Goal: Information Seeking & Learning: Learn about a topic

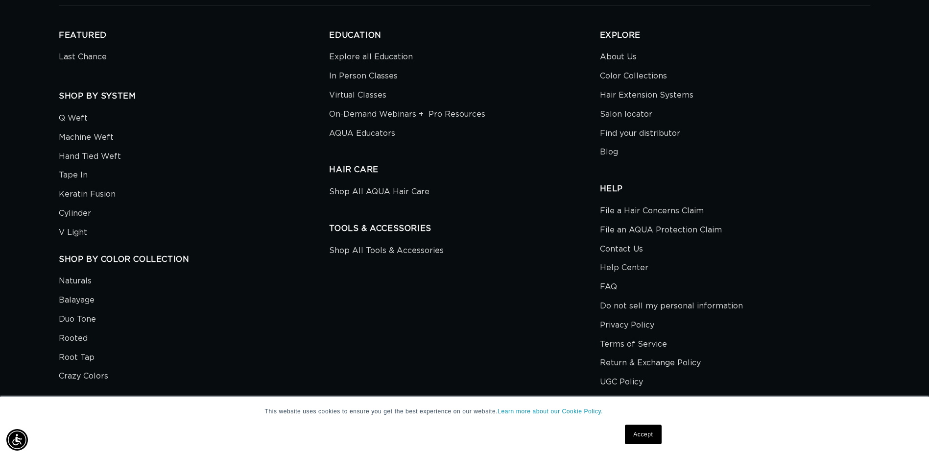
scroll to position [0, 1720]
click at [95, 59] on link "Last Chance" at bounding box center [83, 58] width 48 height 17
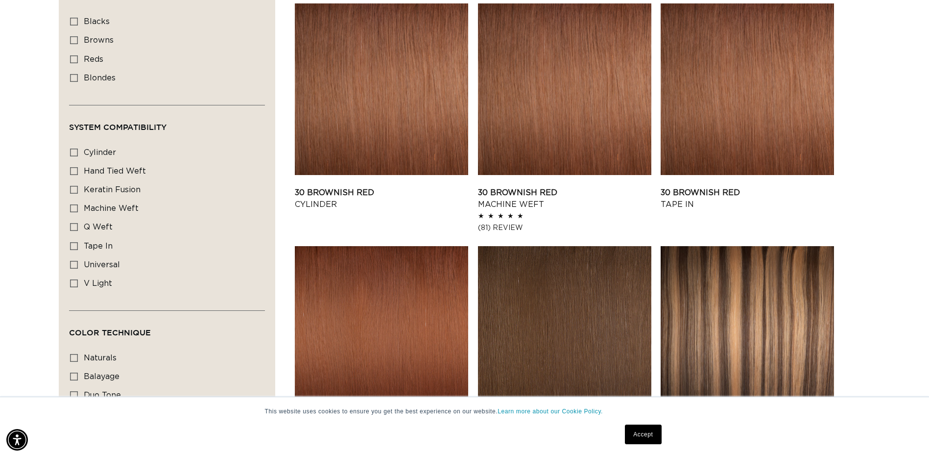
scroll to position [0, 1720]
click at [15, 307] on div "Filter: Lengths (0) Lengths 14" 14" (20 products) 18" 18" (22 products) 22"" at bounding box center [464, 263] width 929 height 1493
click at [647, 437] on link "Accept" at bounding box center [643, 434] width 36 height 20
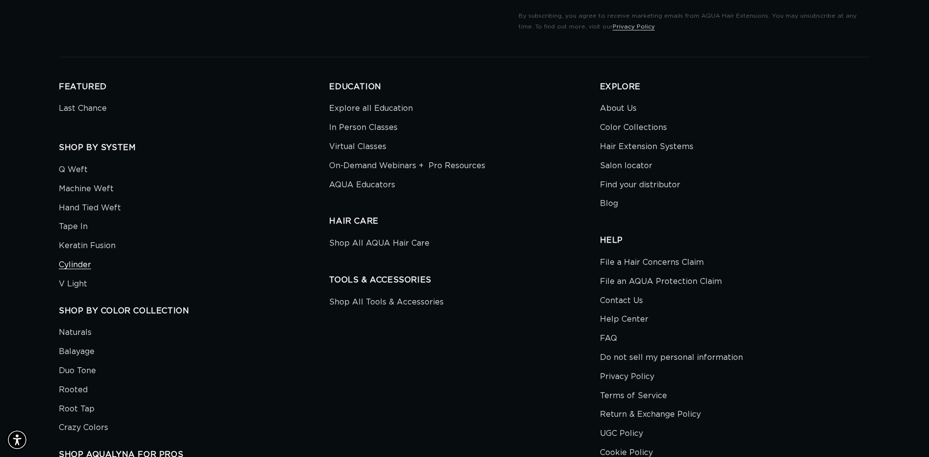
click at [70, 262] on link "Cylinder" at bounding box center [75, 264] width 32 height 19
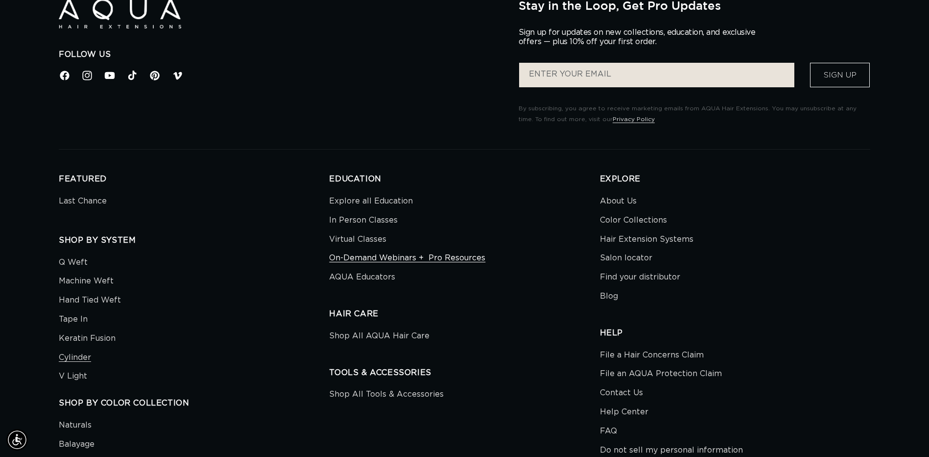
scroll to position [0, 860]
click at [86, 332] on link "Keratin Fusion" at bounding box center [87, 338] width 57 height 19
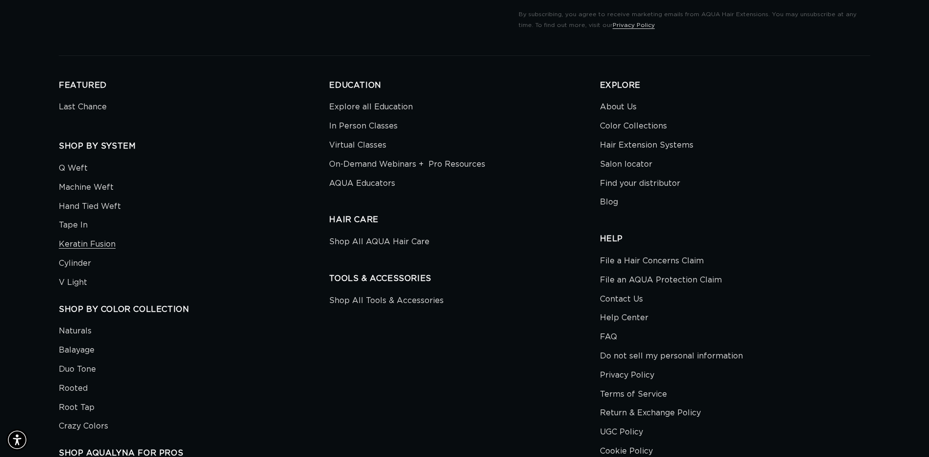
scroll to position [2645, 0]
click at [356, 112] on link "Explore all Education" at bounding box center [371, 109] width 84 height 17
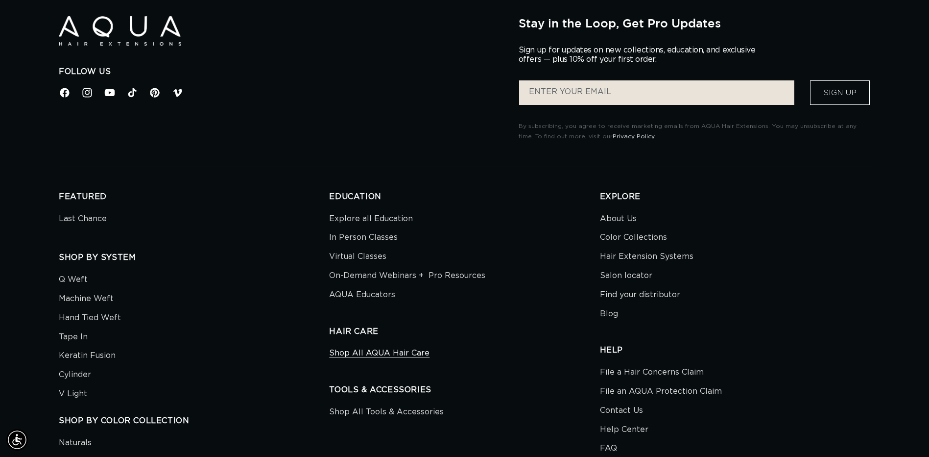
click at [369, 351] on link "Shop All AQUA Hair Care" at bounding box center [379, 354] width 100 height 17
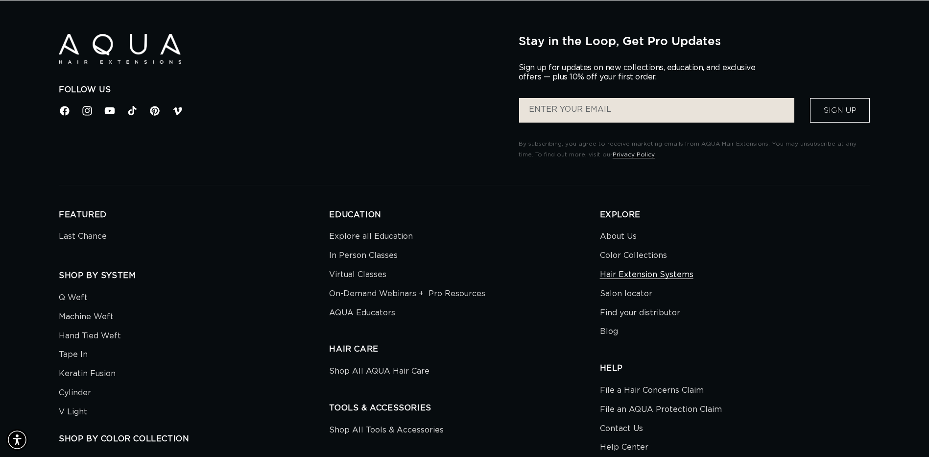
scroll to position [0, 1720]
click at [623, 236] on link "About Us" at bounding box center [618, 237] width 37 height 17
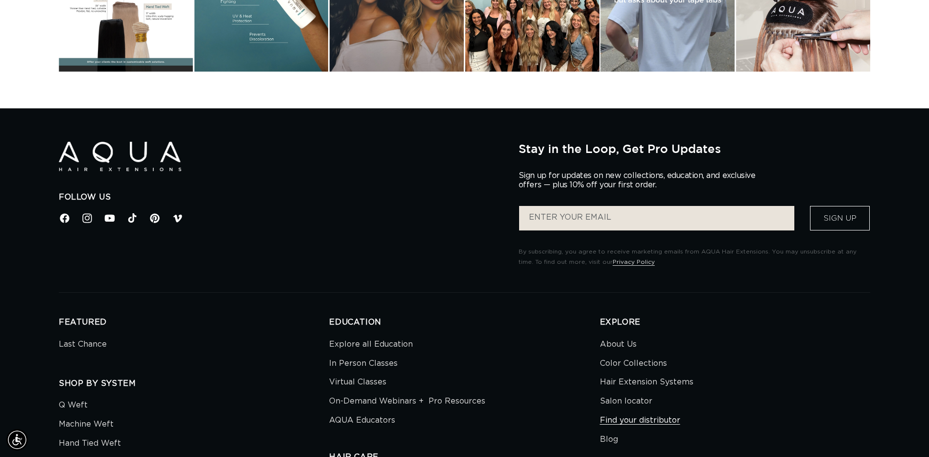
click at [610, 415] on link "Find your distributor" at bounding box center [640, 420] width 80 height 19
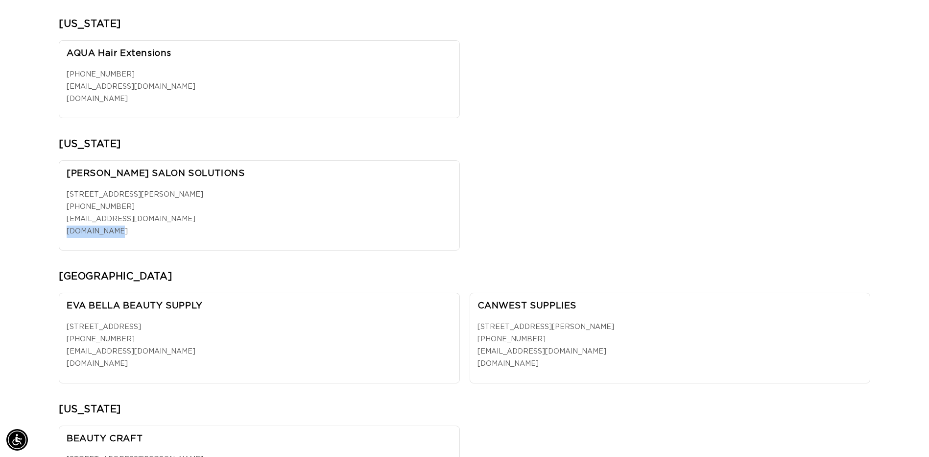
drag, startPoint x: 113, startPoint y: 234, endPoint x: 69, endPoint y: 230, distance: 44.8
click at [69, 230] on p "1010 N. Edward Court,Anaheim, CA 92806 (949) 502-6620 support@4bassett.com 4bas…" at bounding box center [260, 213] width 386 height 49
copy link "4bassett.com"
click at [109, 210] on link "(949) 502-6620" at bounding box center [101, 206] width 68 height 7
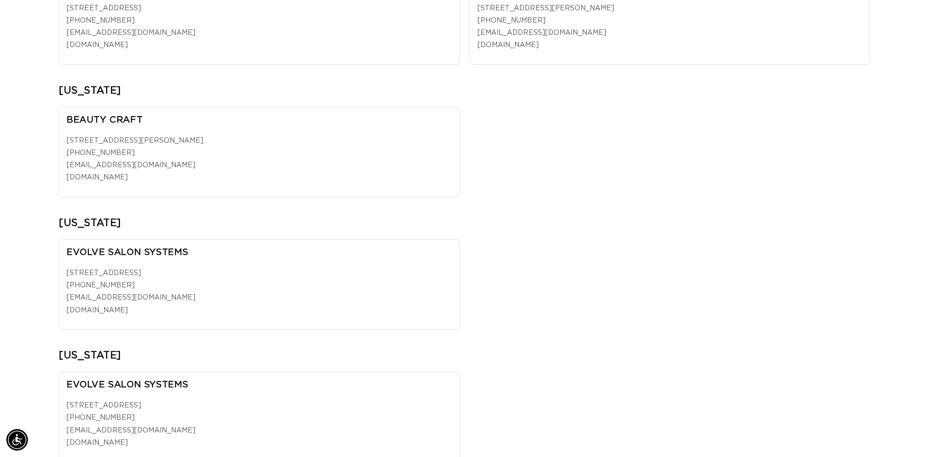
scroll to position [1176, 0]
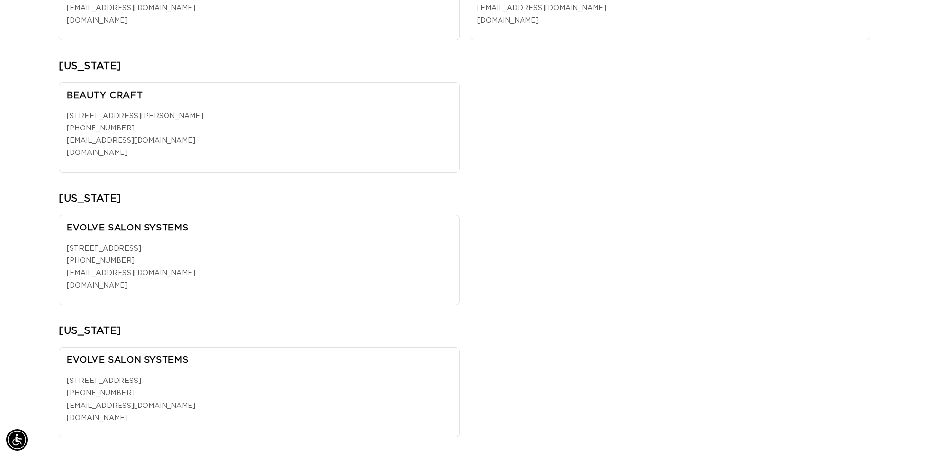
drag, startPoint x: 160, startPoint y: 290, endPoint x: 66, endPoint y: 290, distance: 94.6
click at [66, 290] on div "EVOLVE SALON SYSTEMS 23A Crystal Ave., Unit 4 Derry, NH 03038 (603) 624-2322 or…" at bounding box center [259, 260] width 401 height 90
copy link "evolvesalonsystems.com"
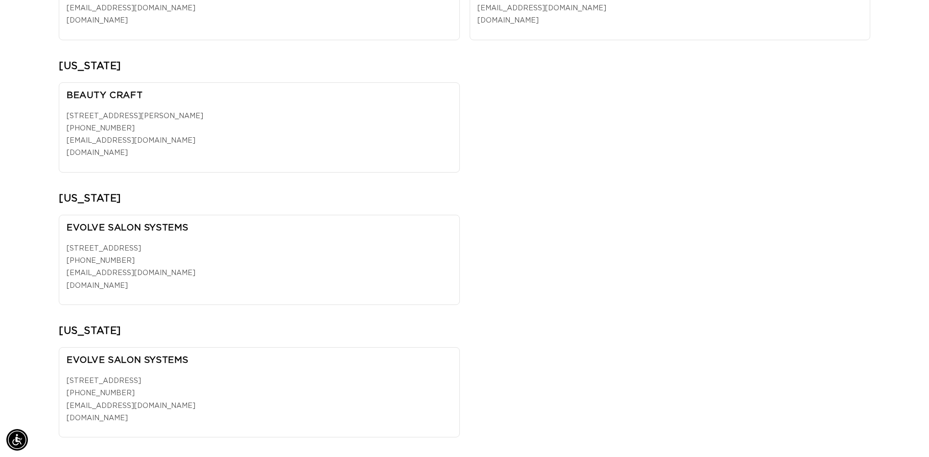
click at [346, 202] on h2 "CONNECTICUT" at bounding box center [465, 201] width 812 height 18
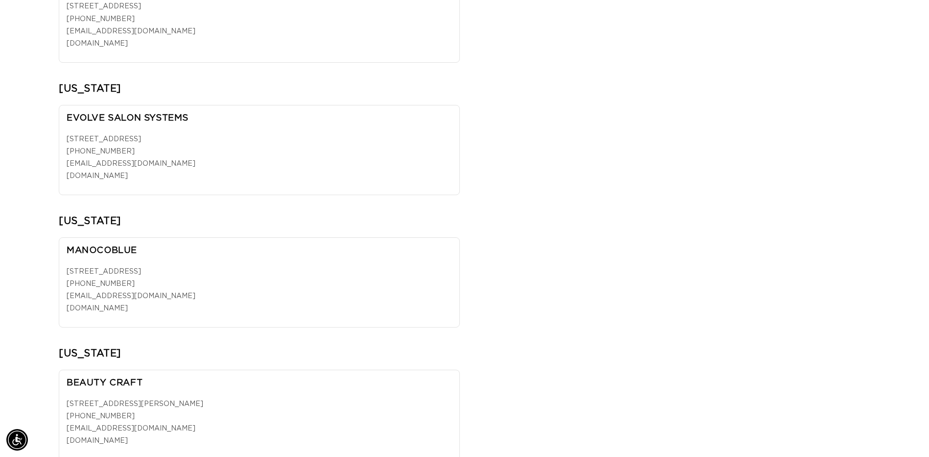
scroll to position [3184, 0]
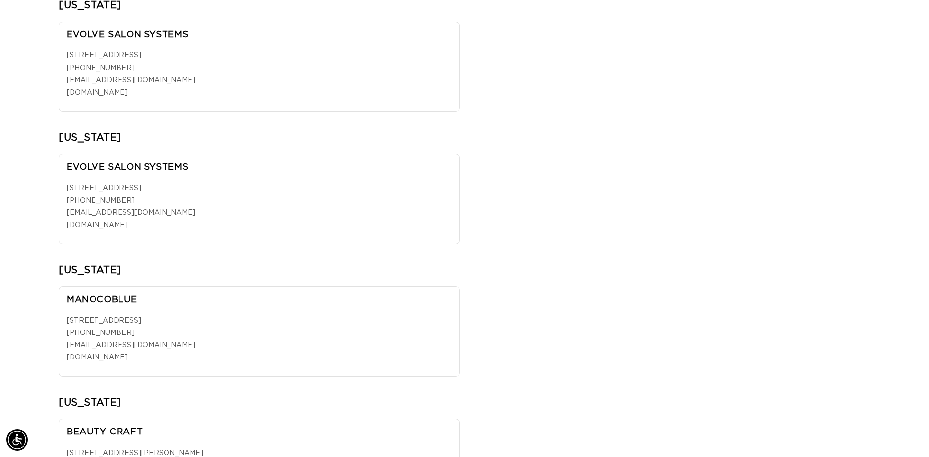
click at [641, 64] on div "EVOLVE SALON SYSTEMS 23A Crystal Ave., Unit 4 Derry, NH 03038 (603) 624-2322 or…" at bounding box center [465, 67] width 812 height 90
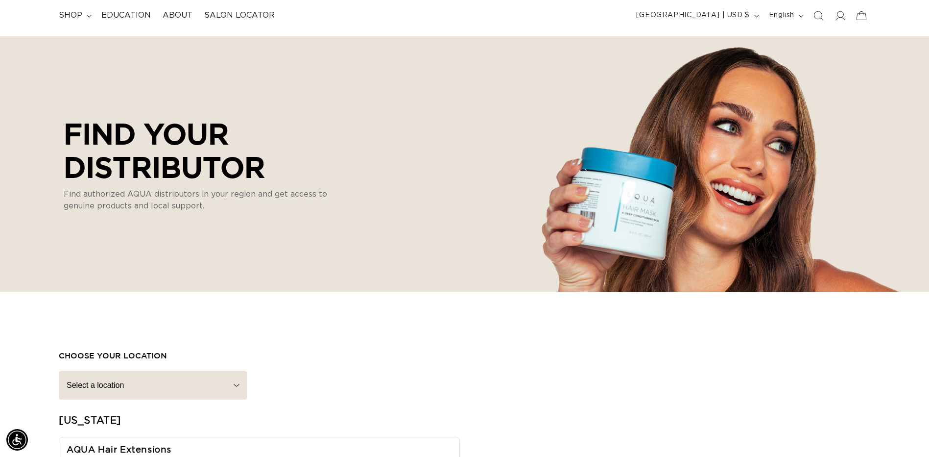
scroll to position [0, 1720]
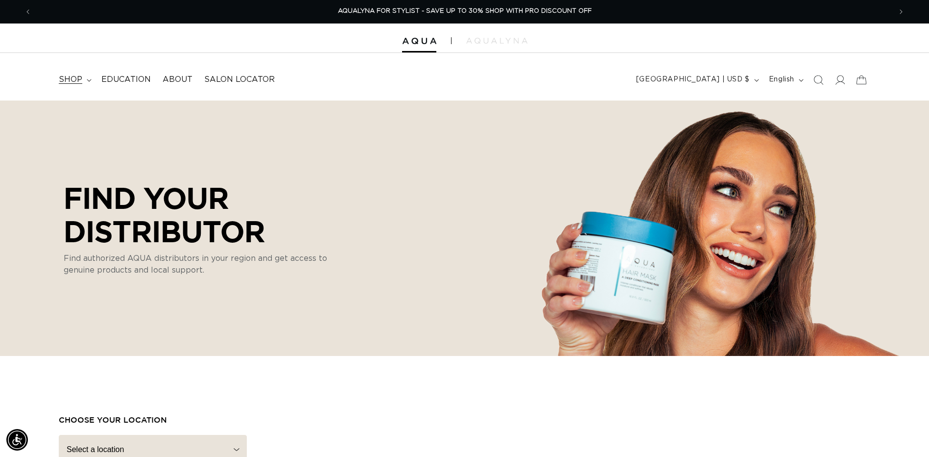
click at [83, 80] on summary "shop" at bounding box center [74, 80] width 43 height 22
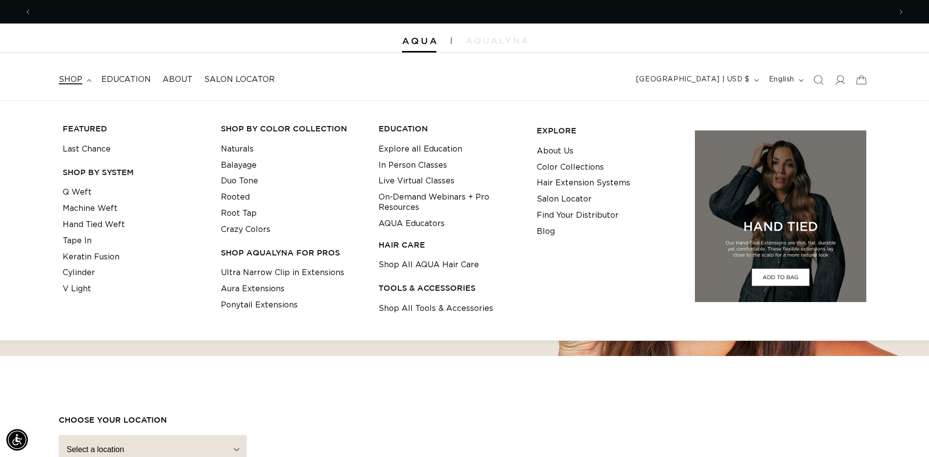
scroll to position [0, 0]
click at [232, 149] on link "Naturals" at bounding box center [237, 149] width 33 height 16
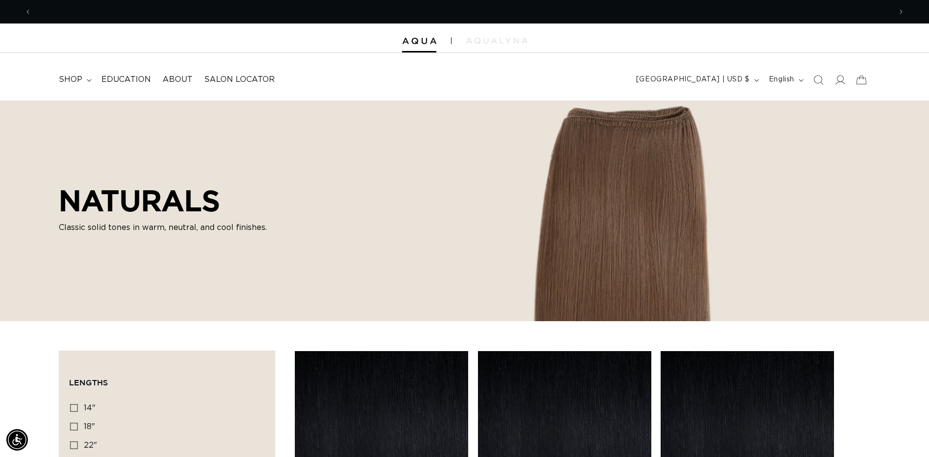
scroll to position [0, 1720]
click at [86, 83] on summary "shop" at bounding box center [74, 80] width 43 height 22
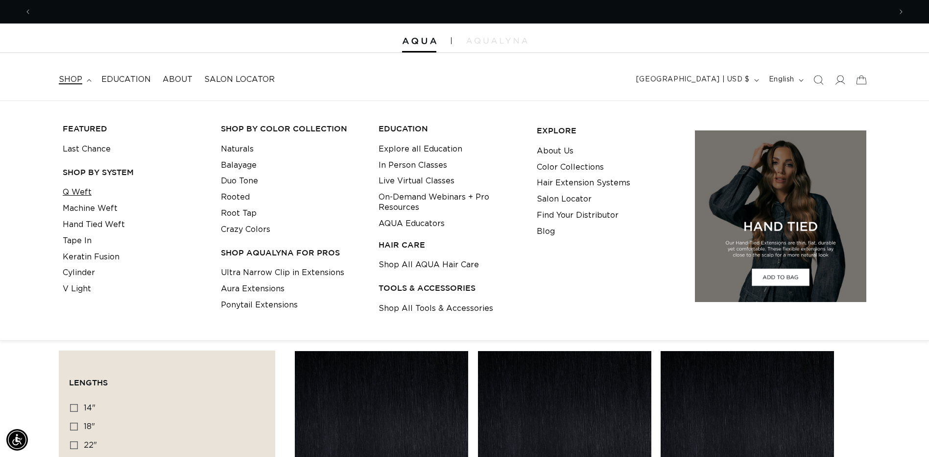
scroll to position [0, 860]
click at [75, 194] on link "Q Weft" at bounding box center [77, 192] width 29 height 16
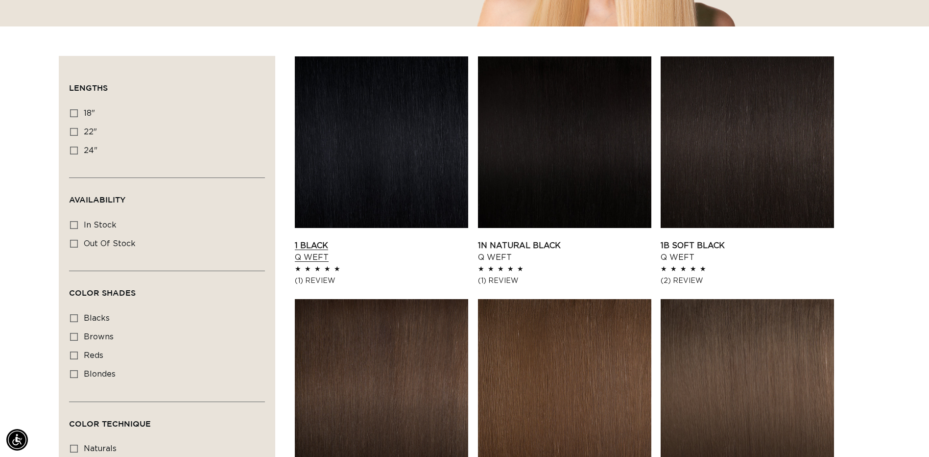
scroll to position [294, 0]
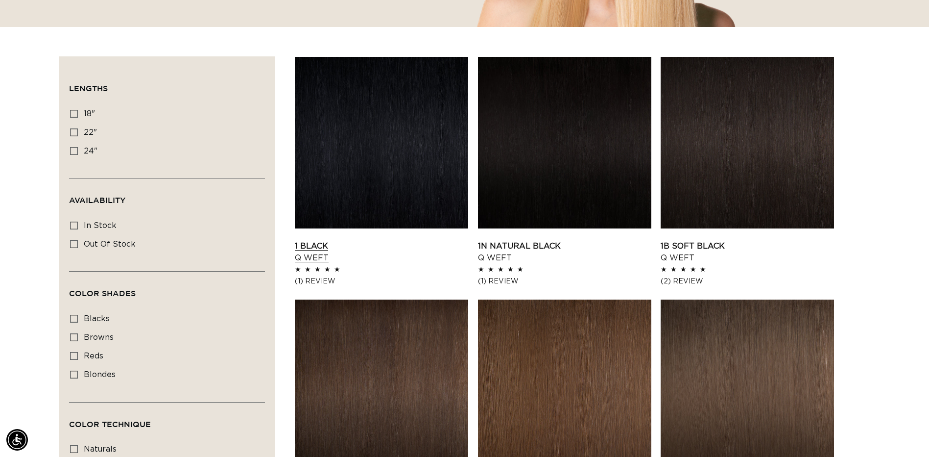
click at [335, 240] on link "1 Black Q Weft" at bounding box center [381, 252] width 173 height 24
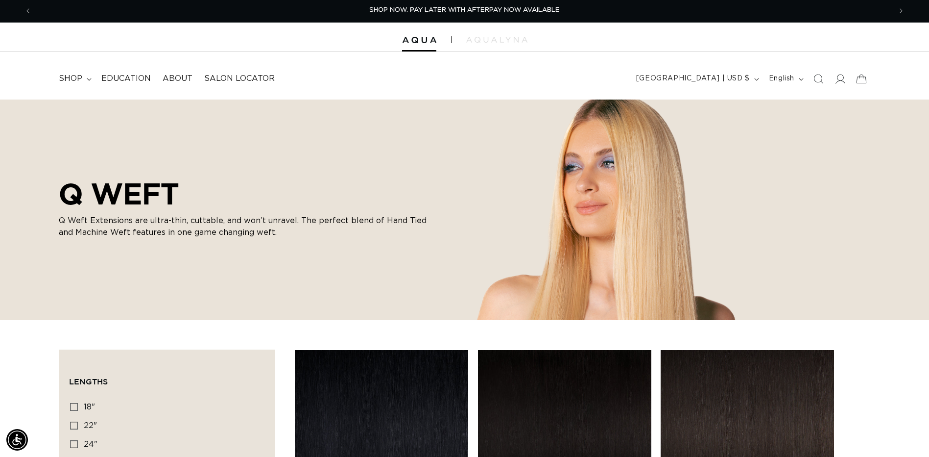
scroll to position [0, 0]
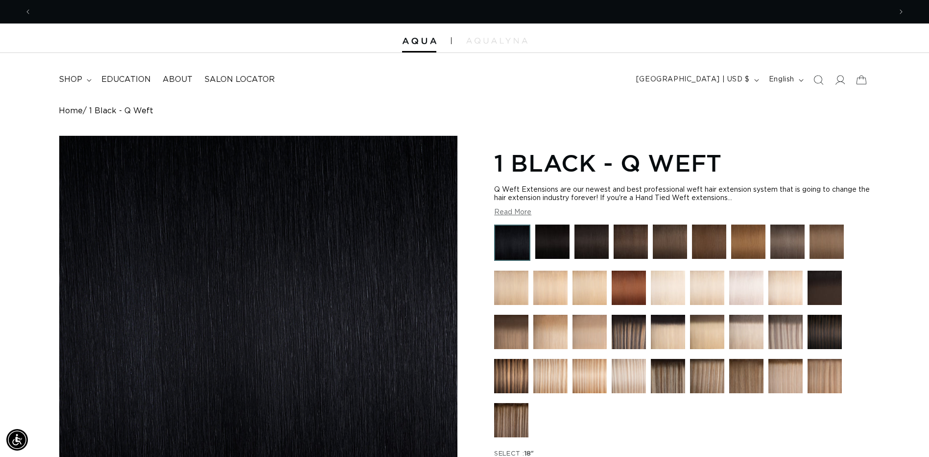
scroll to position [0, 860]
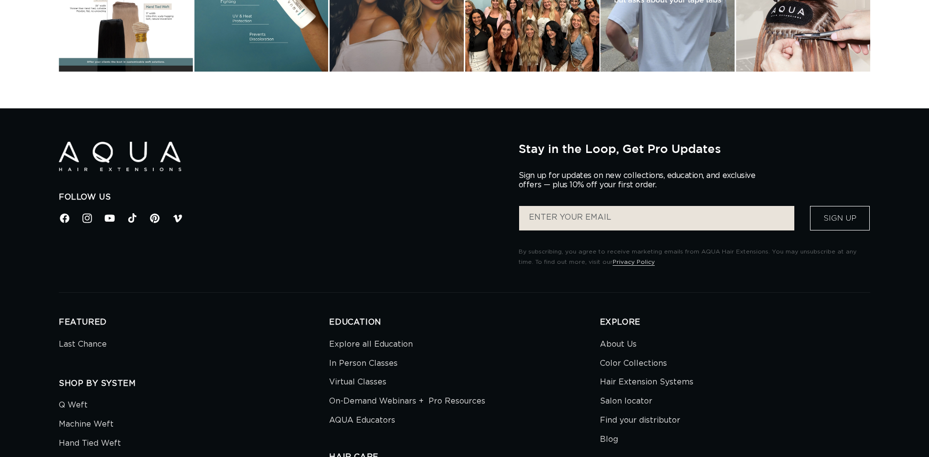
click at [96, 214] on ul "Facebook Instagram YouTube TikTok Pinterest Vimeo" at bounding box center [281, 218] width 445 height 12
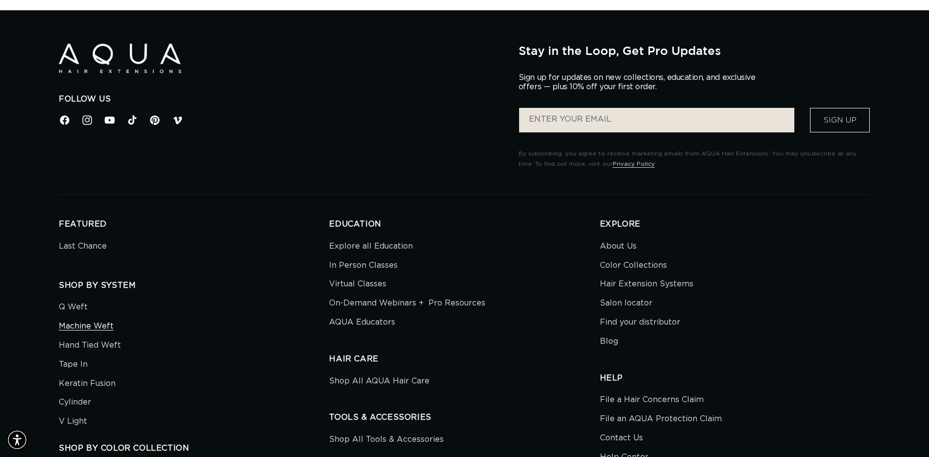
click at [92, 322] on link "Machine Weft" at bounding box center [86, 325] width 55 height 19
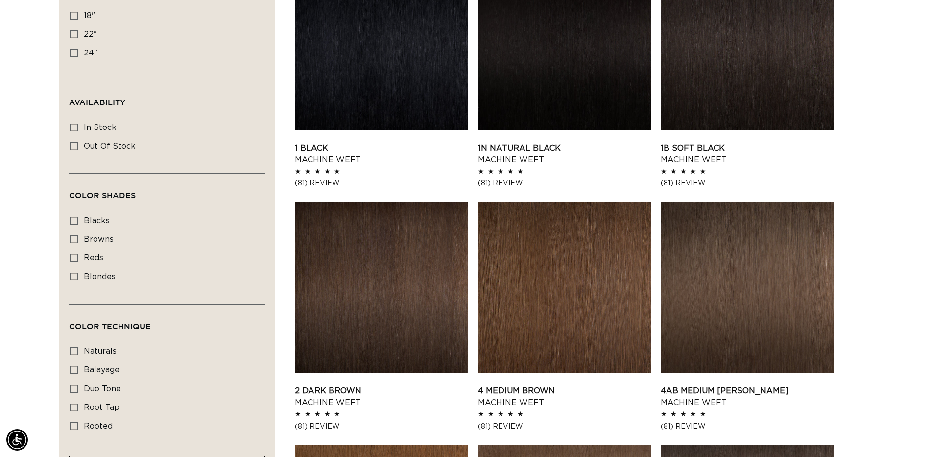
scroll to position [0, 860]
click at [106, 130] on span "In stock" at bounding box center [100, 127] width 33 height 8
click at [78, 130] on input "In stock In stock (41 products)" at bounding box center [74, 127] width 8 height 8
checkbox input "true"
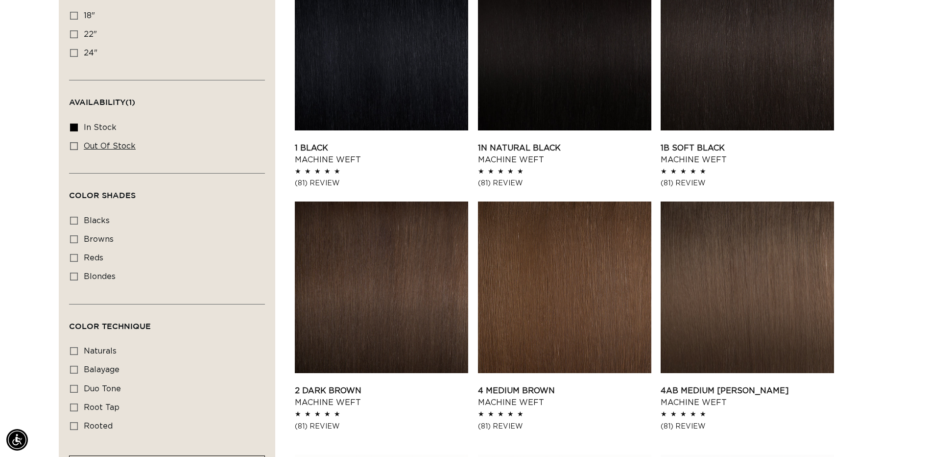
click at [104, 145] on span "Out of stock" at bounding box center [110, 146] width 52 height 8
click at [78, 145] on input "Out of stock Out of stock (4 products)" at bounding box center [74, 146] width 8 height 8
checkbox input "true"
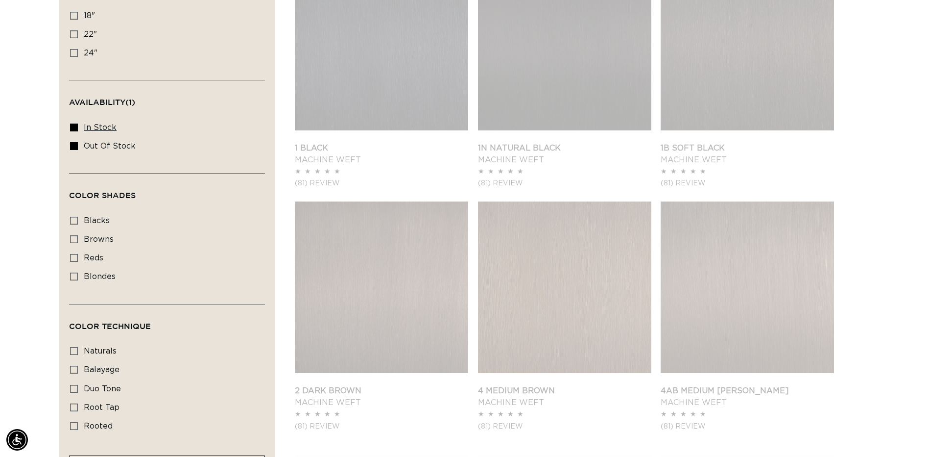
click at [103, 130] on span "In stock" at bounding box center [100, 127] width 33 height 8
click at [78, 130] on input "In stock In stock (41 products)" at bounding box center [74, 127] width 8 height 8
checkbox input "false"
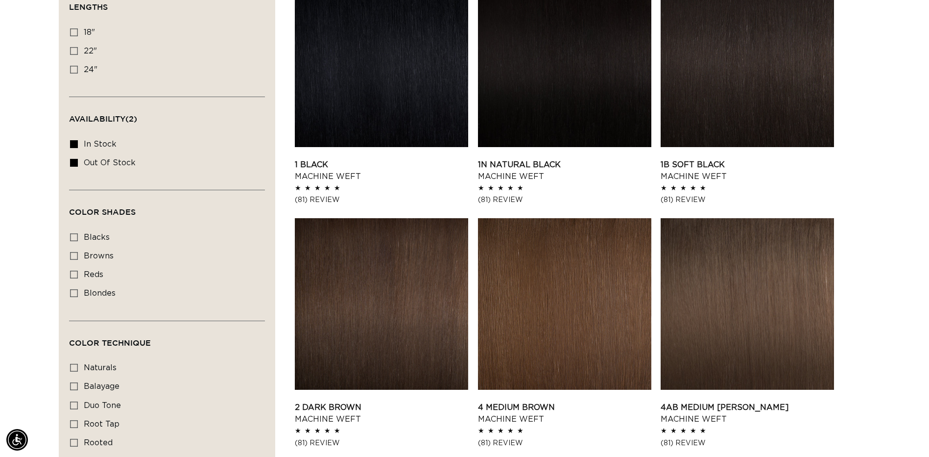
scroll to position [343, 0]
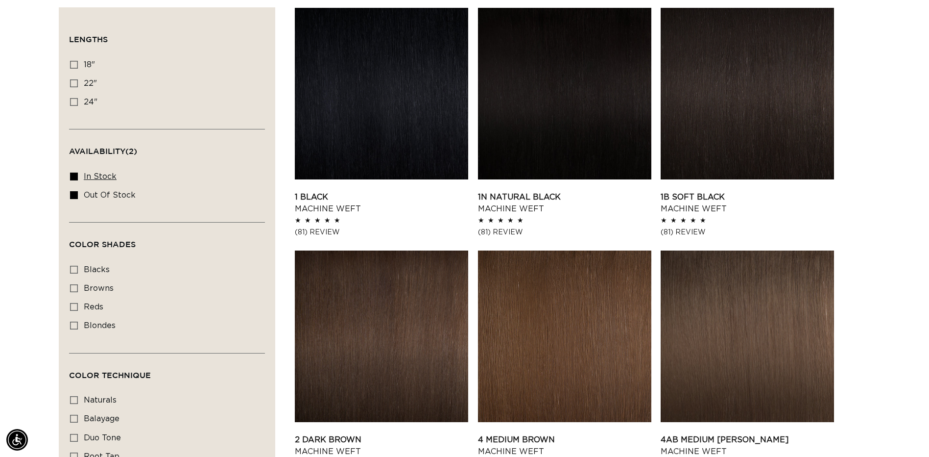
click at [72, 176] on icon at bounding box center [74, 176] width 8 height 8
click at [72, 176] on input "In stock In stock (41 products)" at bounding box center [74, 176] width 8 height 8
checkbox input "false"
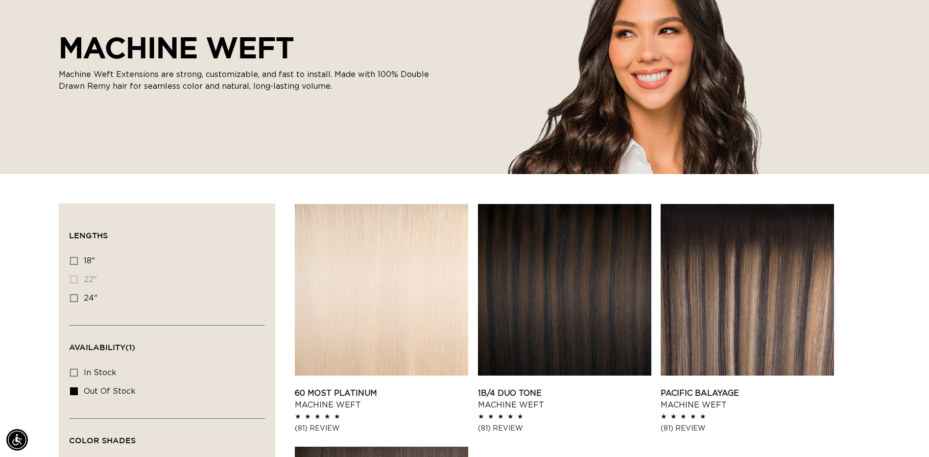
scroll to position [0, 860]
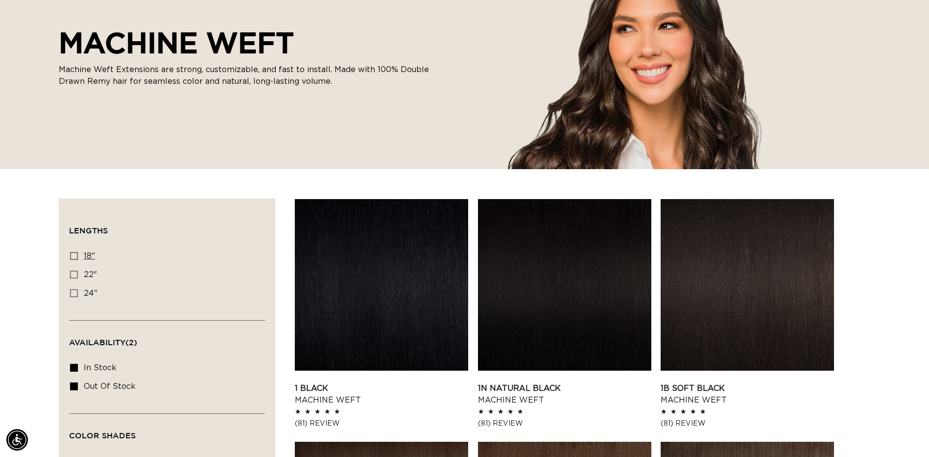
scroll to position [147, 0]
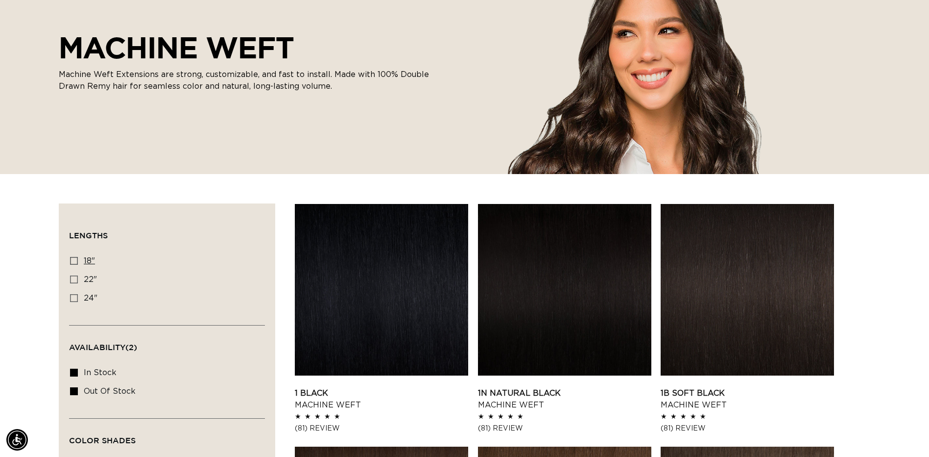
click at [71, 258] on icon at bounding box center [74, 261] width 8 height 8
click at [71, 258] on input "18" 18" (41 products)" at bounding box center [74, 261] width 8 height 8
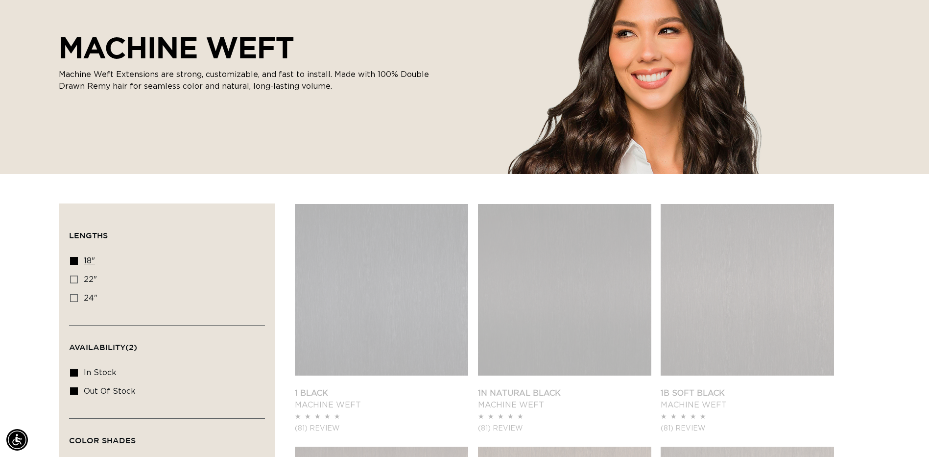
click at [78, 259] on label "18" 18" (41 products)" at bounding box center [164, 261] width 188 height 19
click at [78, 259] on input "18" 18" (41 products)" at bounding box center [74, 261] width 8 height 8
click at [78, 259] on label "18" 18" (41 products)" at bounding box center [164, 261] width 188 height 19
click at [78, 259] on input "18" 18" (41 products)" at bounding box center [74, 261] width 8 height 8
checkbox input "true"
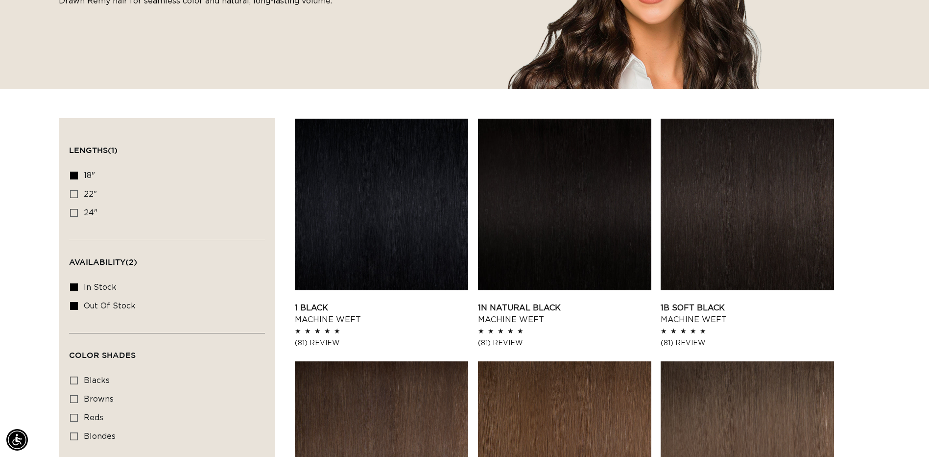
scroll to position [245, 0]
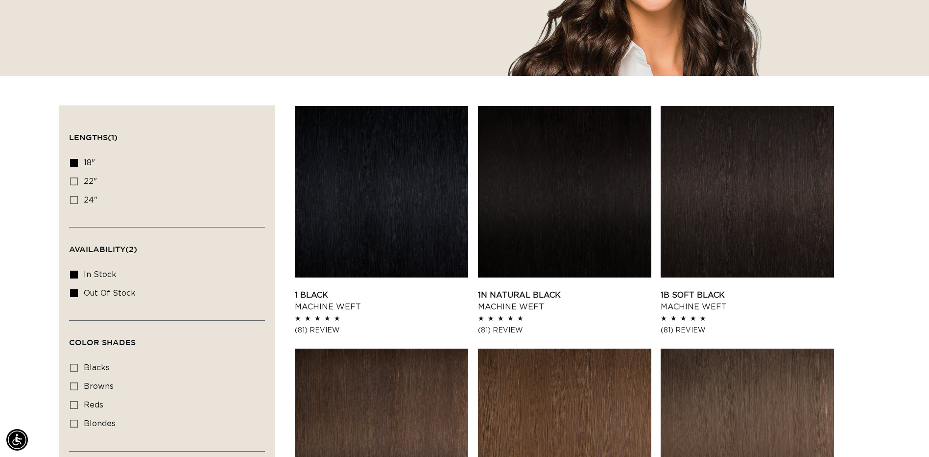
click at [75, 160] on icon at bounding box center [74, 163] width 8 height 8
click at [75, 160] on input "18" 18" (41 products)" at bounding box center [74, 163] width 8 height 8
checkbox input "false"
click at [73, 272] on icon at bounding box center [74, 274] width 8 height 8
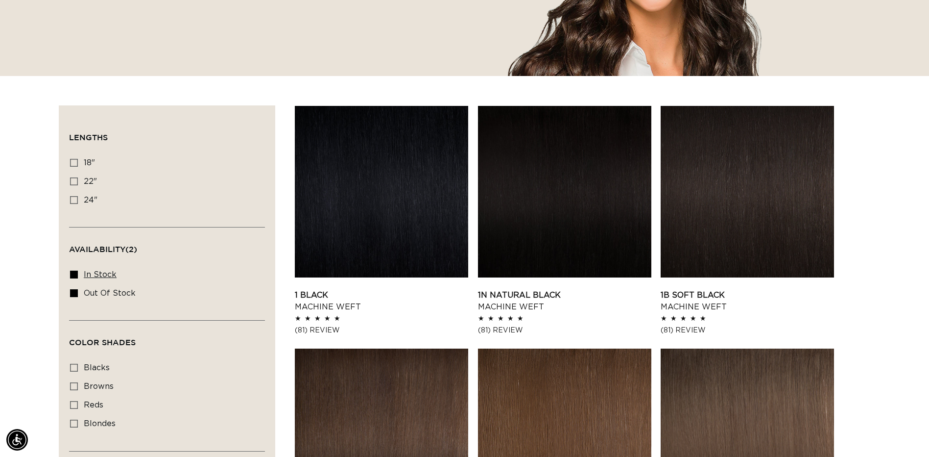
click at [73, 272] on input "In stock In stock (41 products)" at bounding box center [74, 274] width 8 height 8
checkbox input "false"
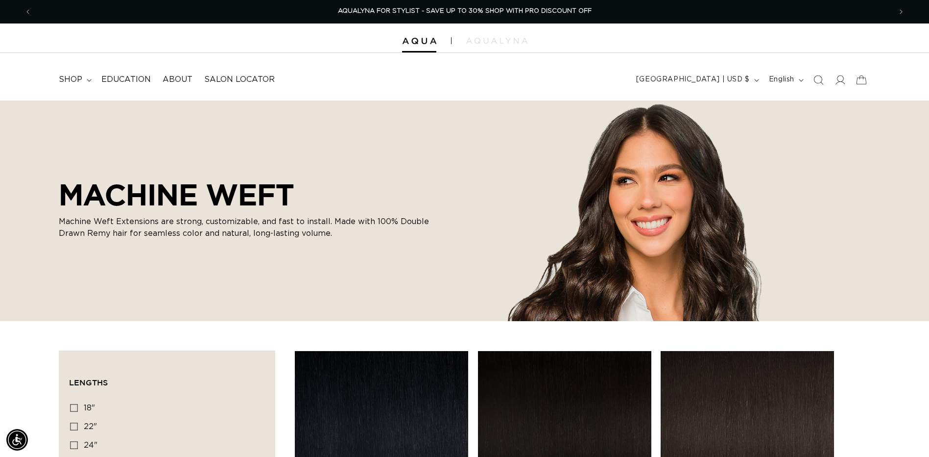
scroll to position [245, 0]
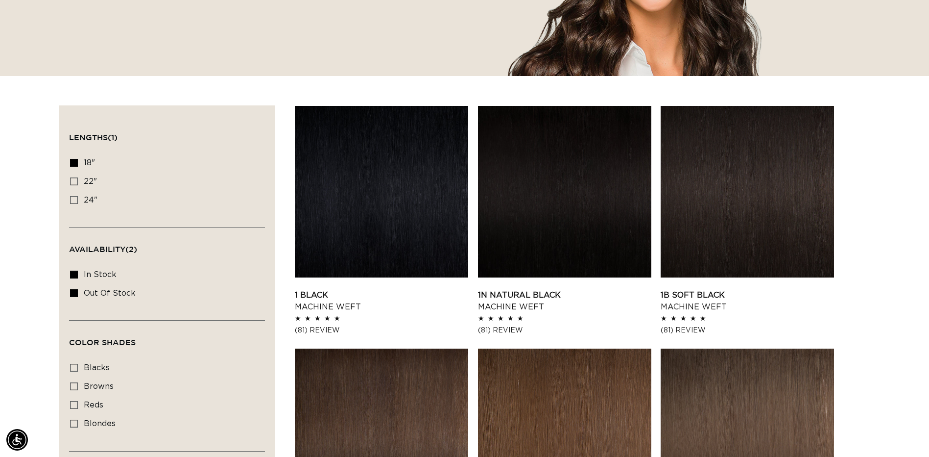
scroll to position [147, 0]
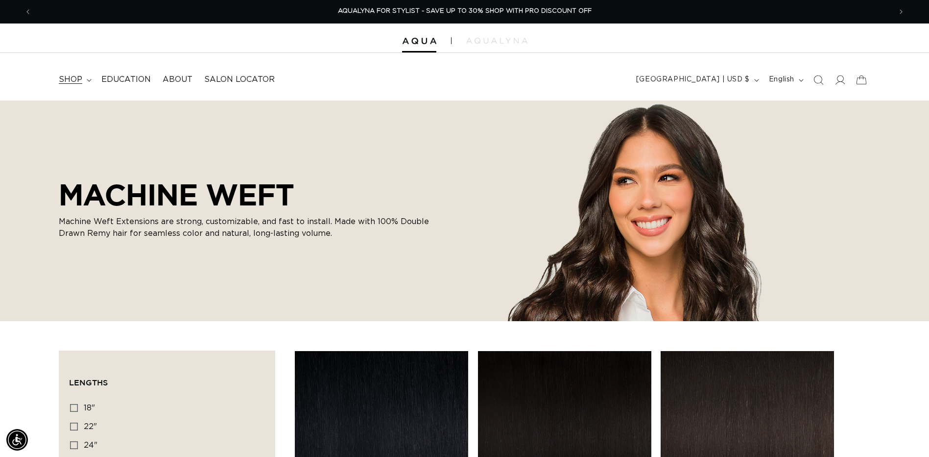
click at [69, 75] on span "shop" at bounding box center [71, 79] width 24 height 10
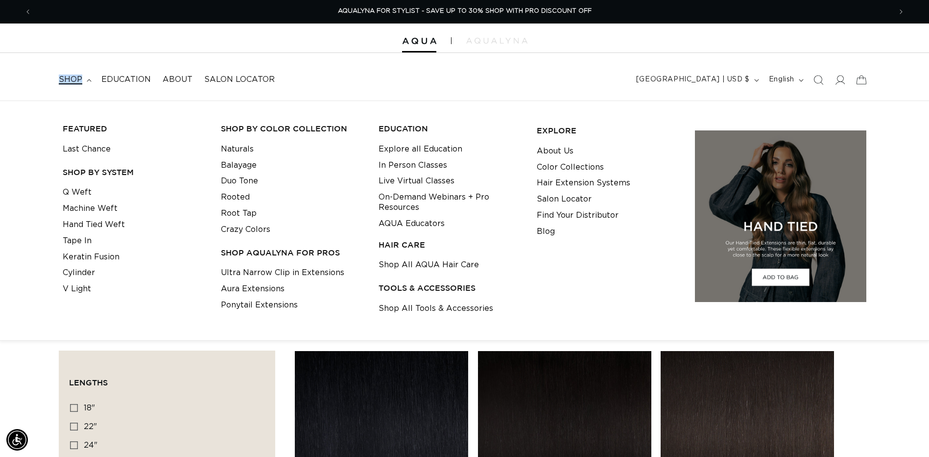
click at [69, 75] on span "shop" at bounding box center [71, 79] width 24 height 10
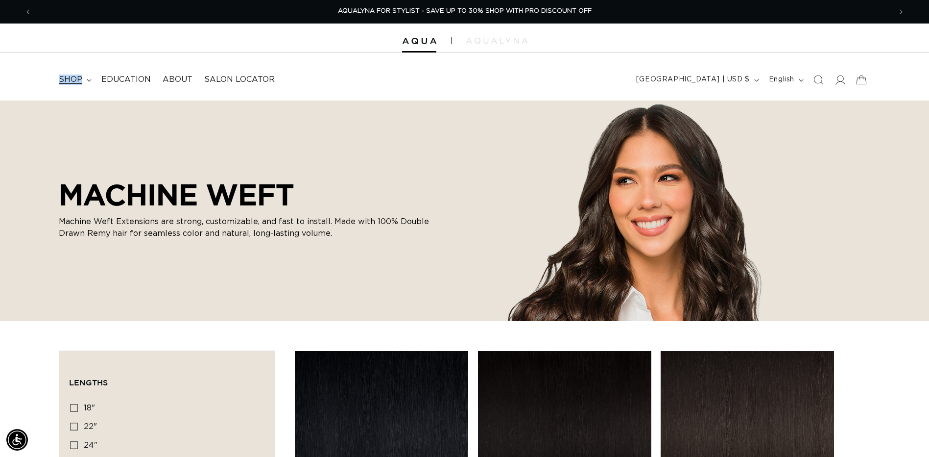
click at [69, 75] on span "shop" at bounding box center [71, 79] width 24 height 10
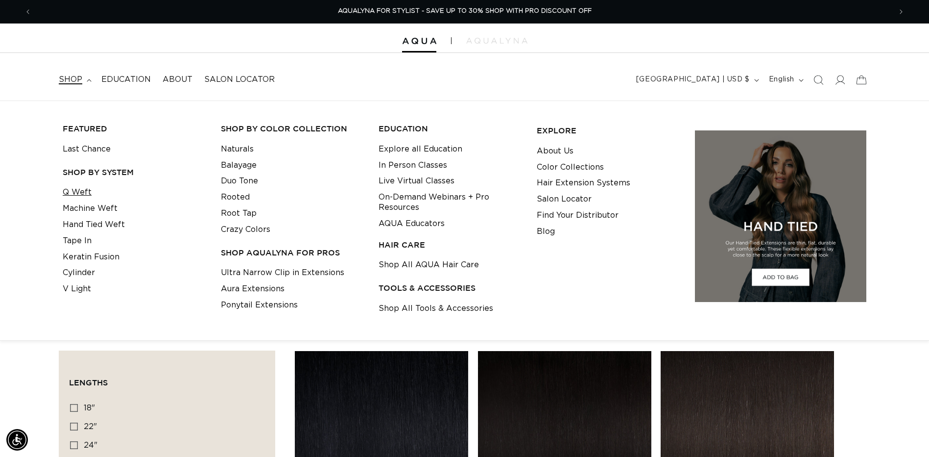
click at [81, 189] on link "Q Weft" at bounding box center [77, 192] width 29 height 16
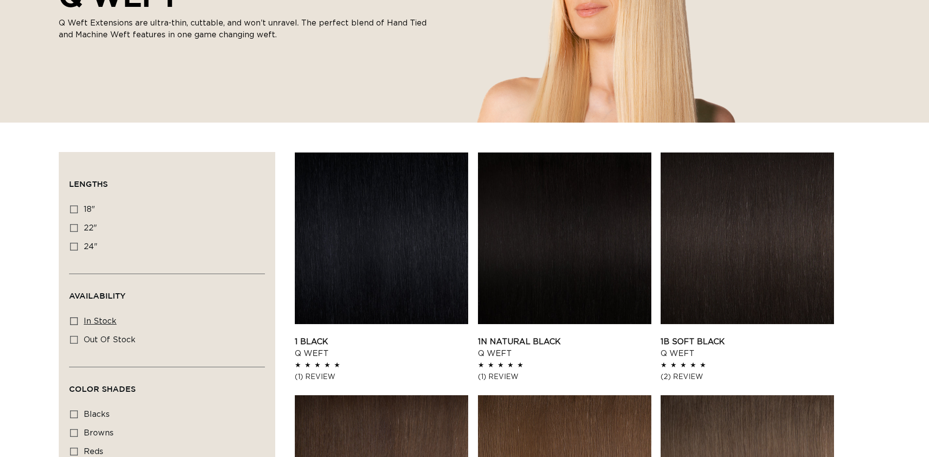
scroll to position [245, 0]
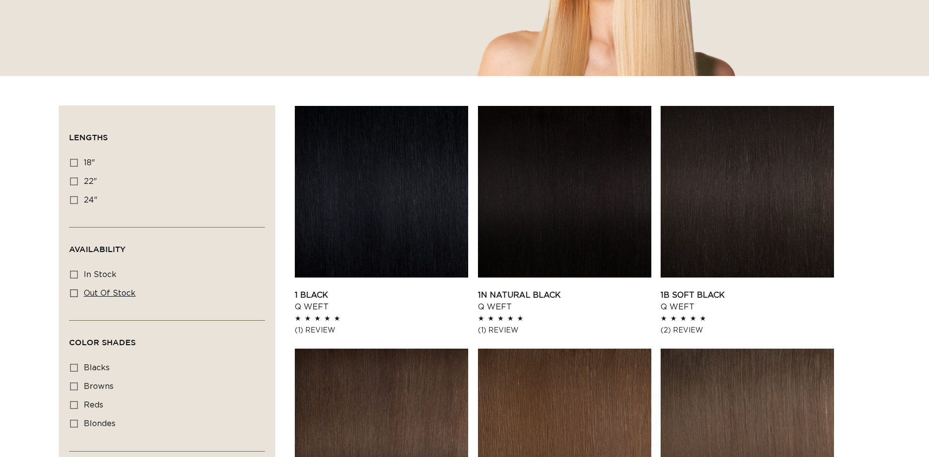
click at [84, 295] on span "Out of stock" at bounding box center [110, 293] width 52 height 8
click at [78, 295] on input "Out of stock Out of stock (10 products)" at bounding box center [74, 293] width 8 height 8
checkbox input "true"
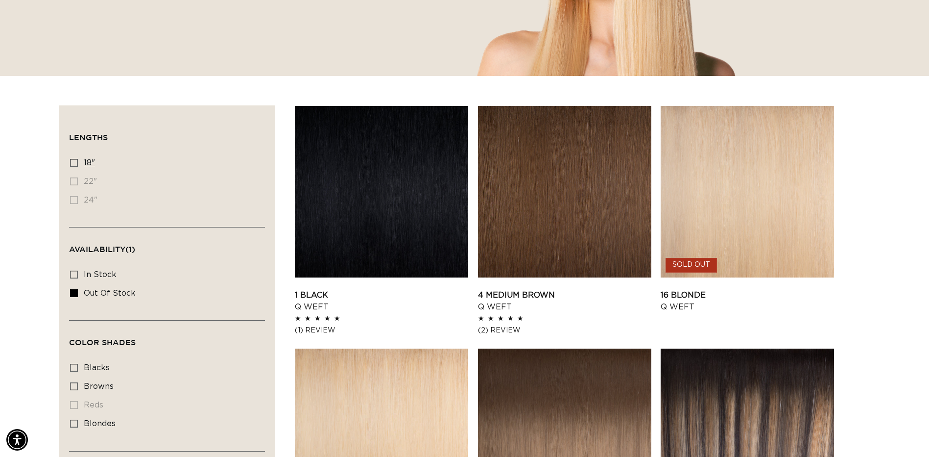
click at [96, 162] on label "18" 18" (1 product)" at bounding box center [164, 163] width 188 height 19
click at [78, 162] on input "18" 18" (1 product)" at bounding box center [74, 163] width 8 height 8
checkbox input "true"
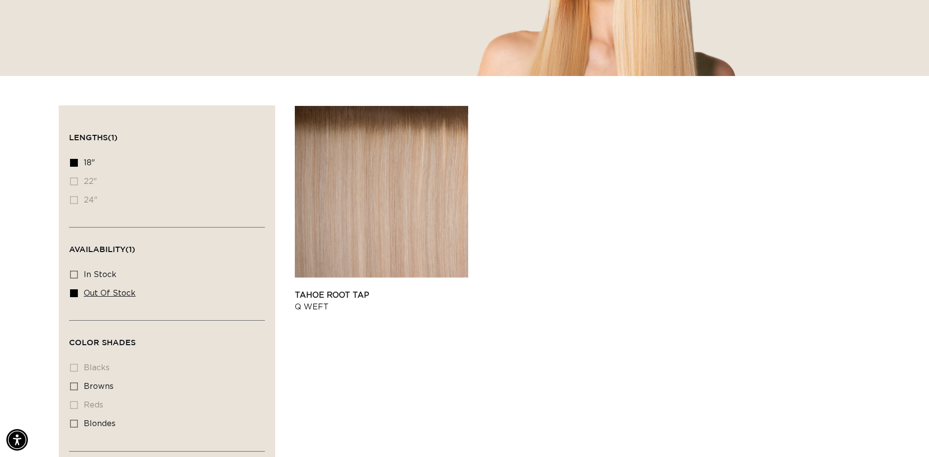
click at [90, 295] on span "Out of stock" at bounding box center [110, 293] width 52 height 8
click at [78, 295] on input "Out of stock Out of stock (1 product)" at bounding box center [74, 293] width 8 height 8
checkbox input "false"
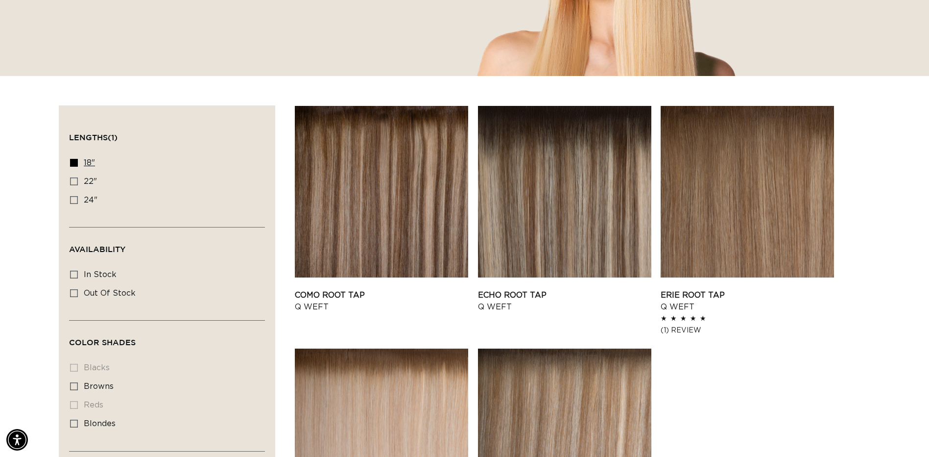
click at [75, 164] on icon at bounding box center [74, 163] width 8 height 8
click at [75, 164] on input "18" 18" (5 products)" at bounding box center [74, 163] width 8 height 8
click at [75, 164] on icon at bounding box center [74, 163] width 8 height 8
click at [75, 164] on input "18" 18" (5 products)" at bounding box center [74, 163] width 8 height 8
click at [75, 164] on icon at bounding box center [74, 163] width 8 height 8
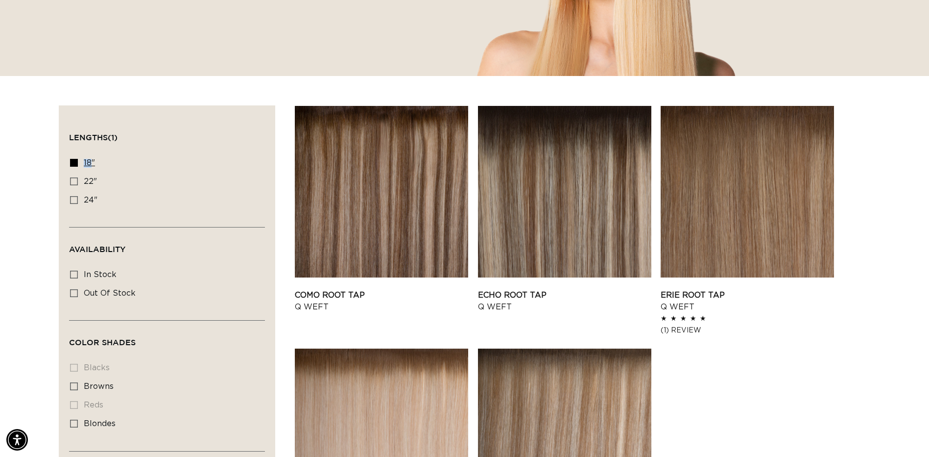
click at [75, 164] on input "18" 18" (5 products)" at bounding box center [74, 163] width 8 height 8
click at [75, 164] on icon at bounding box center [74, 163] width 8 height 8
click at [75, 164] on input "18" 18" (5 products)" at bounding box center [74, 163] width 8 height 8
checkbox input "true"
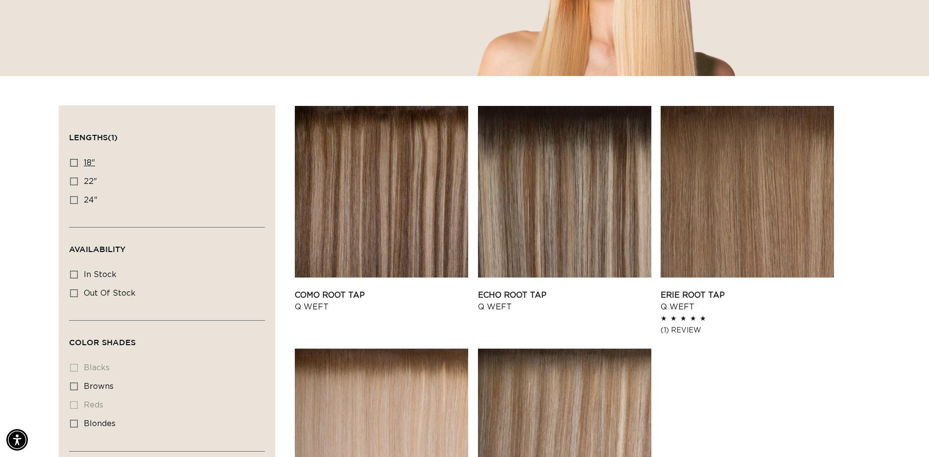
click at [74, 159] on icon at bounding box center [74, 163] width 8 height 8
click at [74, 159] on input "18" 18" (5 products)" at bounding box center [74, 163] width 8 height 8
click at [76, 160] on icon at bounding box center [74, 163] width 8 height 8
click at [76, 160] on input "18" 18" (5 products)" at bounding box center [74, 163] width 8 height 8
checkbox input "false"
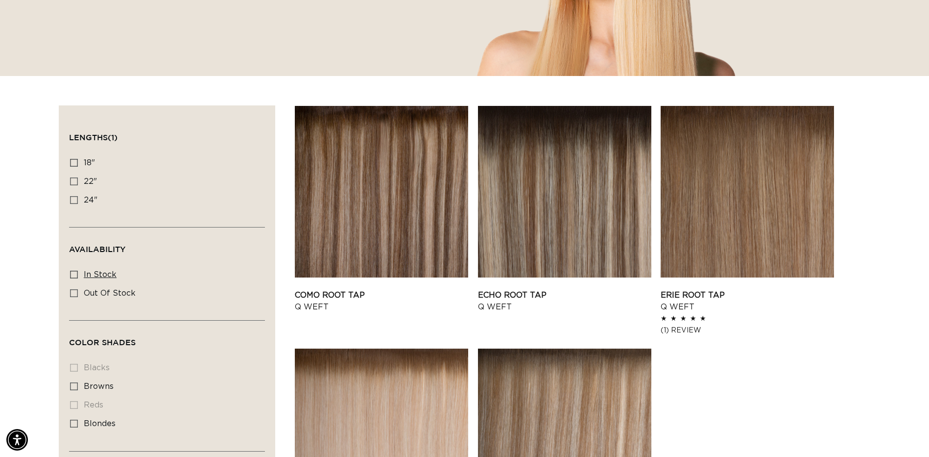
click at [73, 275] on icon at bounding box center [74, 274] width 8 height 8
click at [73, 275] on input "In stock In stock (4 products)" at bounding box center [74, 274] width 8 height 8
checkbox input "true"
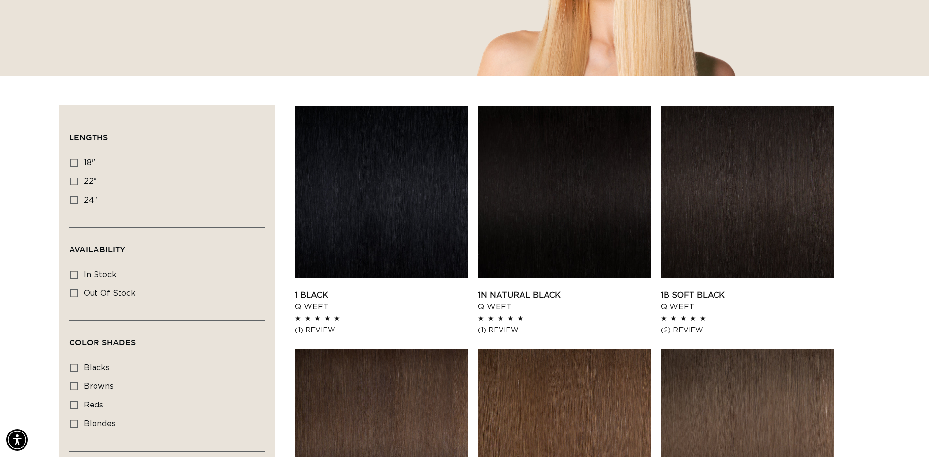
click at [73, 271] on icon at bounding box center [74, 274] width 8 height 8
click at [73, 271] on input "In stock In stock (35 products)" at bounding box center [74, 274] width 8 height 8
checkbox input "true"
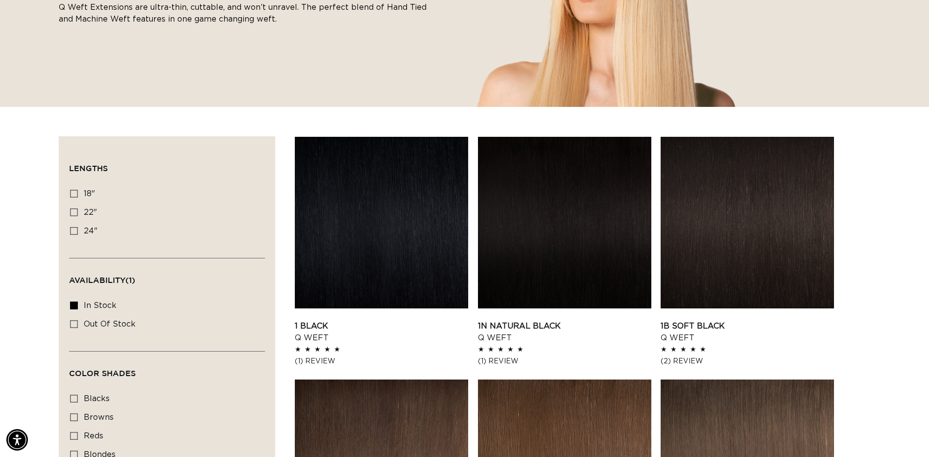
scroll to position [196, 0]
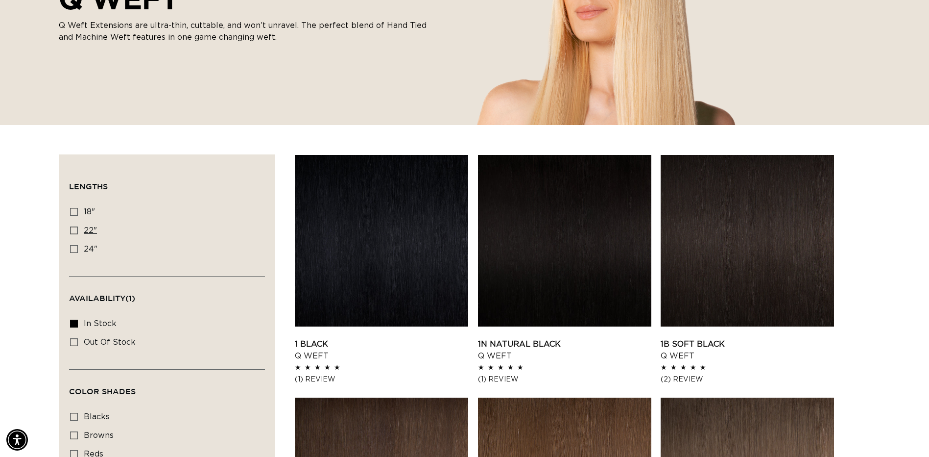
click at [79, 230] on label "22" 22" (5 products)" at bounding box center [164, 230] width 188 height 19
click at [78, 230] on input "22" 22" (5 products)" at bounding box center [74, 230] width 8 height 8
checkbox input "true"
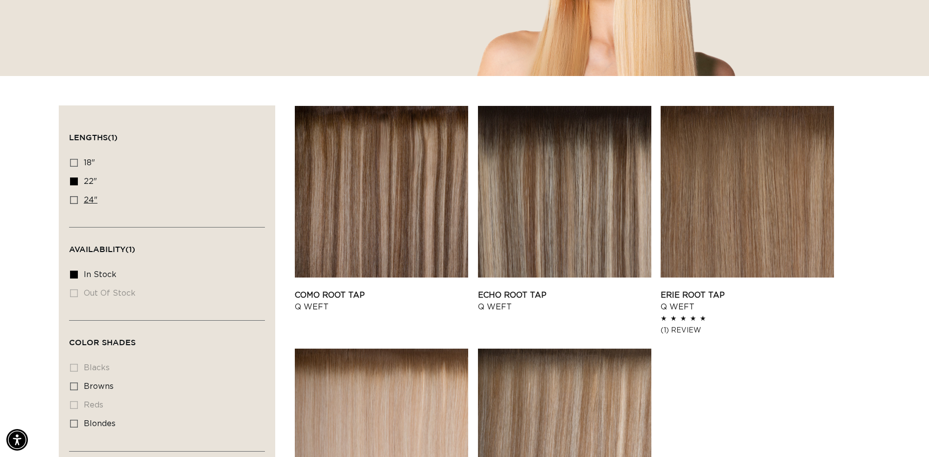
scroll to position [0, 1720]
click at [74, 200] on icon at bounding box center [74, 200] width 8 height 8
click at [74, 200] on input "24" 24" (5 products)" at bounding box center [74, 200] width 8 height 8
checkbox input "true"
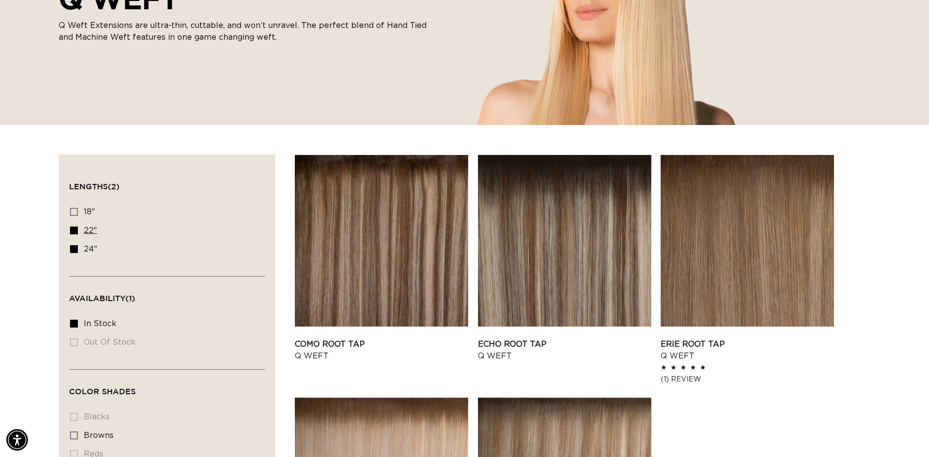
scroll to position [0, 1720]
click at [72, 232] on icon at bounding box center [74, 230] width 8 height 8
click at [72, 232] on input "22" 22" (5 products)" at bounding box center [74, 230] width 8 height 8
checkbox input "false"
click at [73, 248] on icon at bounding box center [74, 249] width 8 height 8
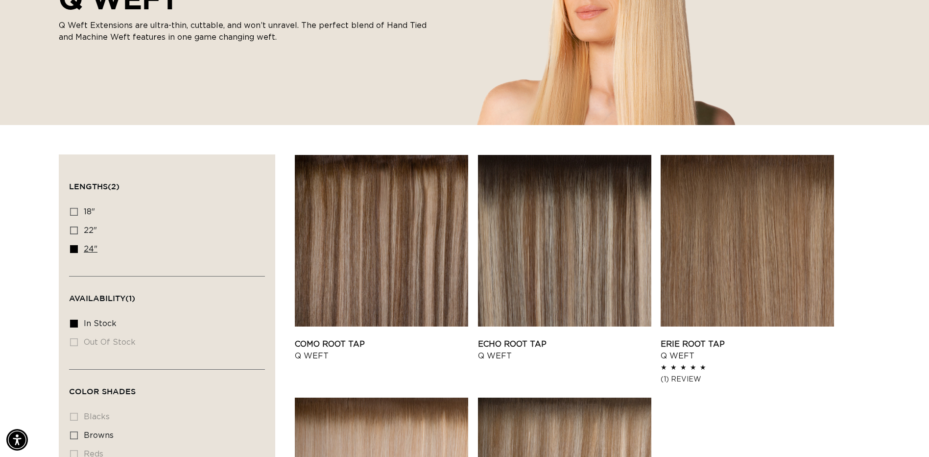
click at [73, 248] on input "24" 24" (5 products)" at bounding box center [74, 249] width 8 height 8
checkbox input "false"
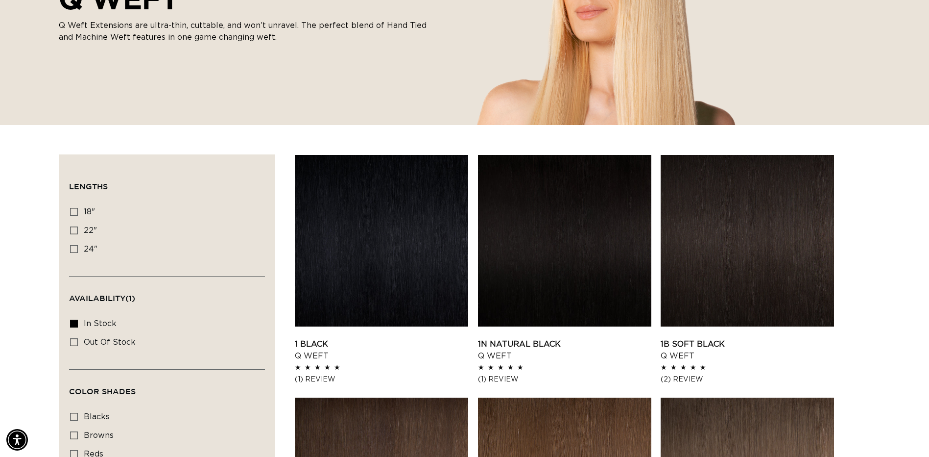
click at [72, 319] on icon at bounding box center [74, 323] width 8 height 8
click at [72, 319] on input "In stock In stock (35 products)" at bounding box center [74, 323] width 8 height 8
click at [72, 319] on icon at bounding box center [74, 323] width 8 height 8
click at [72, 319] on input "In stock In stock (35 products)" at bounding box center [74, 323] width 8 height 8
checkbox input "true"
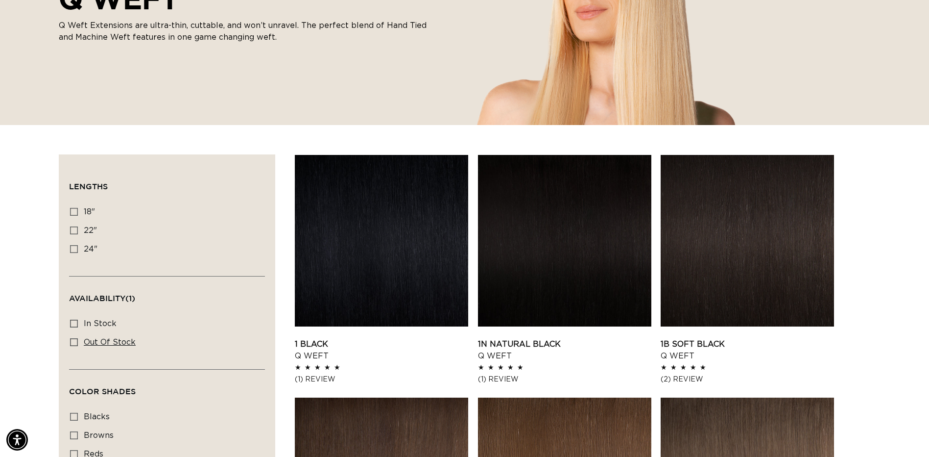
click at [108, 341] on span "Out of stock" at bounding box center [110, 342] width 52 height 8
click at [78, 341] on input "Out of stock Out of stock (10 products)" at bounding box center [74, 342] width 8 height 8
checkbox input "true"
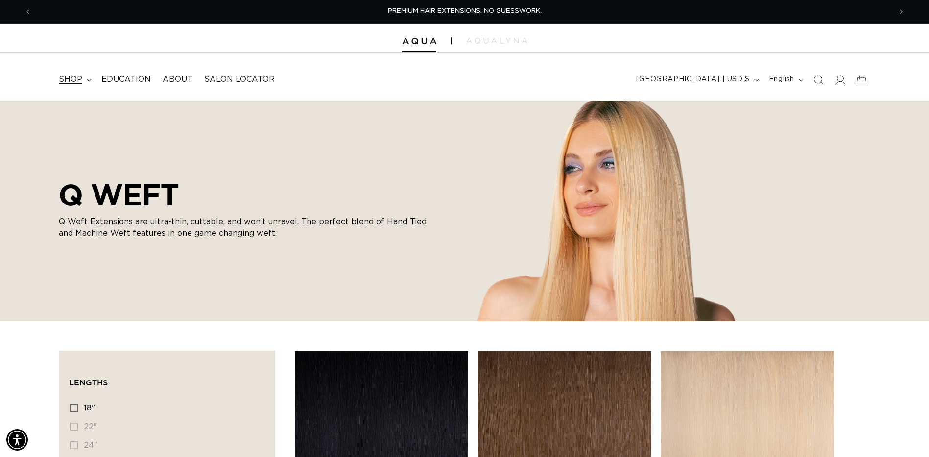
click at [87, 80] on icon at bounding box center [89, 80] width 5 height 3
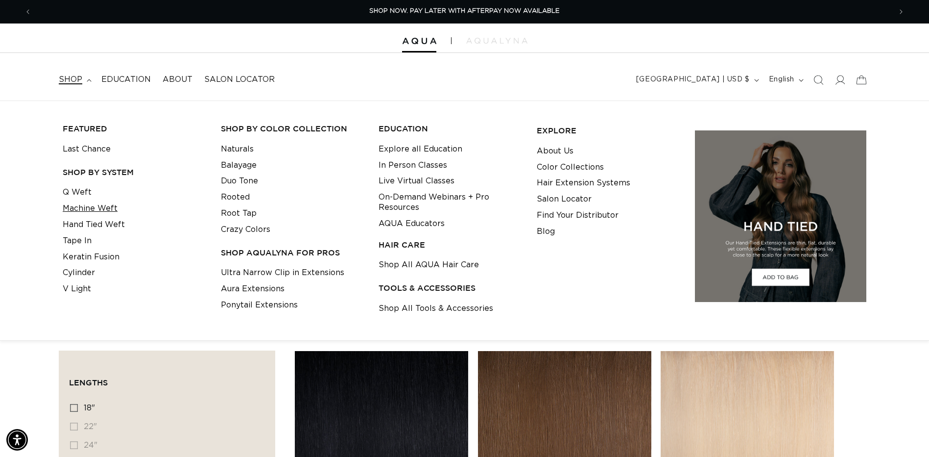
click at [90, 207] on link "Machine Weft" at bounding box center [90, 208] width 55 height 16
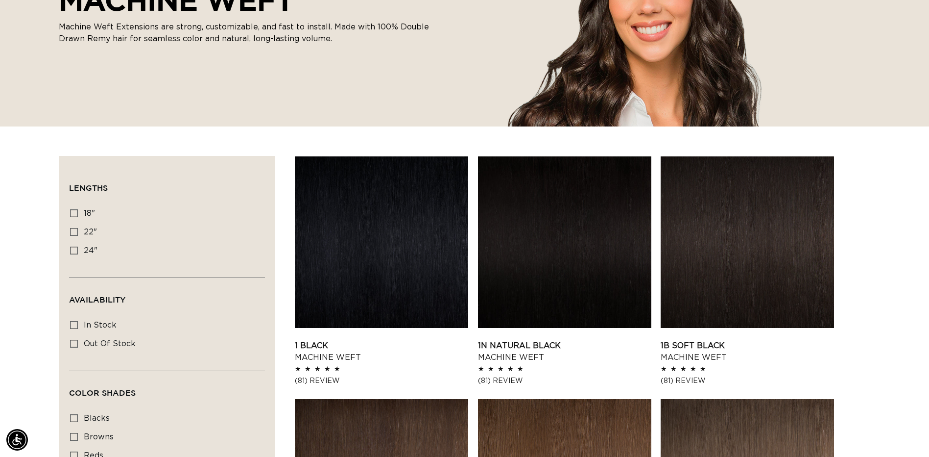
scroll to position [196, 0]
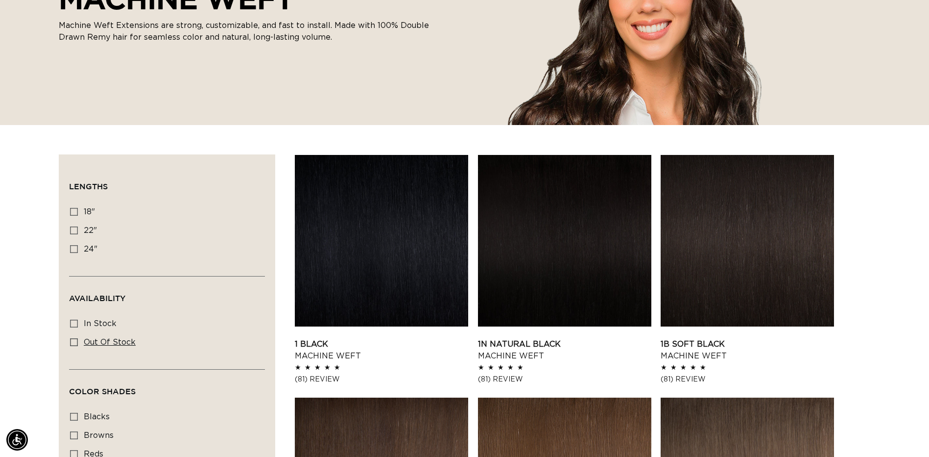
click at [73, 341] on icon at bounding box center [74, 342] width 8 height 8
click at [73, 341] on input "Out of stock Out of stock (4 products)" at bounding box center [74, 342] width 8 height 8
checkbox input "true"
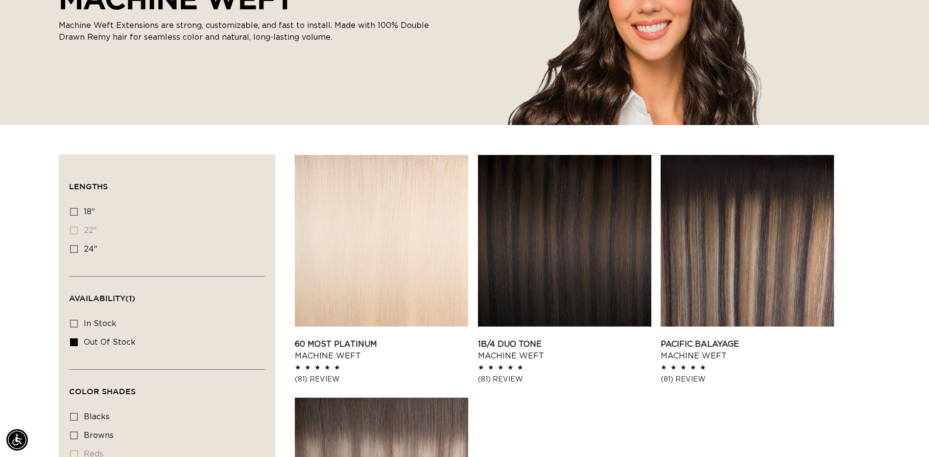
scroll to position [0, 860]
click at [432, 338] on link "60 Most Platinum Machine Weft" at bounding box center [381, 350] width 173 height 24
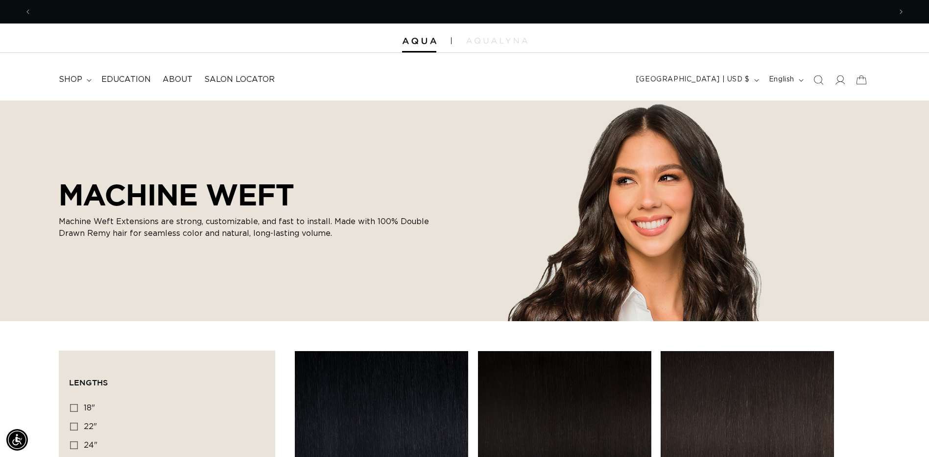
scroll to position [0, 860]
click at [78, 79] on span "shop" at bounding box center [71, 79] width 24 height 10
drag, startPoint x: 78, startPoint y: 79, endPoint x: 91, endPoint y: 89, distance: 16.5
click at [91, 89] on summary "shop" at bounding box center [74, 80] width 43 height 22
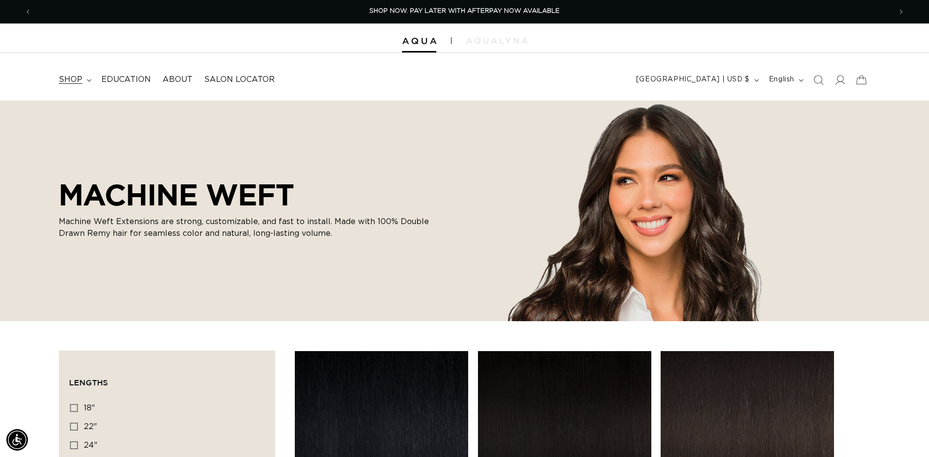
click at [91, 89] on summary "shop" at bounding box center [74, 80] width 43 height 22
click at [92, 89] on summary "shop" at bounding box center [74, 80] width 43 height 22
click at [92, 90] on summary "shop" at bounding box center [74, 80] width 43 height 22
drag, startPoint x: 92, startPoint y: 90, endPoint x: 88, endPoint y: 82, distance: 8.6
click at [88, 82] on summary "shop" at bounding box center [74, 80] width 43 height 22
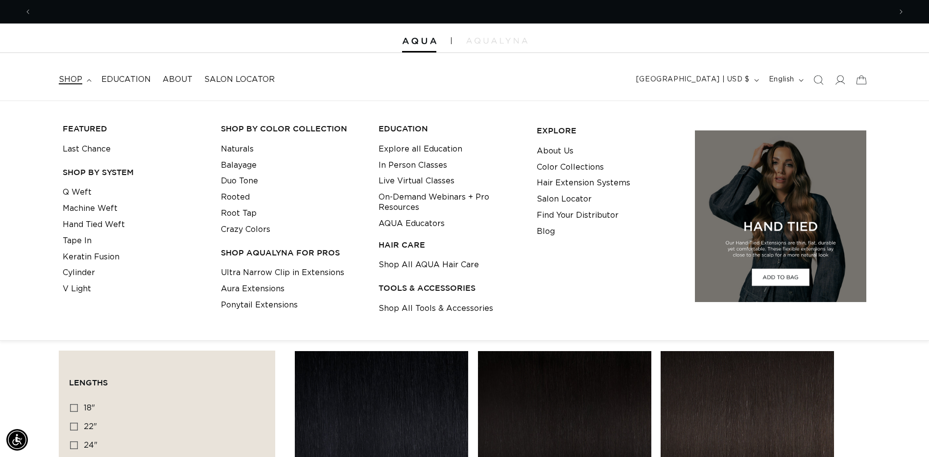
scroll to position [0, 1720]
click at [92, 222] on link "Hand Tied Weft" at bounding box center [94, 225] width 62 height 16
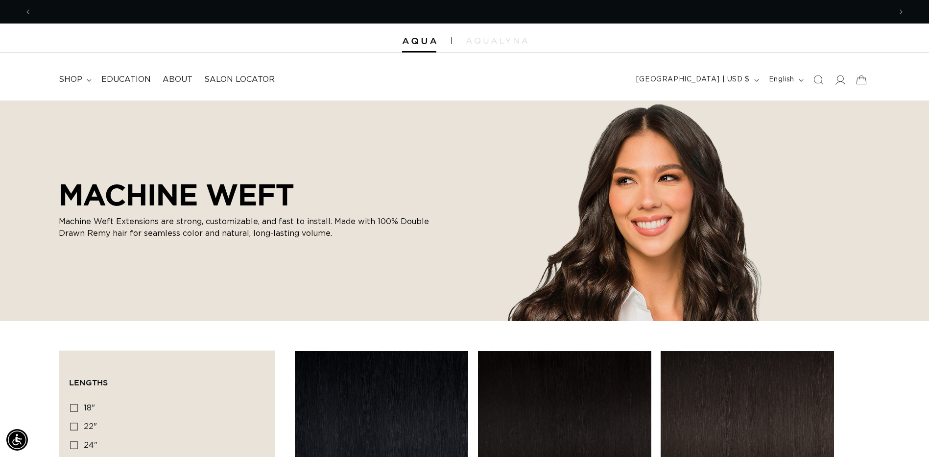
scroll to position [0, 0]
click at [84, 76] on summary "shop" at bounding box center [74, 80] width 43 height 22
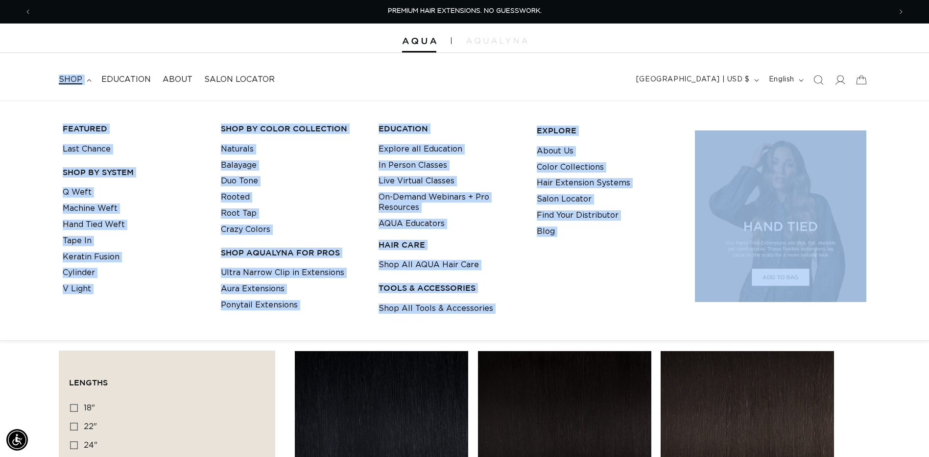
click at [122, 238] on li "Tape In" at bounding box center [134, 241] width 143 height 16
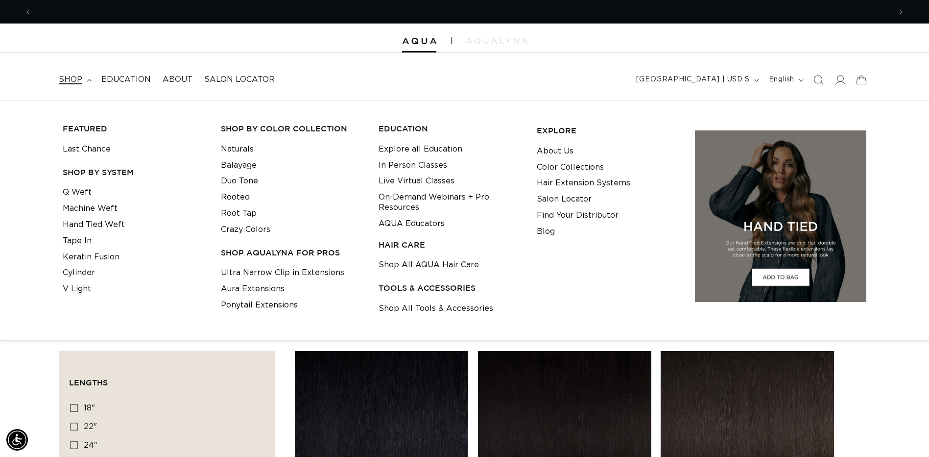
scroll to position [0, 860]
click at [81, 240] on link "Tape In" at bounding box center [77, 241] width 29 height 16
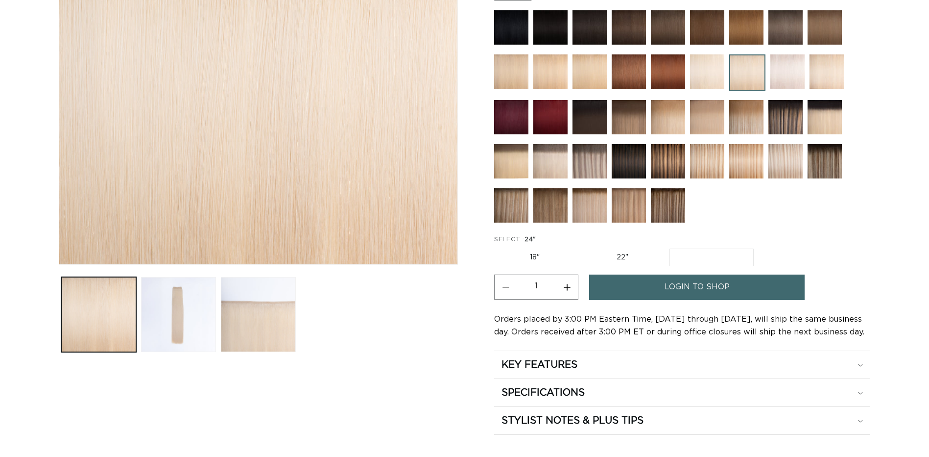
scroll to position [0, 860]
click at [615, 195] on img at bounding box center [629, 205] width 34 height 34
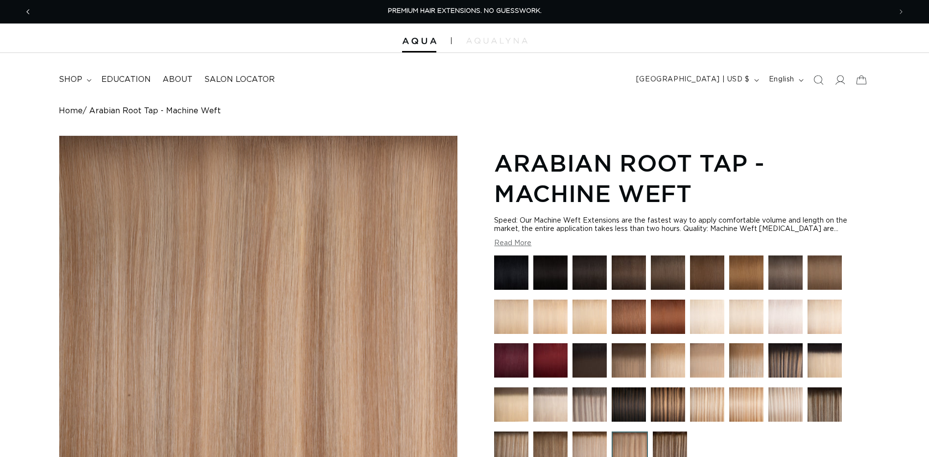
click at [24, 8] on span "Previous announcement" at bounding box center [28, 12] width 10 height 10
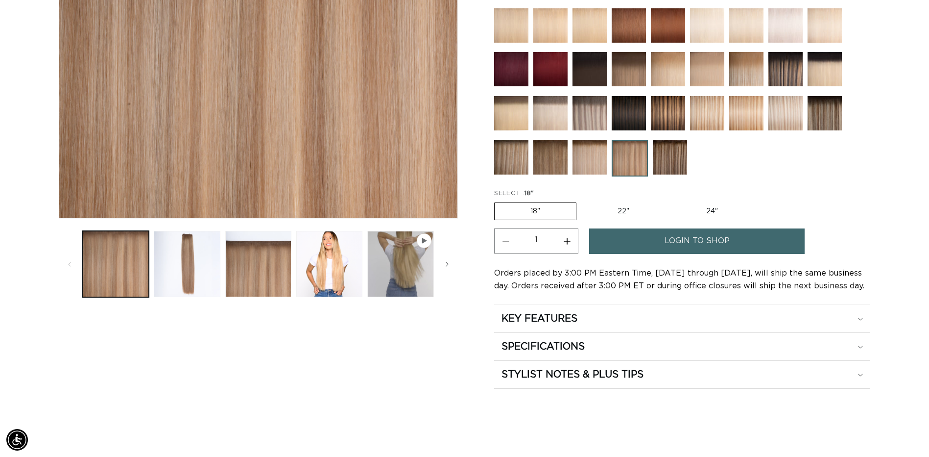
scroll to position [294, 0]
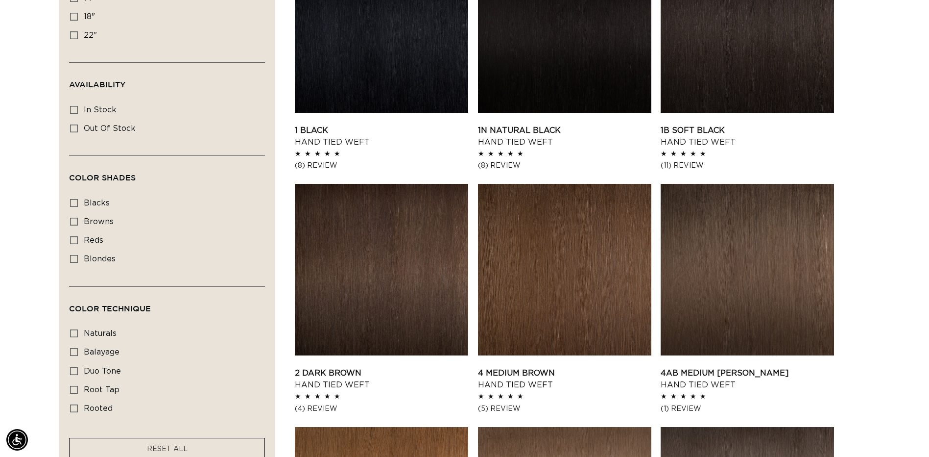
scroll to position [392, 0]
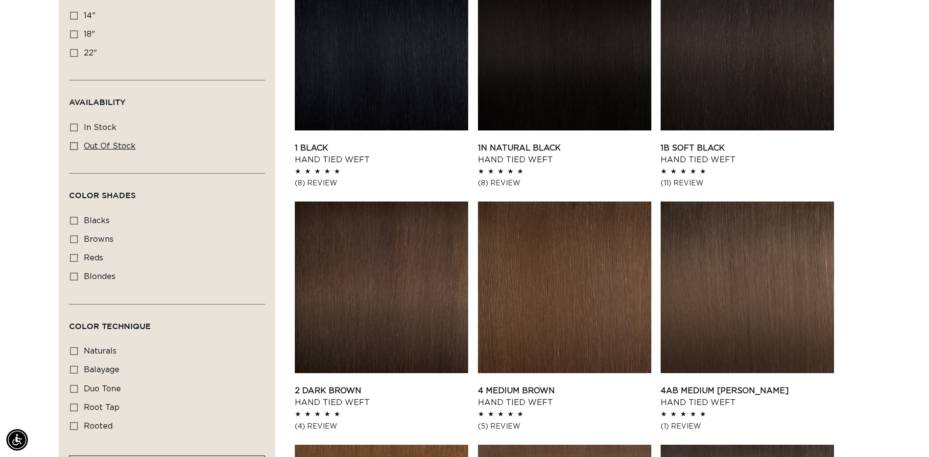
click at [80, 143] on label "Out of stock Out of stock (6 products)" at bounding box center [164, 146] width 188 height 19
click at [78, 143] on input "Out of stock Out of stock (6 products)" at bounding box center [74, 146] width 8 height 8
checkbox input "true"
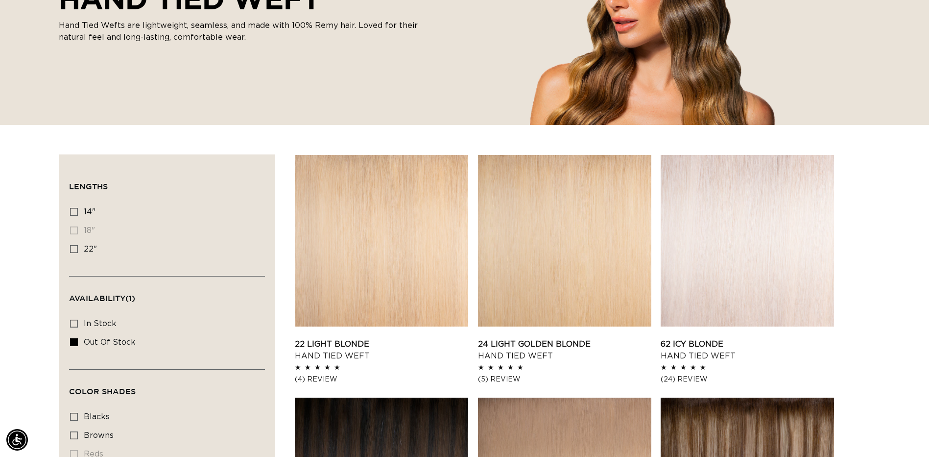
scroll to position [0, 860]
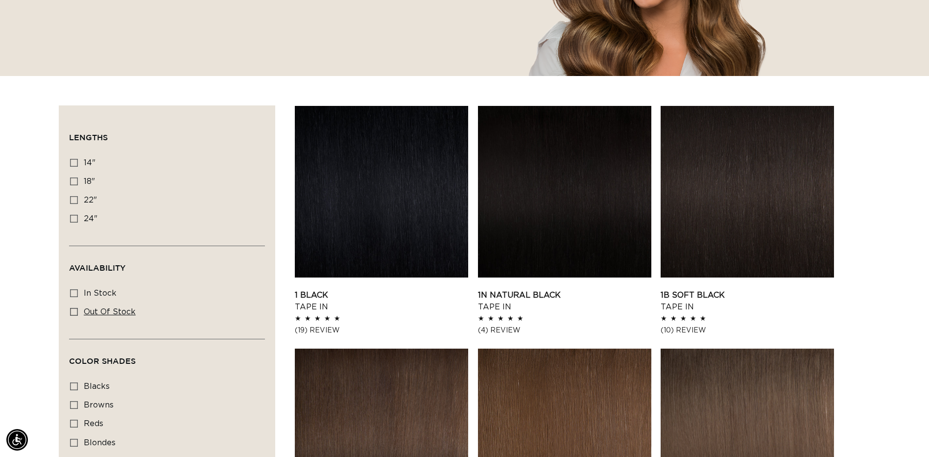
click at [77, 309] on icon at bounding box center [74, 312] width 8 height 8
click at [77, 309] on input "Out of stock Out of stock (6 products)" at bounding box center [74, 312] width 8 height 8
checkbox input "true"
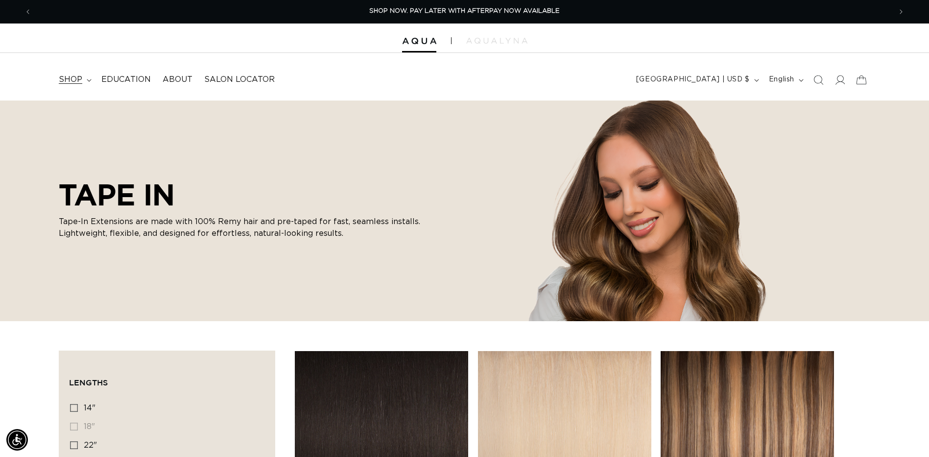
click at [90, 80] on icon at bounding box center [89, 80] width 4 height 2
click at [90, 80] on icon at bounding box center [89, 80] width 5 height 3
click at [87, 79] on icon at bounding box center [89, 80] width 5 height 3
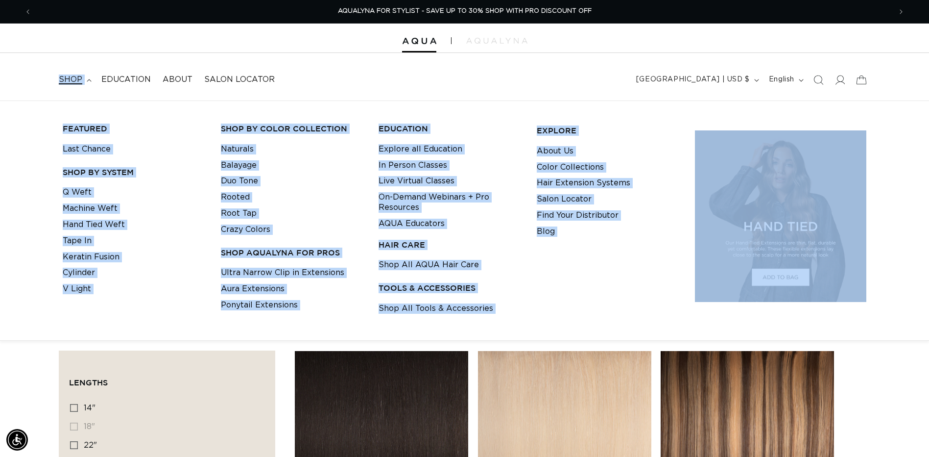
click at [147, 204] on li "Machine Weft" at bounding box center [134, 208] width 143 height 16
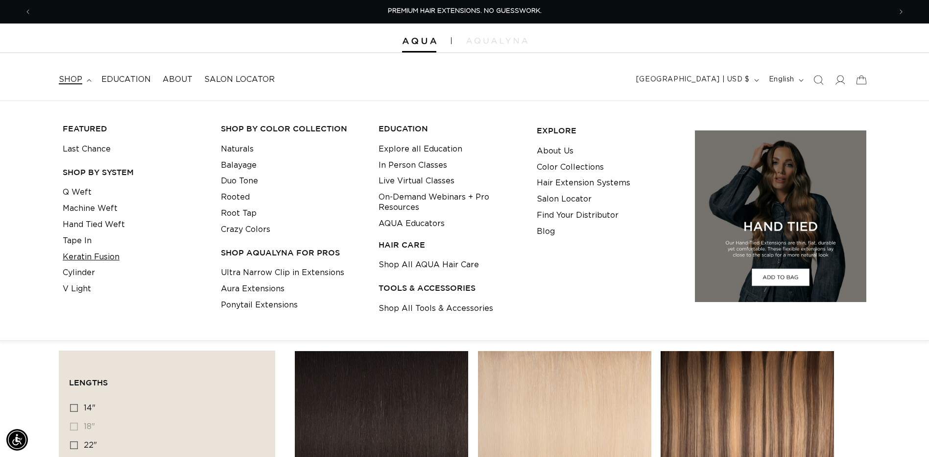
click at [84, 251] on link "Keratin Fusion" at bounding box center [91, 257] width 57 height 16
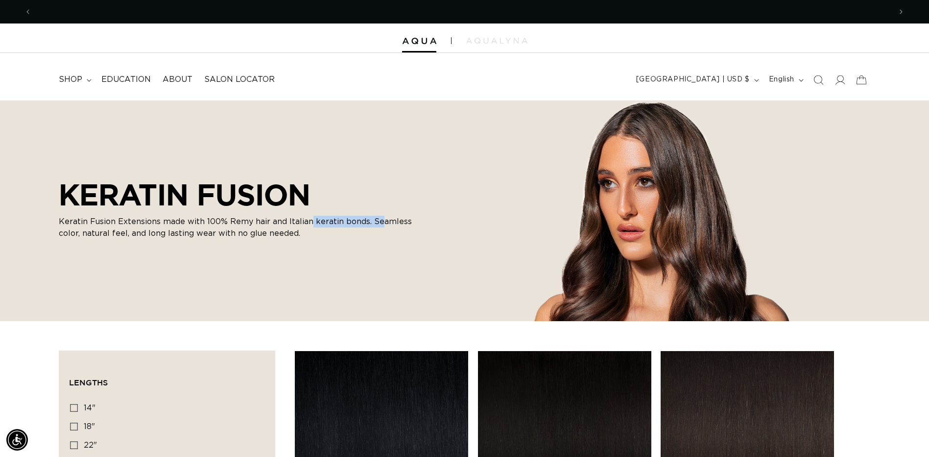
scroll to position [0, 1720]
drag, startPoint x: 309, startPoint y: 222, endPoint x: 381, endPoint y: 224, distance: 71.6
click at [381, 224] on p "Keratin Fusion Extensions made with 100% Remy hair and Italian keratin bonds. S…" at bounding box center [245, 228] width 372 height 24
copy p "keratin bonds. Se"
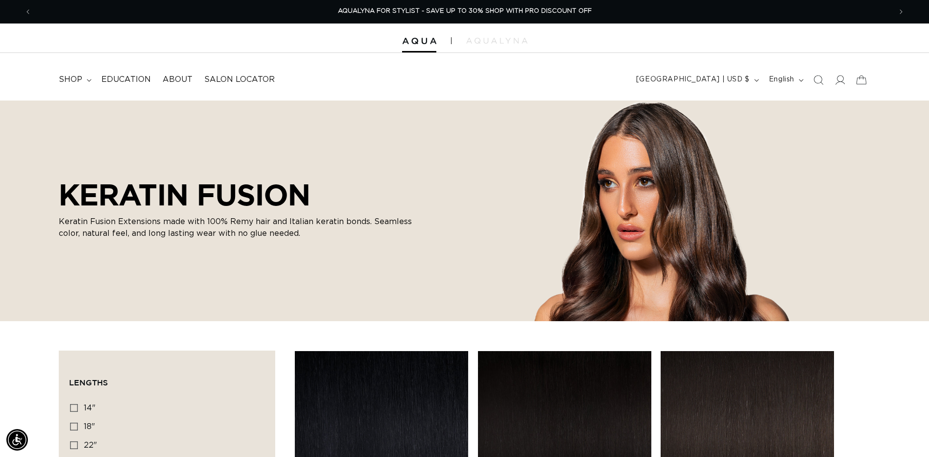
click at [389, 228] on p "Keratin Fusion Extensions made with 100% Remy hair and Italian keratin bonds. S…" at bounding box center [245, 228] width 372 height 24
drag, startPoint x: 148, startPoint y: 234, endPoint x: 188, endPoint y: 233, distance: 39.7
click at [188, 233] on p "Keratin Fusion Extensions made with 100% Remy hair and Italian keratin bonds. S…" at bounding box center [245, 228] width 372 height 24
copy p "sting wea"
click at [289, 242] on div "KERATIN FUSION Keratin Fusion Extensions made with 100% Remy hair and Italian k…" at bounding box center [245, 211] width 372 height 86
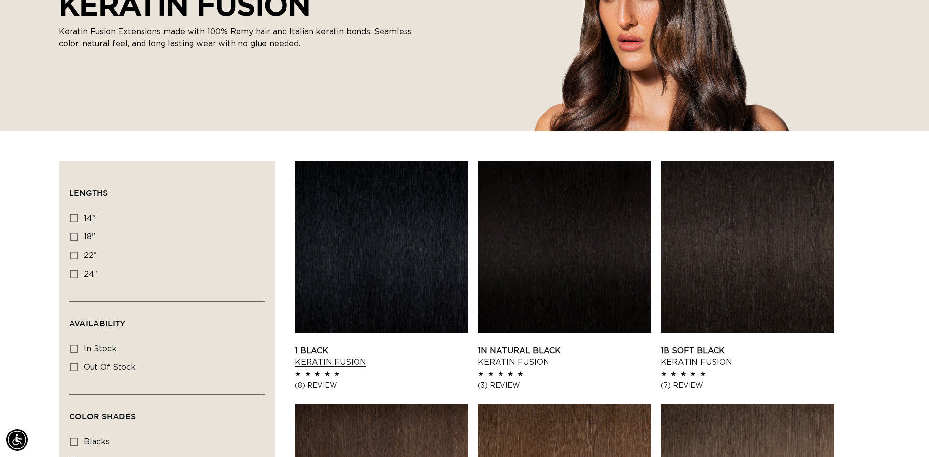
scroll to position [147, 0]
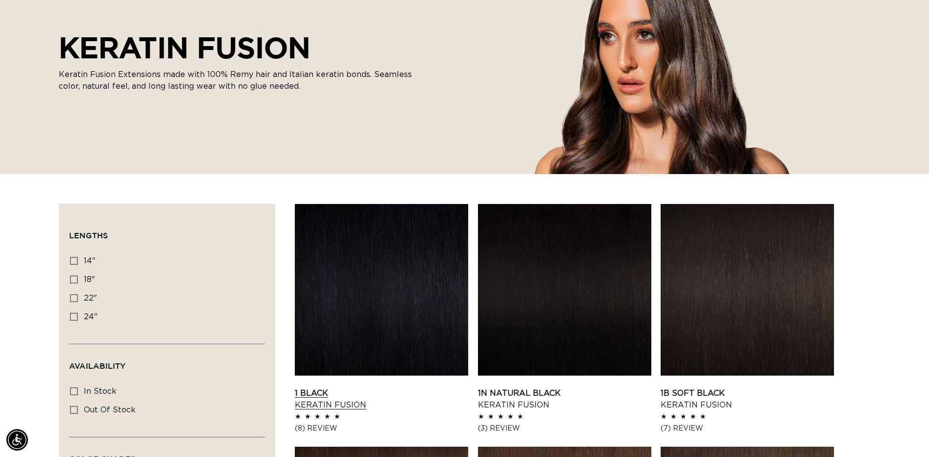
click at [388, 387] on link "1 Black Keratin Fusion" at bounding box center [381, 399] width 173 height 24
click at [72, 401] on label "Out of stock Out of stock (4 products)" at bounding box center [164, 410] width 188 height 19
click at [72, 406] on input "Out of stock Out of stock (4 products)" at bounding box center [74, 410] width 8 height 8
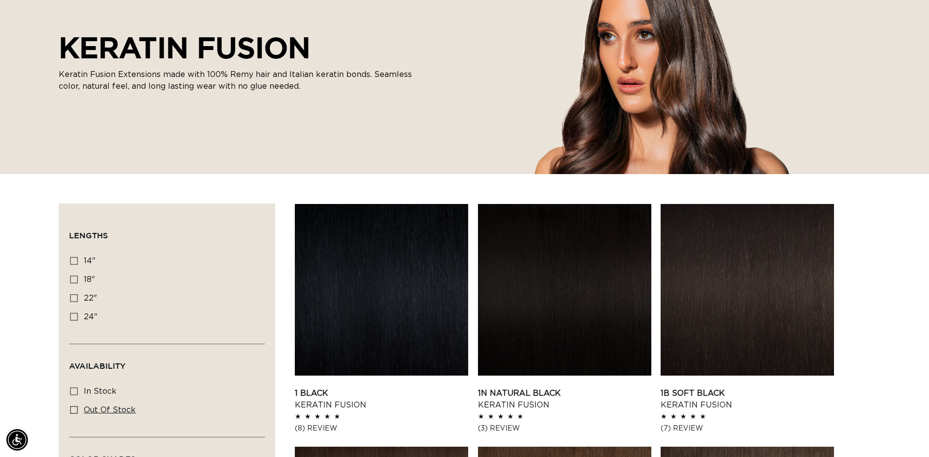
checkbox input "true"
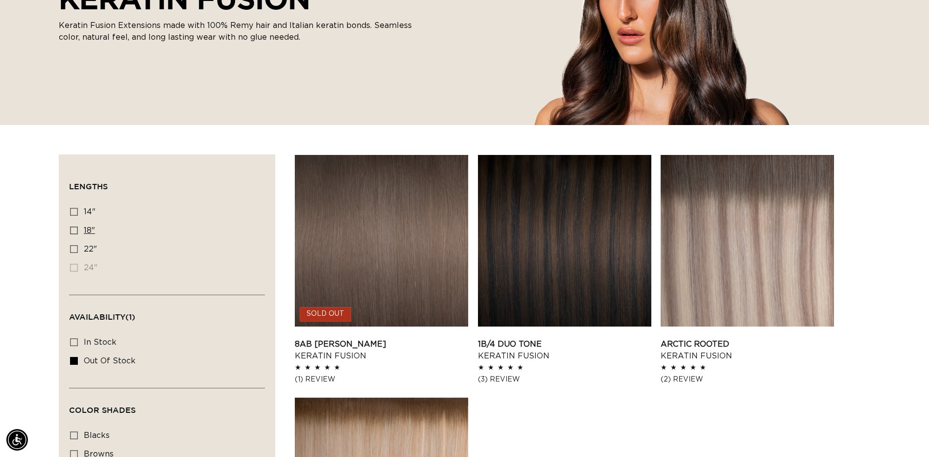
scroll to position [0, 1720]
click at [28, 170] on div "Filter: Lengths (0) Lengths 14" 14" (1 product) 18" 18" (2 products) 22" 24"" at bounding box center [464, 452] width 929 height 596
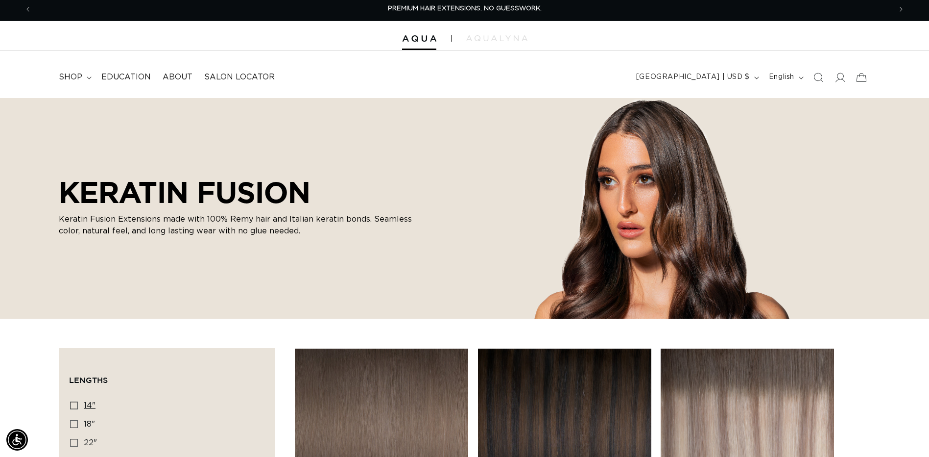
scroll to position [0, 0]
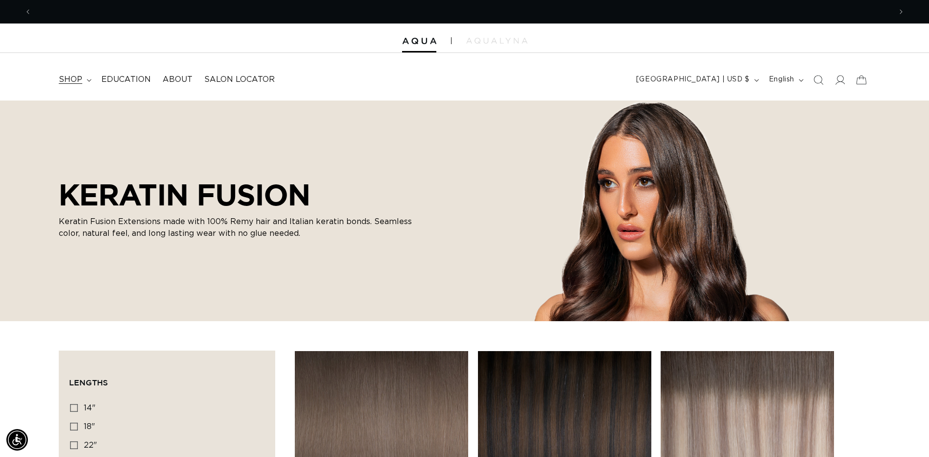
click at [87, 80] on icon at bounding box center [89, 80] width 5 height 3
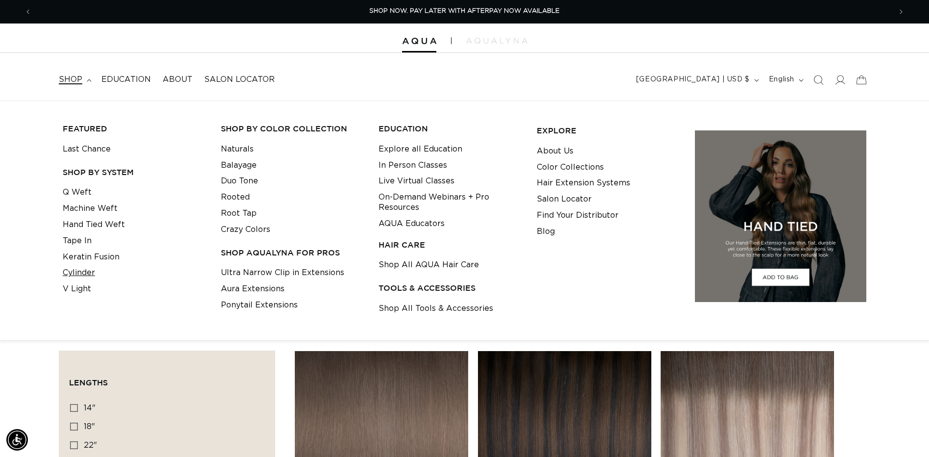
click at [80, 269] on link "Cylinder" at bounding box center [79, 273] width 32 height 16
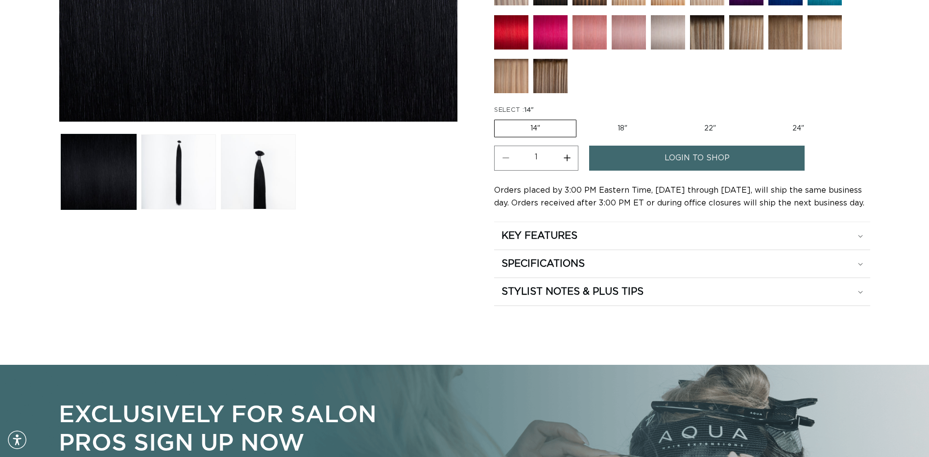
scroll to position [392, 0]
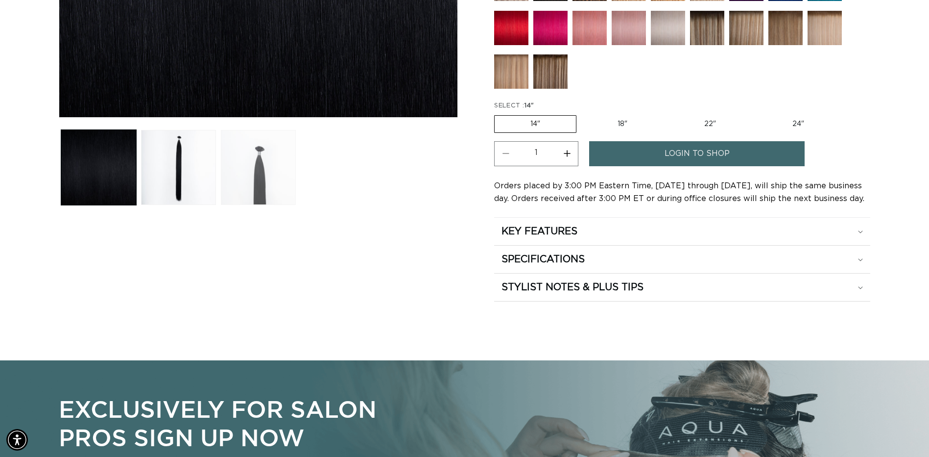
click at [264, 171] on button "Load image 3 in gallery view" at bounding box center [258, 167] width 75 height 75
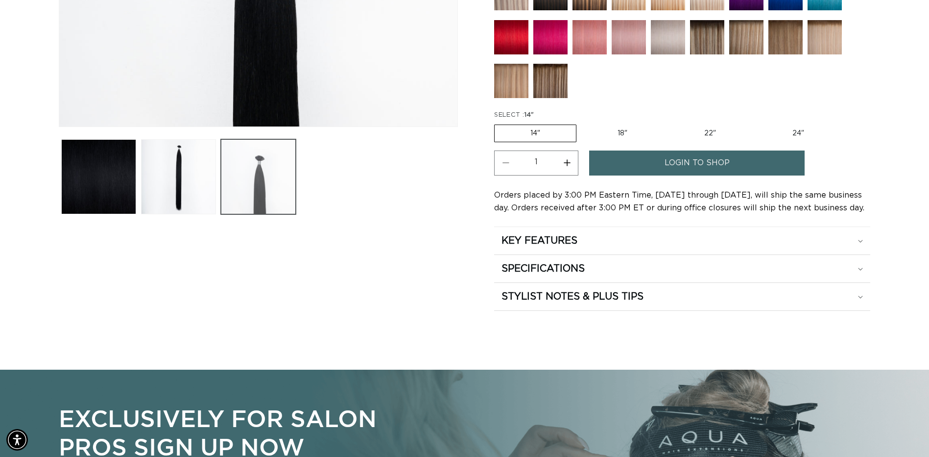
click at [264, 171] on button "Load image 3 in gallery view" at bounding box center [258, 176] width 75 height 75
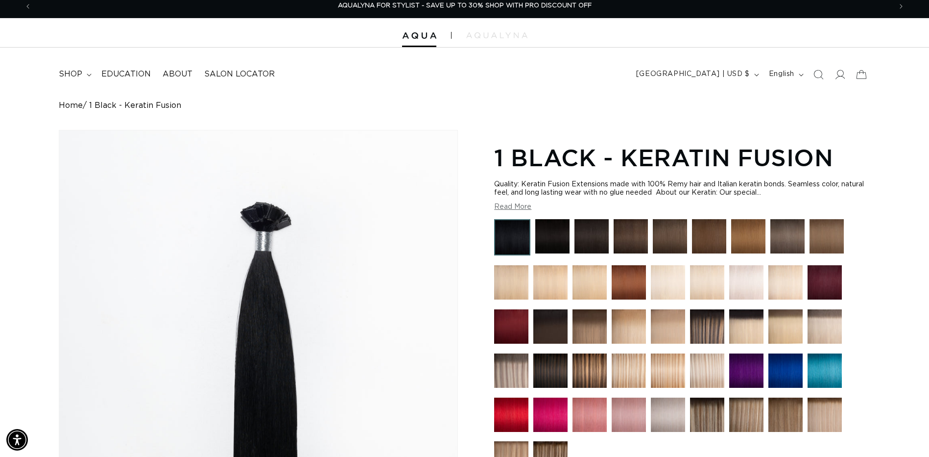
scroll to position [0, 0]
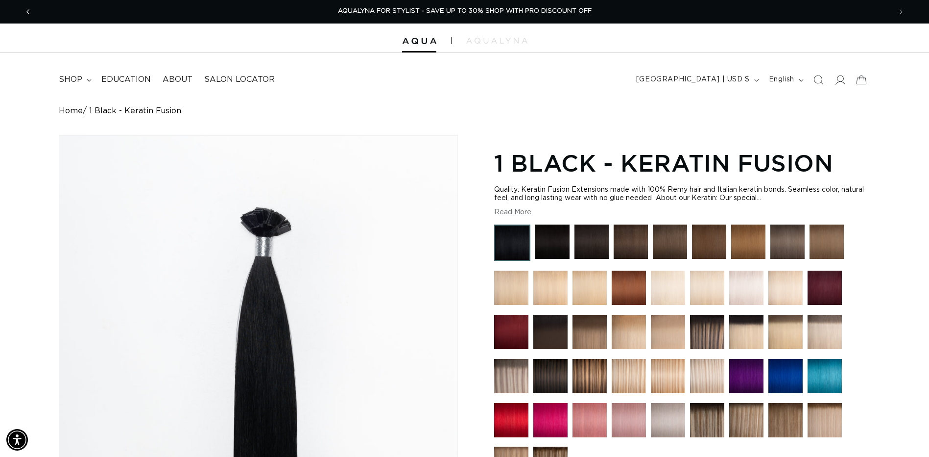
click at [23, 15] on button "Previous announcement" at bounding box center [28, 11] width 22 height 19
click at [27, 9] on icon "Previous announcement" at bounding box center [27, 11] width 3 height 11
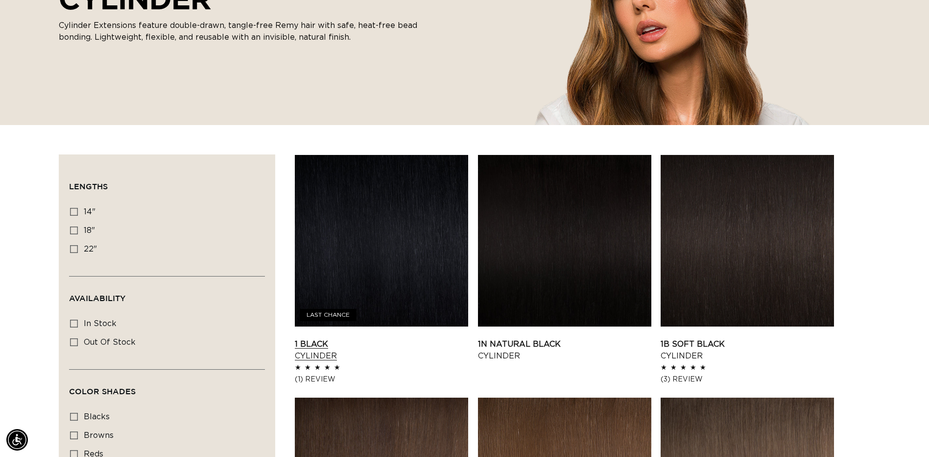
scroll to position [0, 860]
click at [373, 338] on link "1 Black Cylinder" at bounding box center [381, 350] width 173 height 24
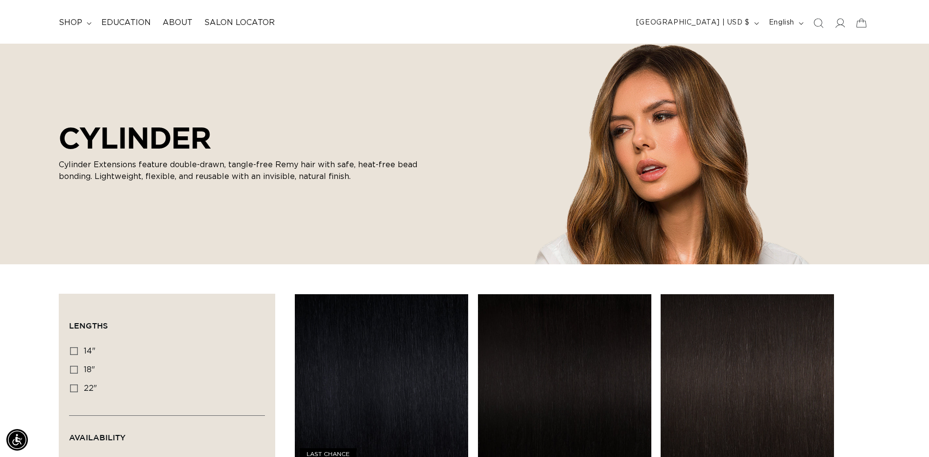
scroll to position [49, 0]
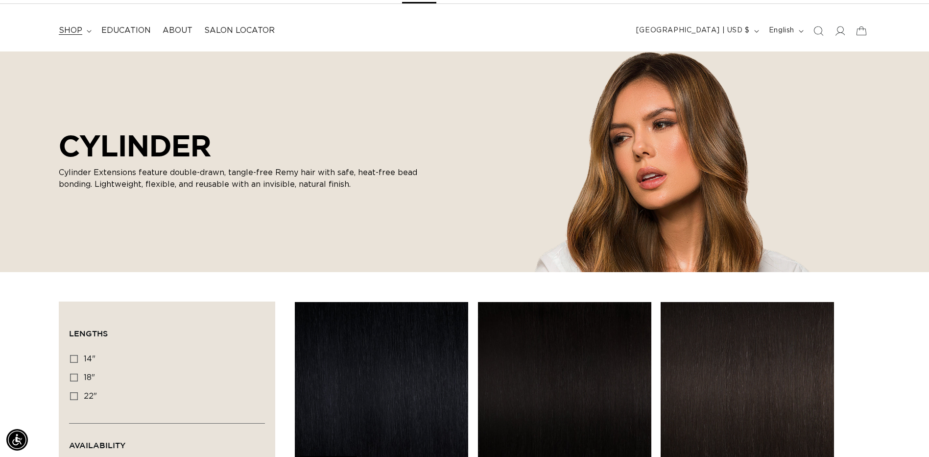
click at [93, 35] on summary "shop" at bounding box center [74, 31] width 43 height 22
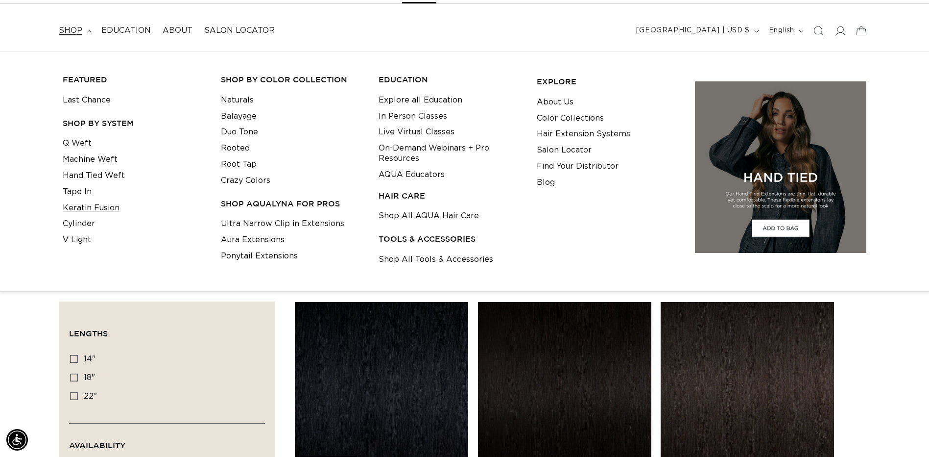
scroll to position [0, 0]
click at [76, 239] on link "V Light" at bounding box center [77, 240] width 28 height 16
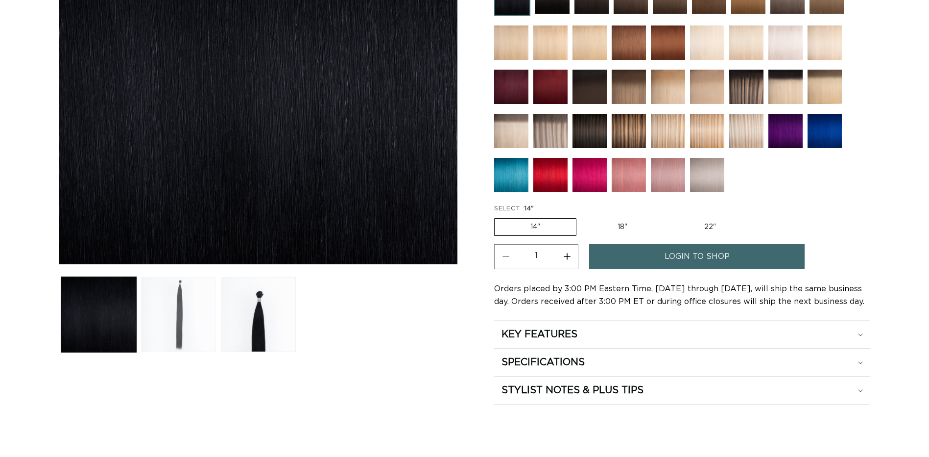
click at [193, 302] on button "Load image 2 in gallery view" at bounding box center [178, 314] width 75 height 75
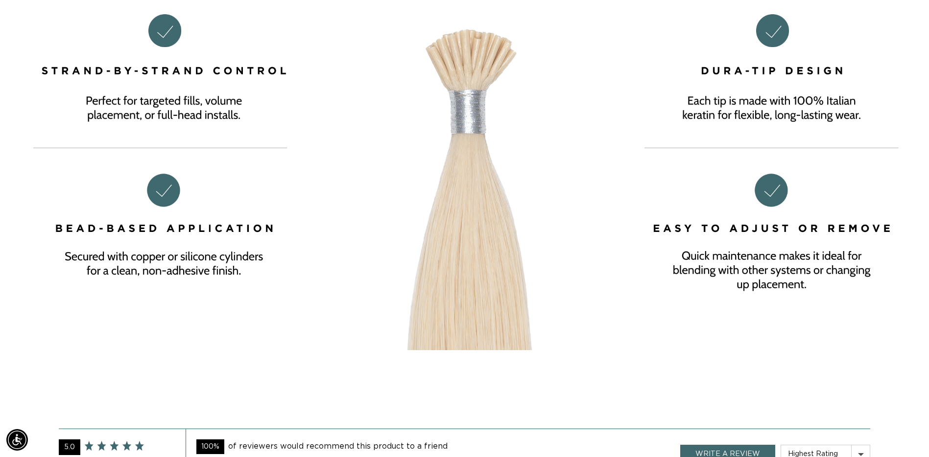
click at [137, 332] on img at bounding box center [464, 108] width 929 height 484
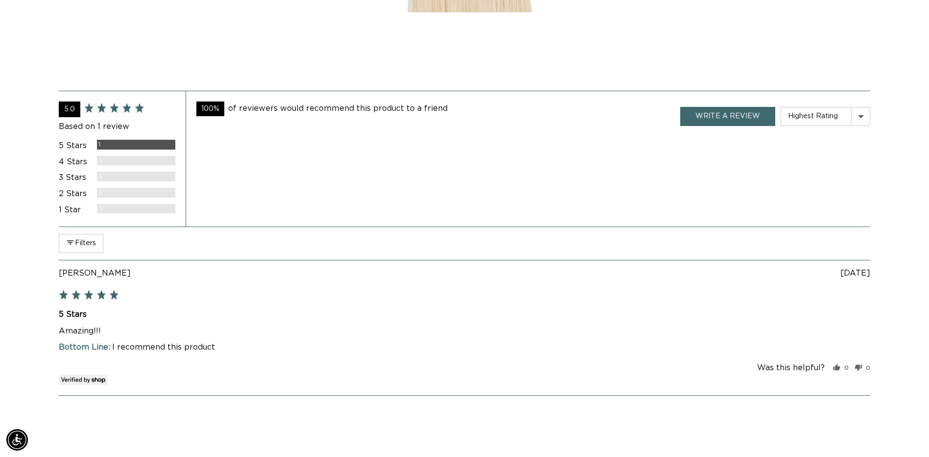
scroll to position [1850, 0]
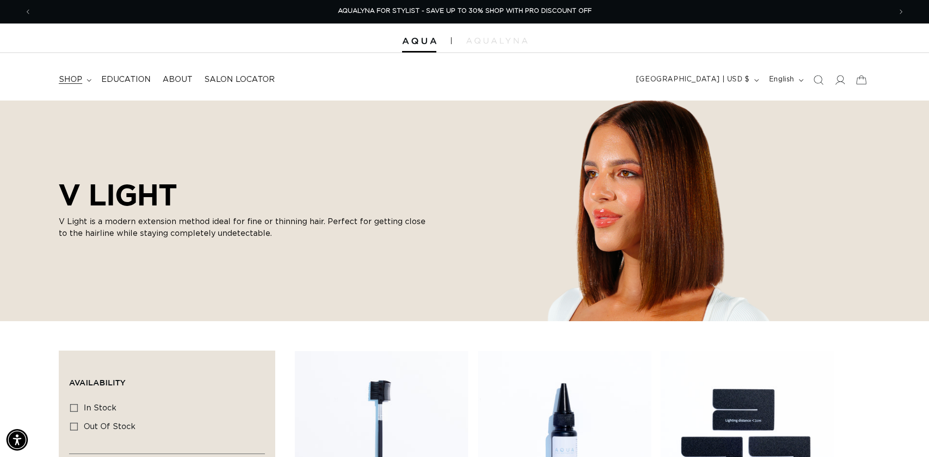
click at [87, 79] on icon at bounding box center [89, 80] width 5 height 3
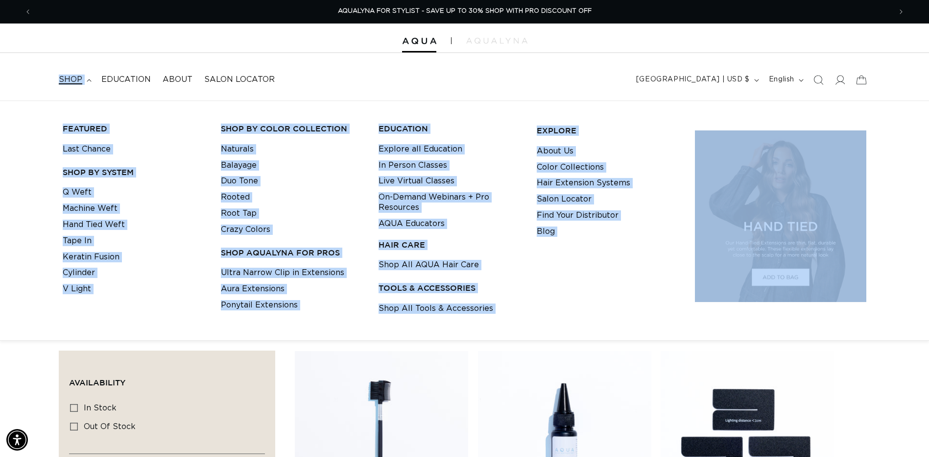
click at [117, 270] on li "Cylinder" at bounding box center [134, 273] width 143 height 16
click at [78, 271] on link "Cylinder" at bounding box center [79, 273] width 32 height 16
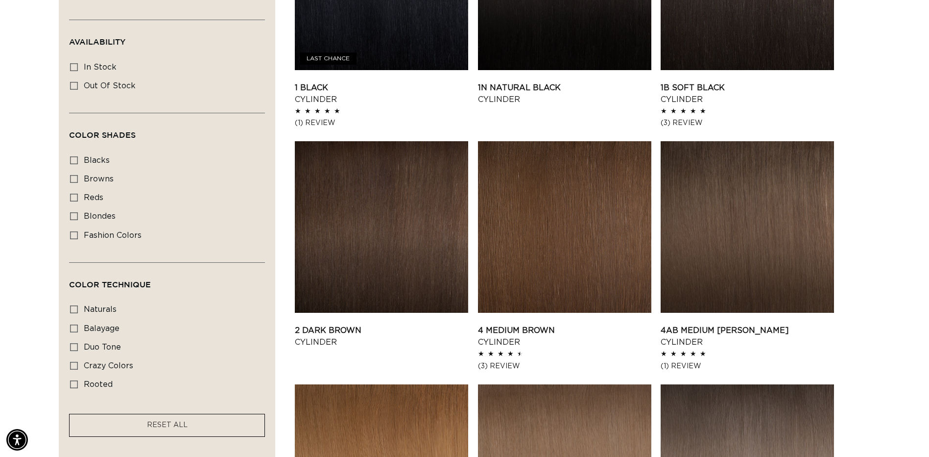
scroll to position [441, 0]
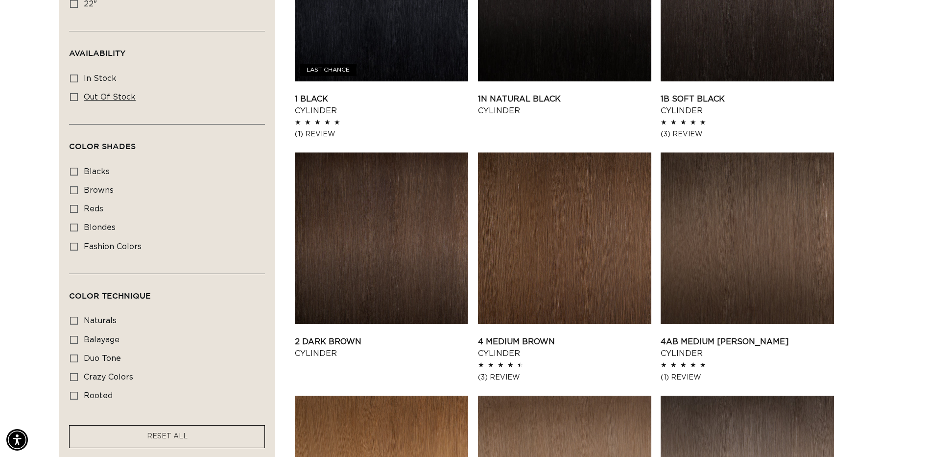
click at [74, 98] on icon at bounding box center [74, 97] width 8 height 8
click at [74, 98] on input "Out of stock Out of stock (6 products)" at bounding box center [74, 97] width 8 height 8
checkbox input "true"
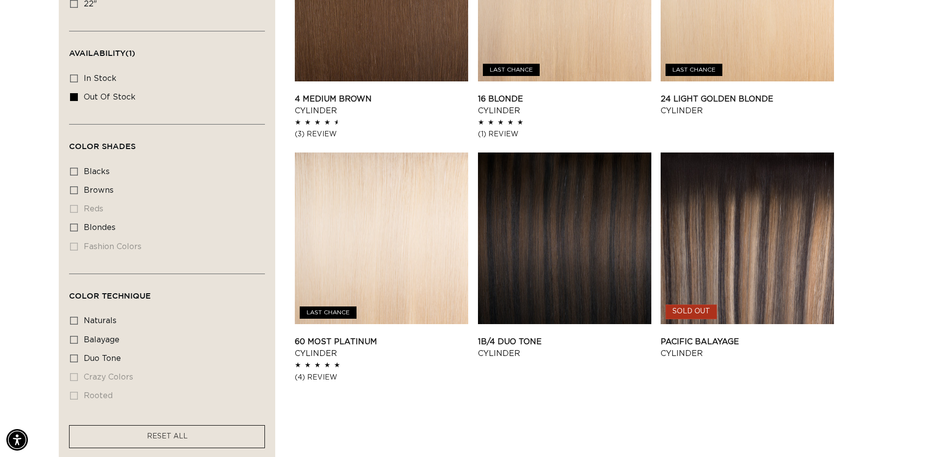
click at [418, 387] on div "4 Medium Brown - Cylinder 4 Medium Brown Cylinder 4.7 / 5.0 (3) 3 total reviews" at bounding box center [583, 185] width 576 height 566
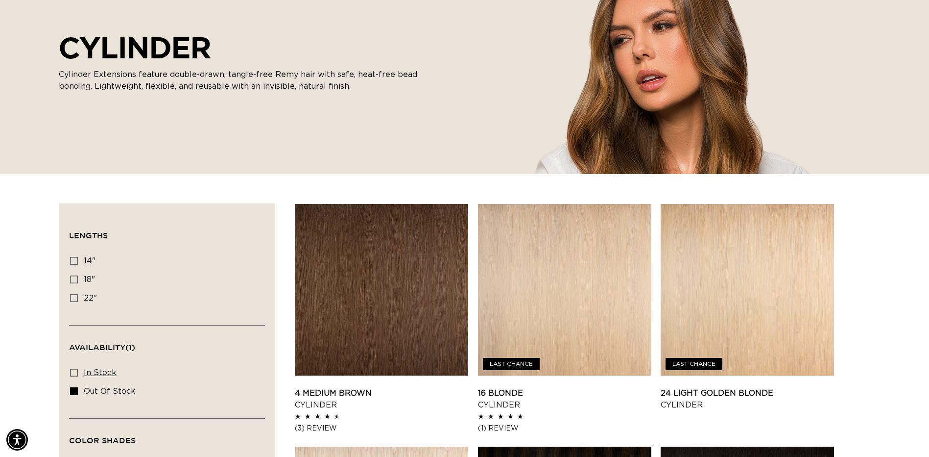
scroll to position [0, 860]
click at [73, 388] on icon at bounding box center [74, 391] width 8 height 8
click at [73, 388] on input "Out of stock Out of stock (6 products)" at bounding box center [74, 391] width 8 height 8
checkbox input "false"
click at [75, 371] on icon at bounding box center [74, 372] width 8 height 8
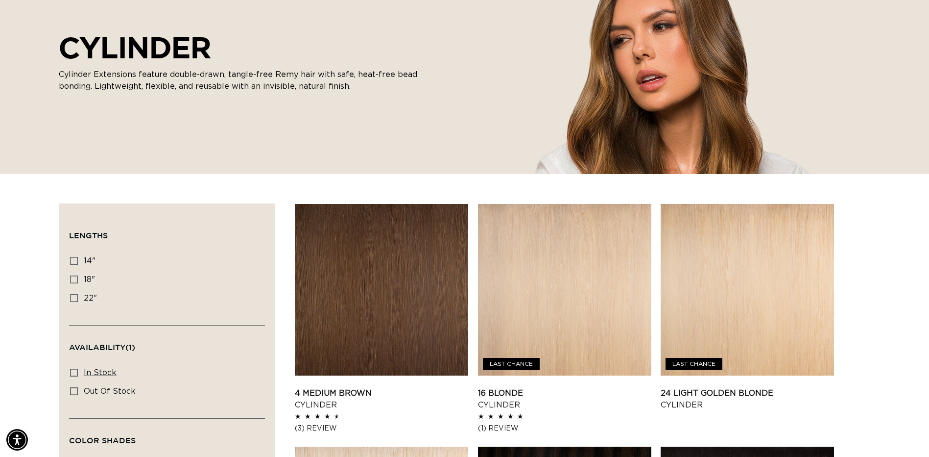
click at [75, 371] on input "In stock In stock (41 products)" at bounding box center [74, 372] width 8 height 8
checkbox input "true"
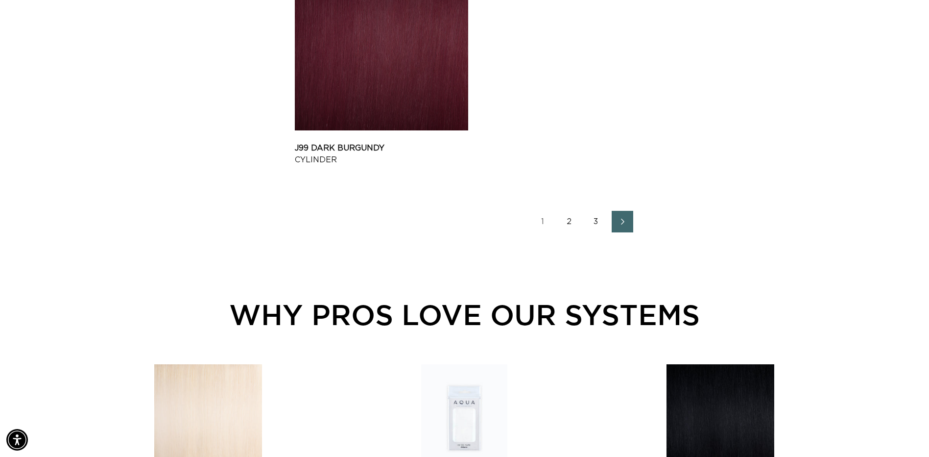
scroll to position [1617, 0]
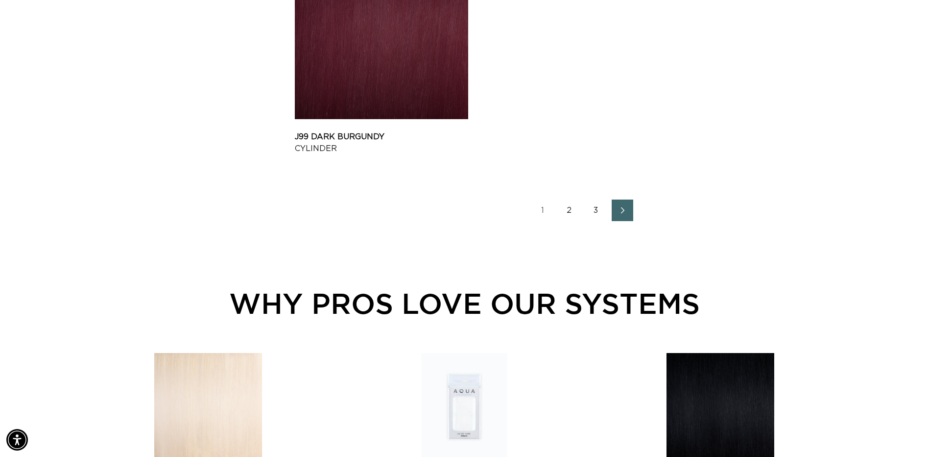
click at [625, 209] on icon "Next page" at bounding box center [623, 210] width 13 height 7
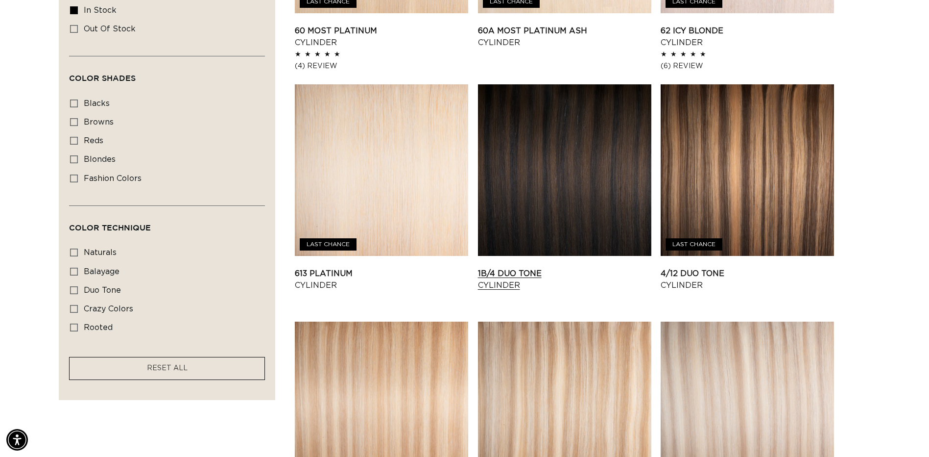
scroll to position [539, 0]
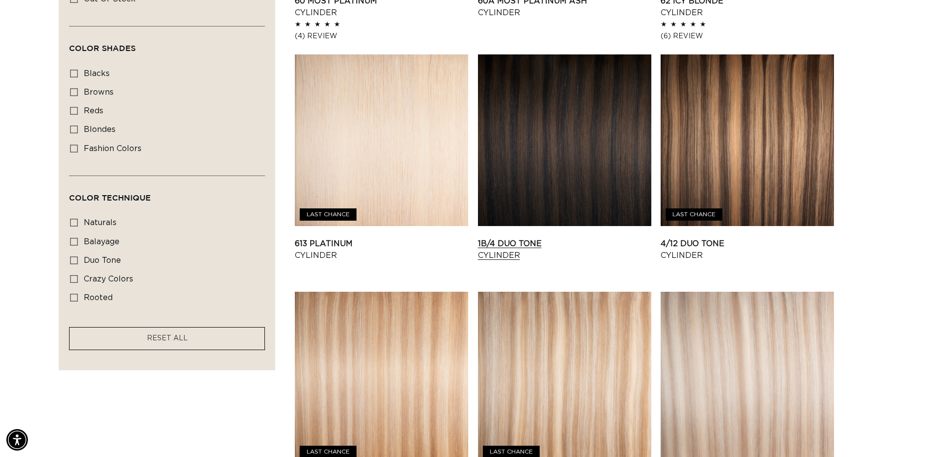
click at [535, 238] on link "1B/4 Duo Tone Cylinder" at bounding box center [564, 250] width 173 height 24
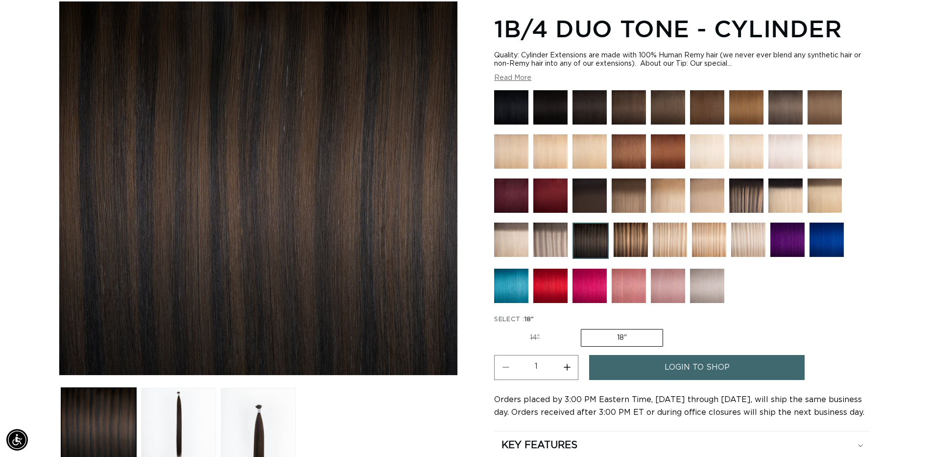
scroll to position [147, 0]
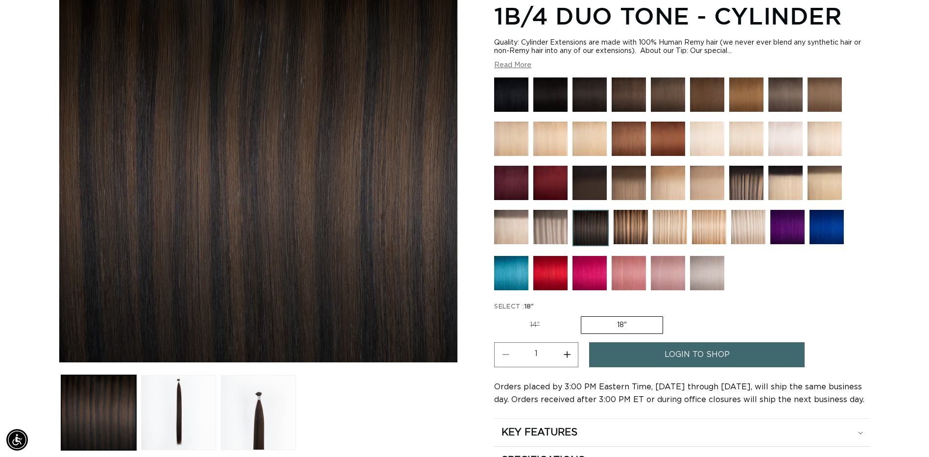
click at [624, 229] on img at bounding box center [631, 227] width 34 height 34
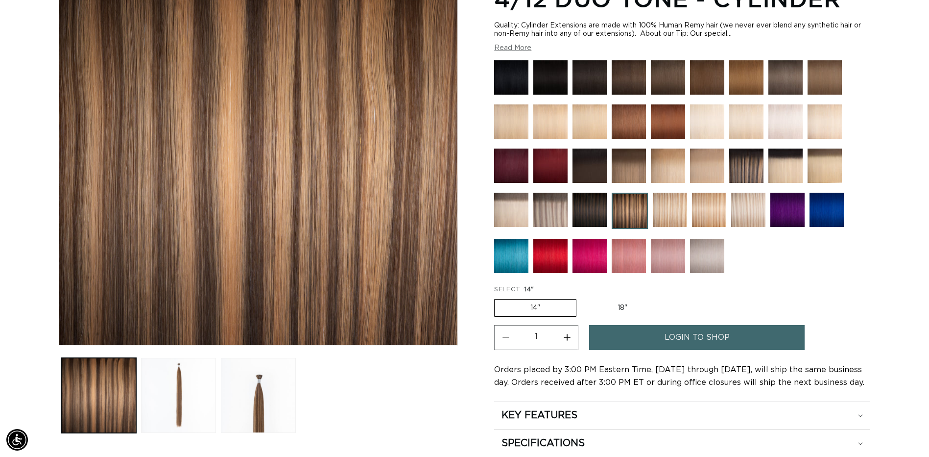
scroll to position [147, 0]
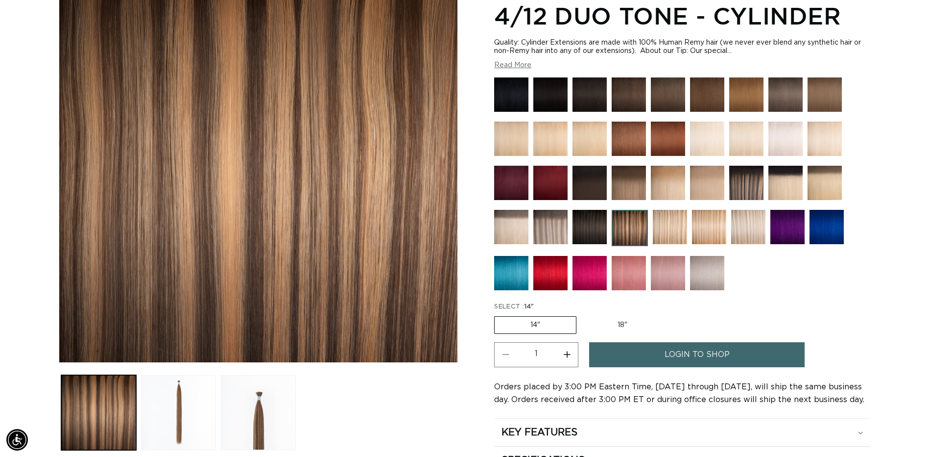
click at [620, 325] on label "18" Variant sold out or unavailable" at bounding box center [622, 324] width 81 height 17
click at [582, 315] on input "18" Variant sold out or unavailable" at bounding box center [582, 314] width 0 height 0
radio input "true"
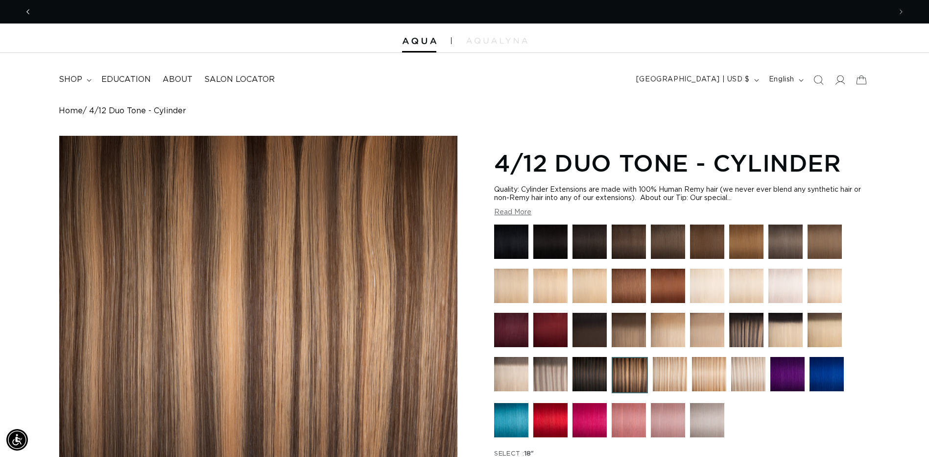
scroll to position [0, 1720]
click at [658, 377] on img at bounding box center [670, 374] width 34 height 34
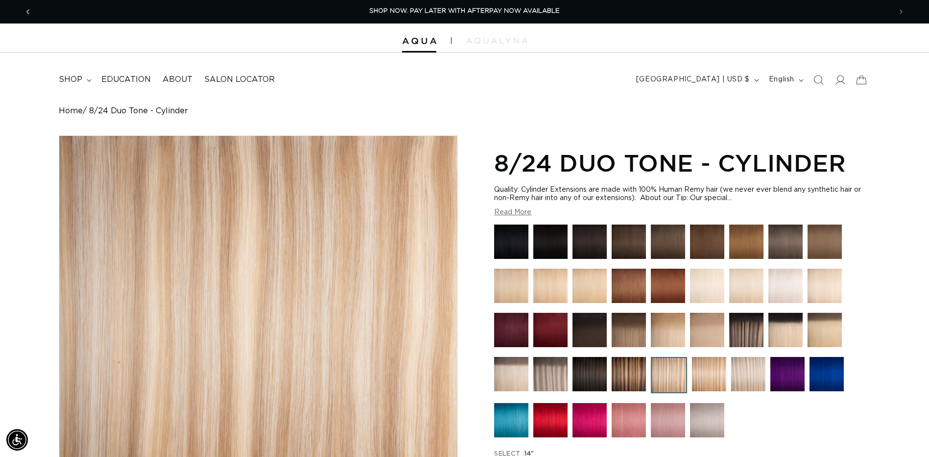
click at [28, 10] on icon "Previous announcement" at bounding box center [27, 11] width 3 height 11
click at [25, 14] on span "Previous announcement" at bounding box center [28, 12] width 10 height 10
click at [24, 9] on span "Previous announcement" at bounding box center [28, 12] width 10 height 10
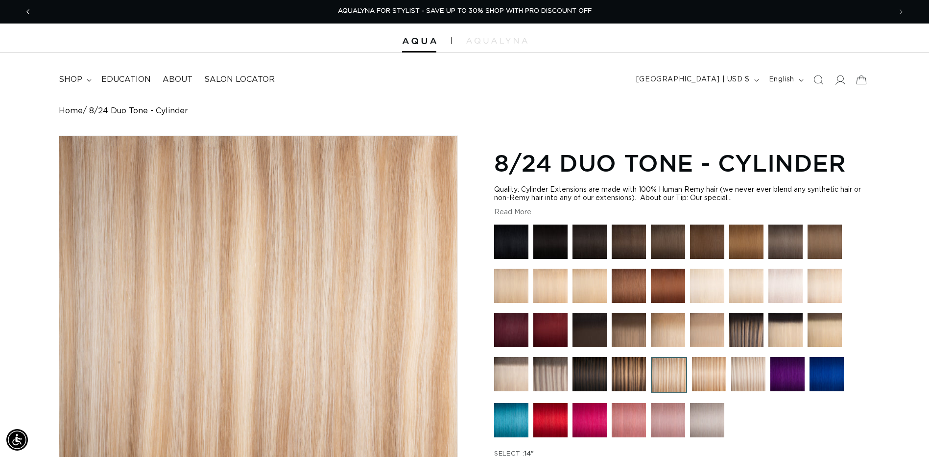
scroll to position [0, 860]
click at [26, 10] on icon "Previous announcement" at bounding box center [27, 11] width 3 height 11
click at [473, 96] on header "FEATURED Last Chance SHOP BY SYSTEM Q Weft Hand Tied Weft Machine Weft Tape In …" at bounding box center [464, 77] width 929 height 48
click at [31, 13] on span "Previous announcement" at bounding box center [28, 12] width 10 height 10
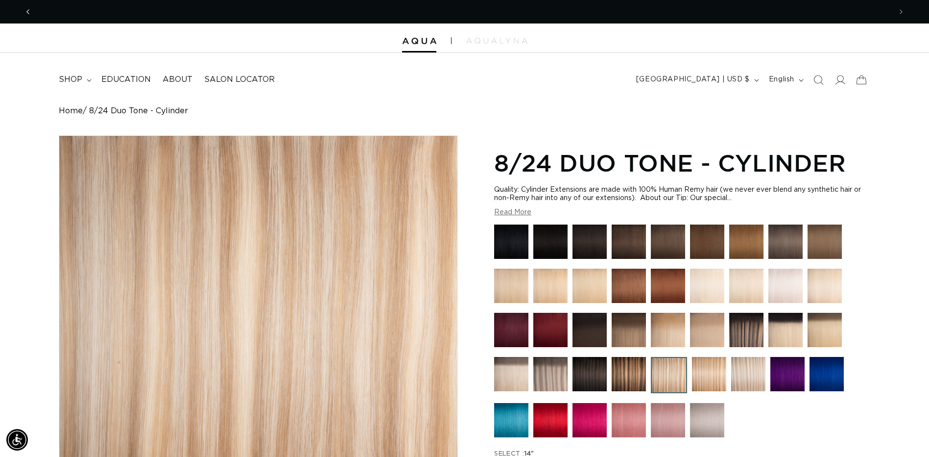
click at [31, 13] on span "Previous announcement" at bounding box center [28, 12] width 10 height 10
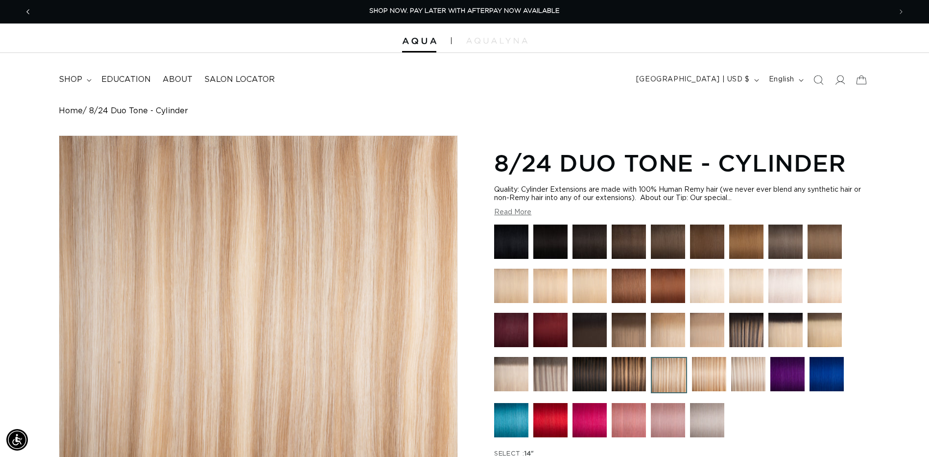
click at [22, 11] on button "Previous announcement" at bounding box center [28, 11] width 22 height 19
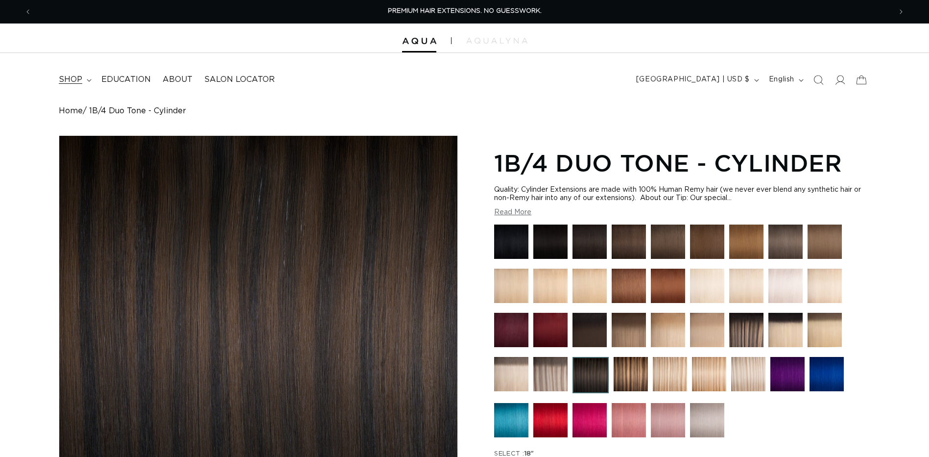
click at [88, 79] on icon at bounding box center [89, 80] width 5 height 3
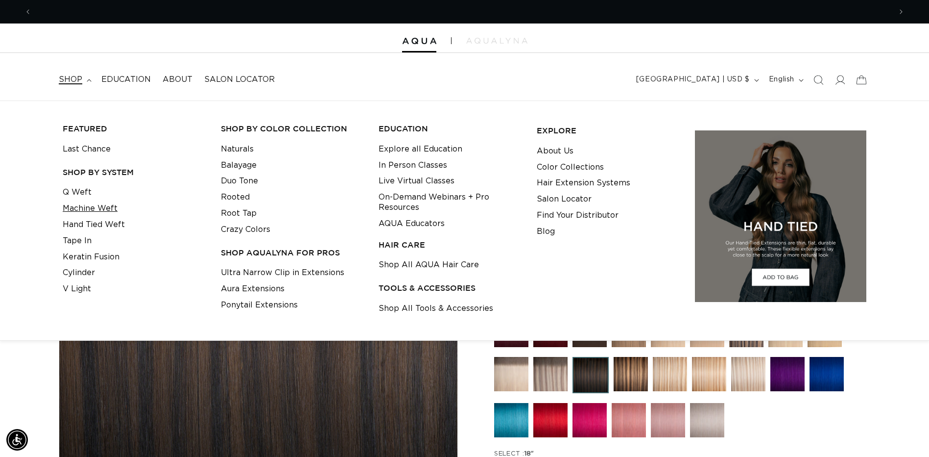
scroll to position [0, 860]
click at [233, 152] on link "Naturals" at bounding box center [237, 149] width 33 height 16
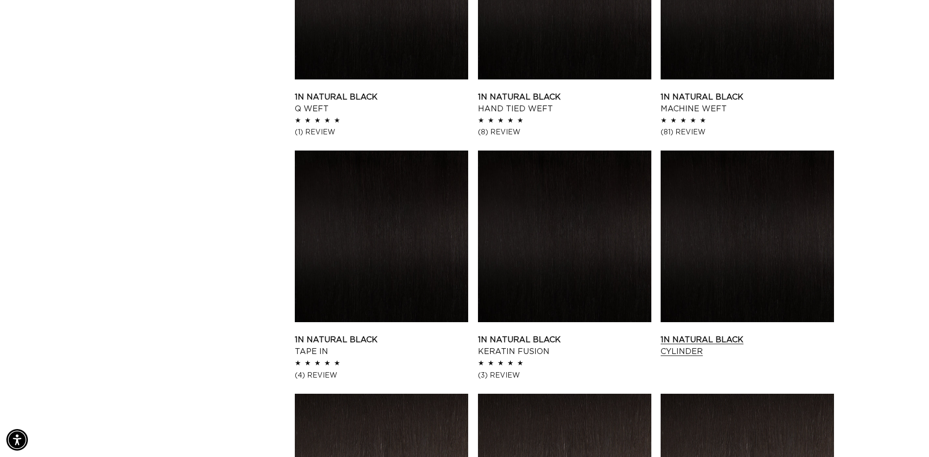
scroll to position [1078, 0]
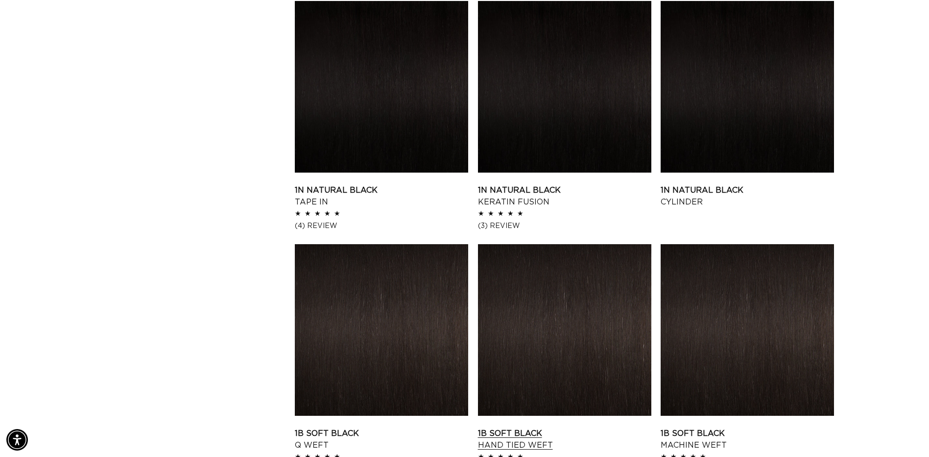
click at [602, 427] on link "1B Soft Black Hand Tied Weft" at bounding box center [564, 439] width 173 height 24
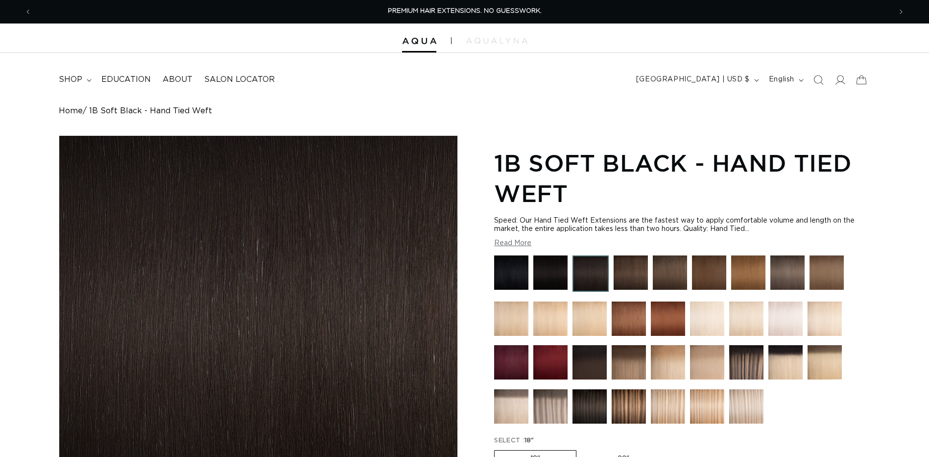
click at [544, 264] on img at bounding box center [551, 272] width 34 height 34
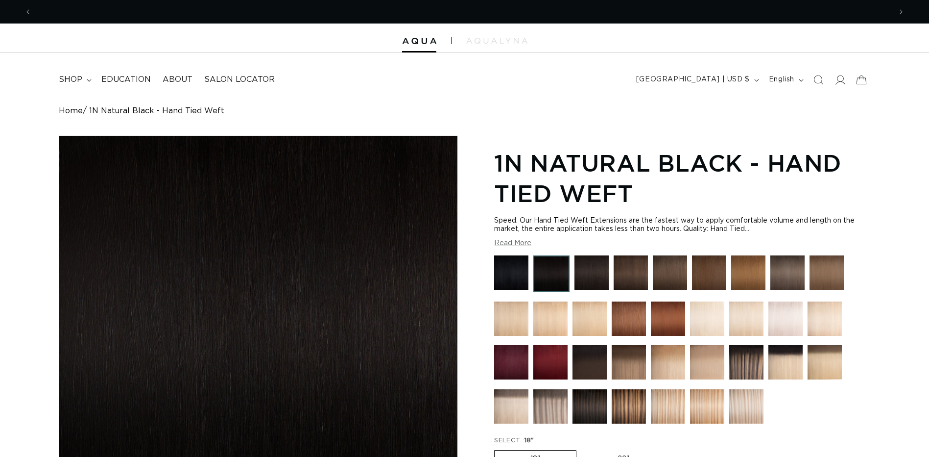
scroll to position [0, 860]
click at [26, 6] on button "Previous announcement" at bounding box center [28, 11] width 22 height 19
click at [26, 10] on icon "Previous announcement" at bounding box center [27, 11] width 3 height 11
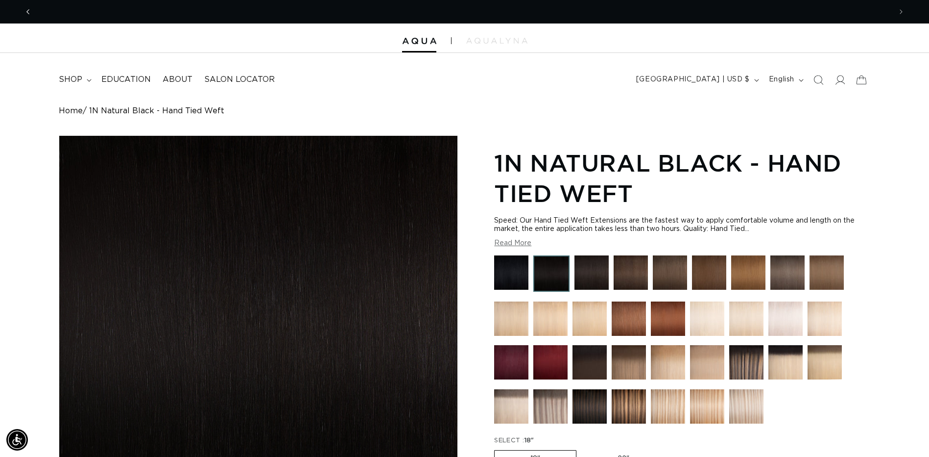
scroll to position [0, 1720]
click at [86, 83] on summary "shop" at bounding box center [74, 80] width 43 height 22
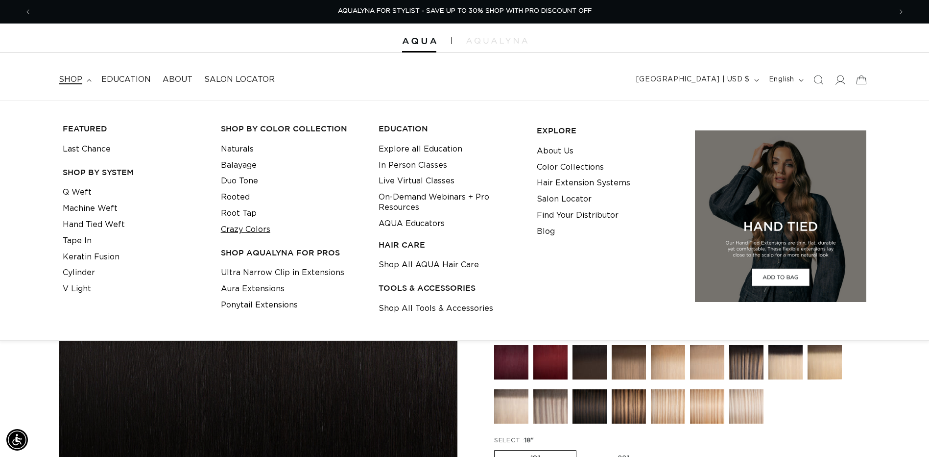
click at [252, 225] on link "Crazy Colors" at bounding box center [245, 229] width 49 height 16
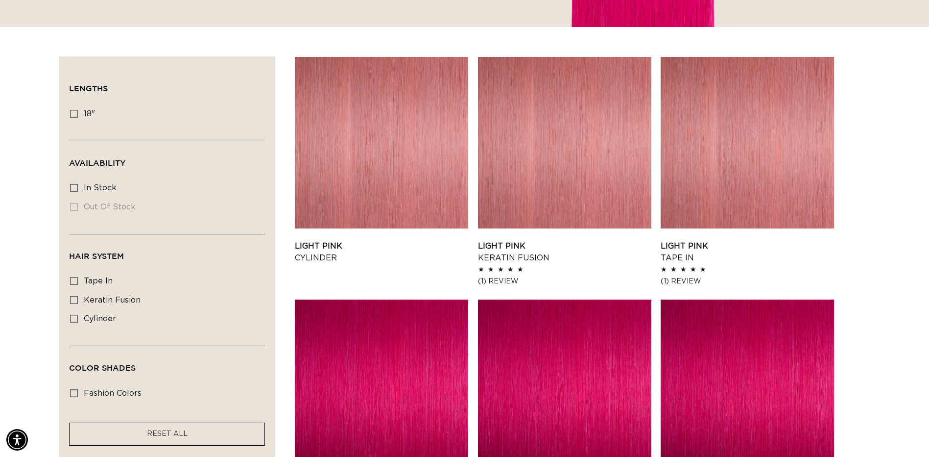
scroll to position [0, 860]
click at [76, 186] on icon at bounding box center [74, 188] width 8 height 8
click at [76, 186] on input "In stock In stock (24 products)" at bounding box center [74, 188] width 8 height 8
checkbox input "true"
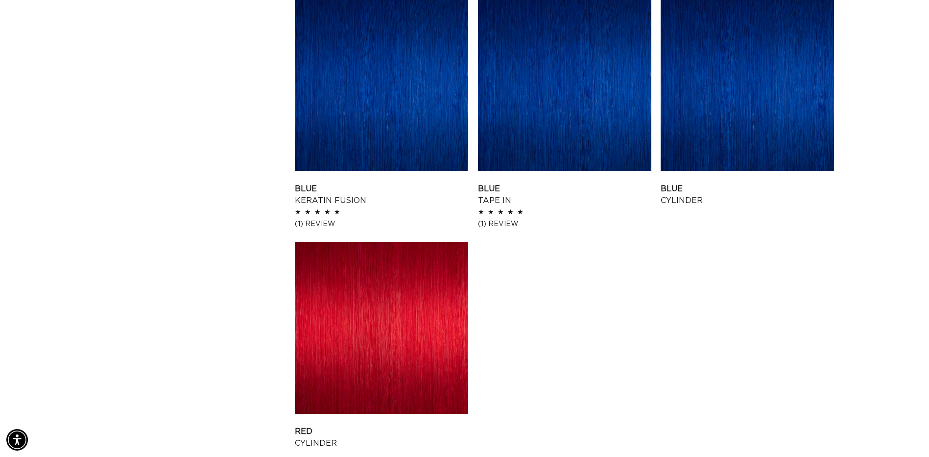
scroll to position [1323, 0]
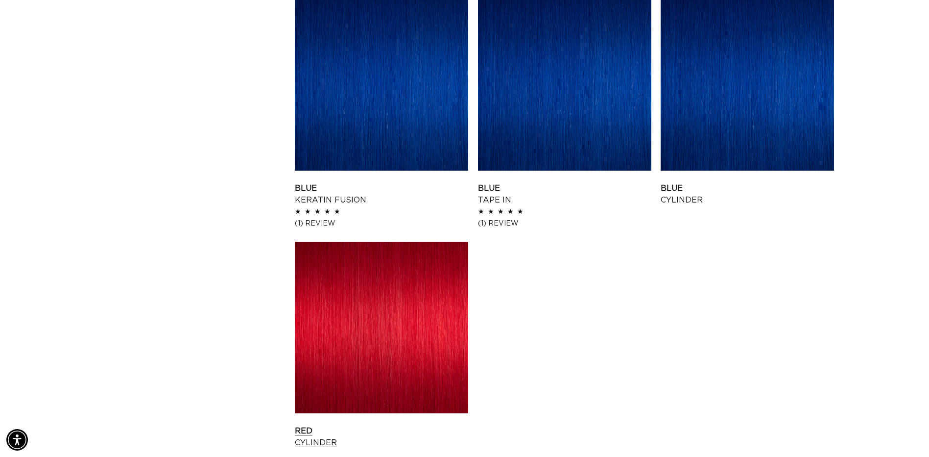
click at [375, 425] on link "Red Cylinder" at bounding box center [381, 437] width 173 height 24
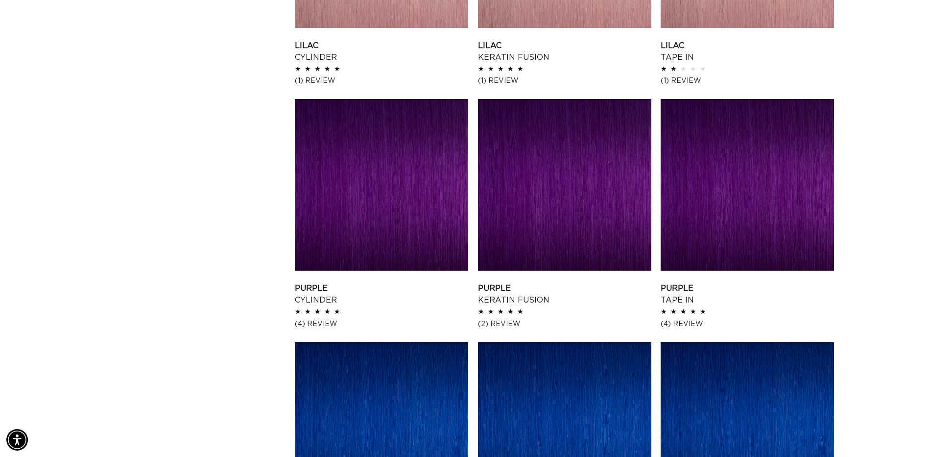
scroll to position [0, 1720]
click at [754, 282] on link "Purple Tape In" at bounding box center [747, 294] width 173 height 24
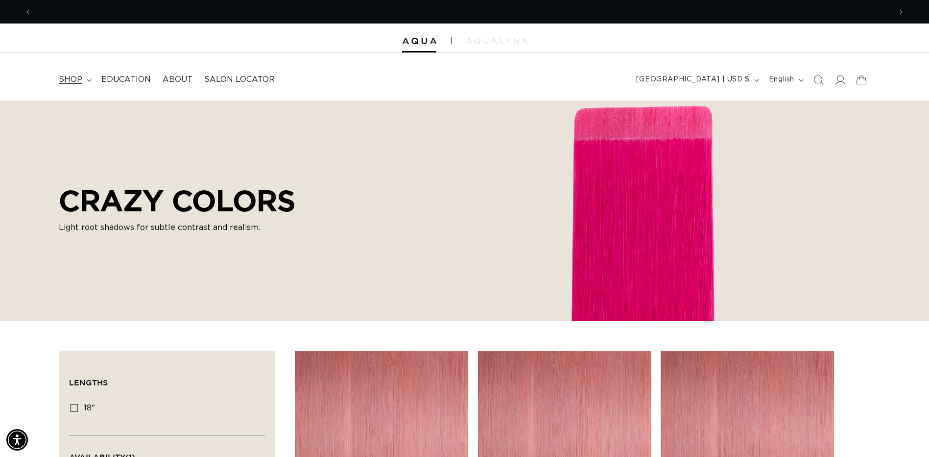
scroll to position [0, 0]
click at [92, 78] on summary "shop" at bounding box center [74, 80] width 43 height 22
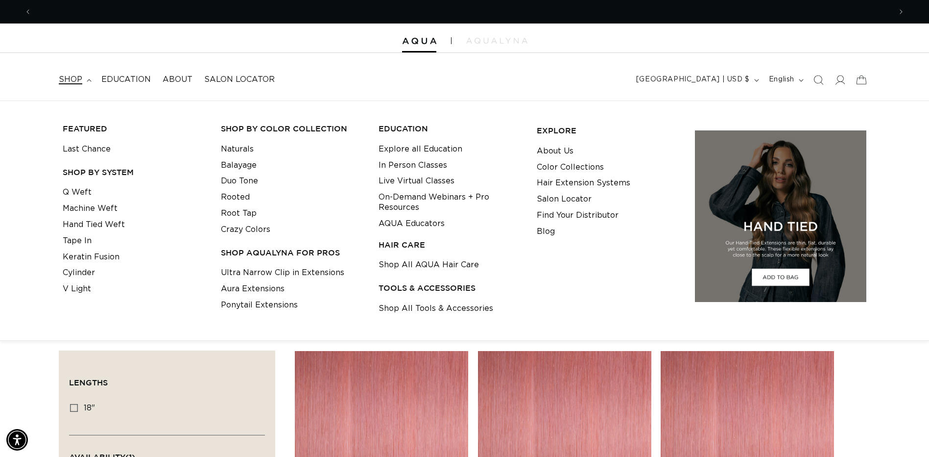
scroll to position [0, 860]
click at [317, 272] on link "Ultra Narrow Clip in Extensions" at bounding box center [282, 273] width 123 height 16
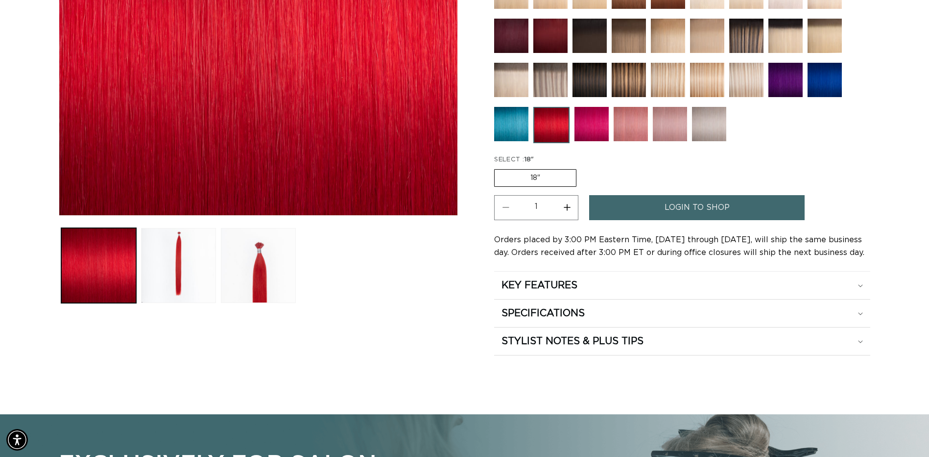
scroll to position [0, 860]
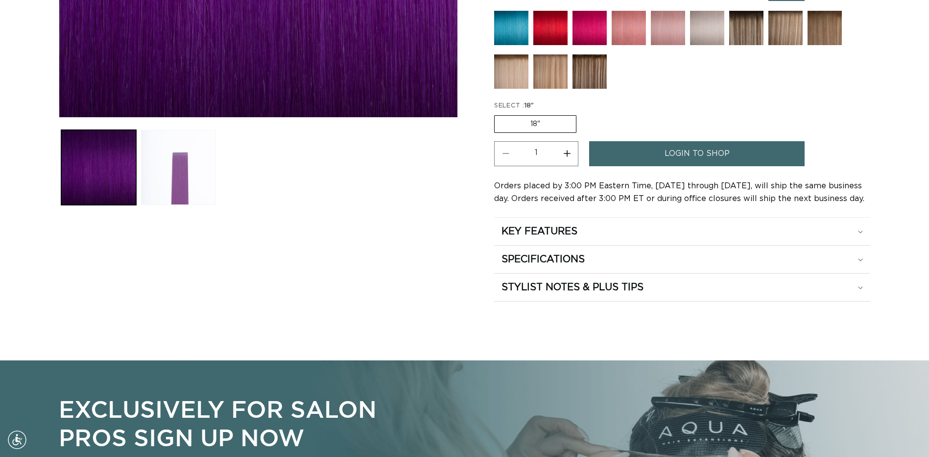
click at [170, 169] on button "Load image 2 in gallery view" at bounding box center [178, 167] width 75 height 75
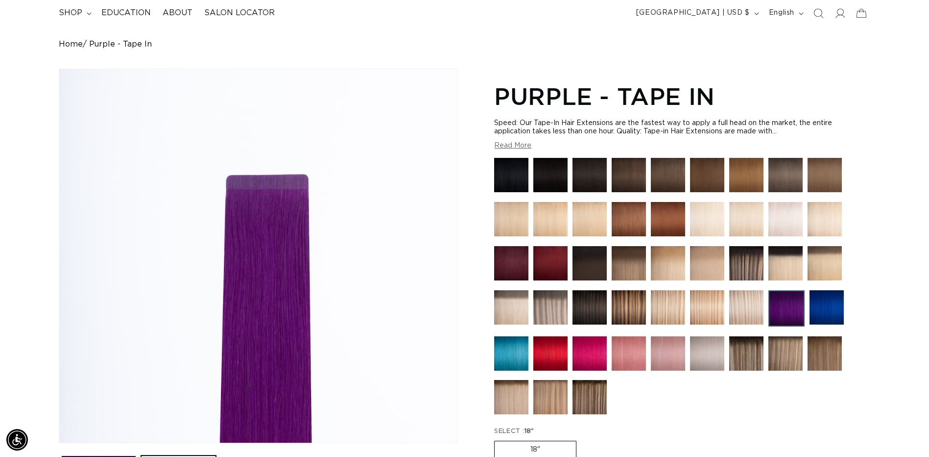
scroll to position [245, 0]
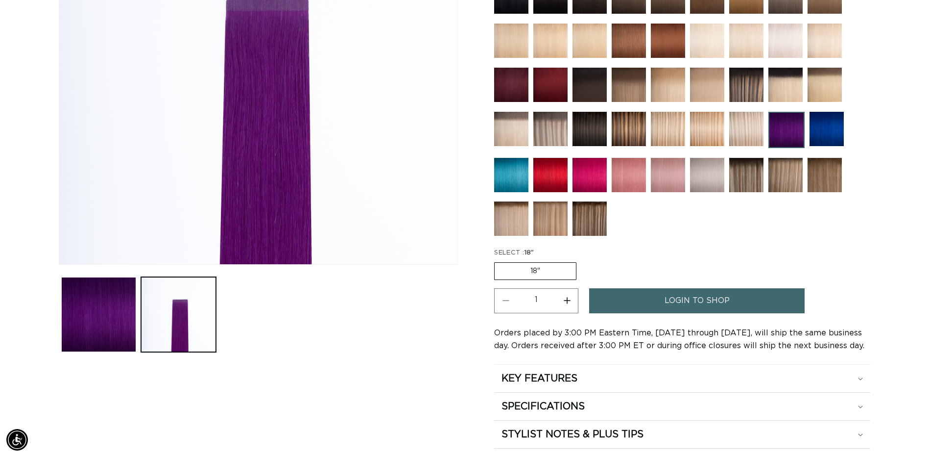
click at [250, 330] on ul "Gallery Viewer" at bounding box center [258, 314] width 399 height 80
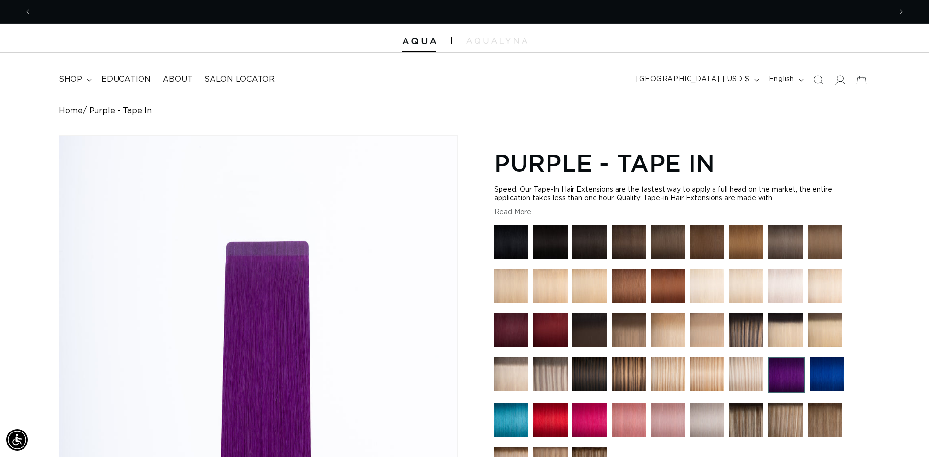
scroll to position [0, 0]
click at [23, 8] on span "Previous announcement" at bounding box center [28, 12] width 10 height 10
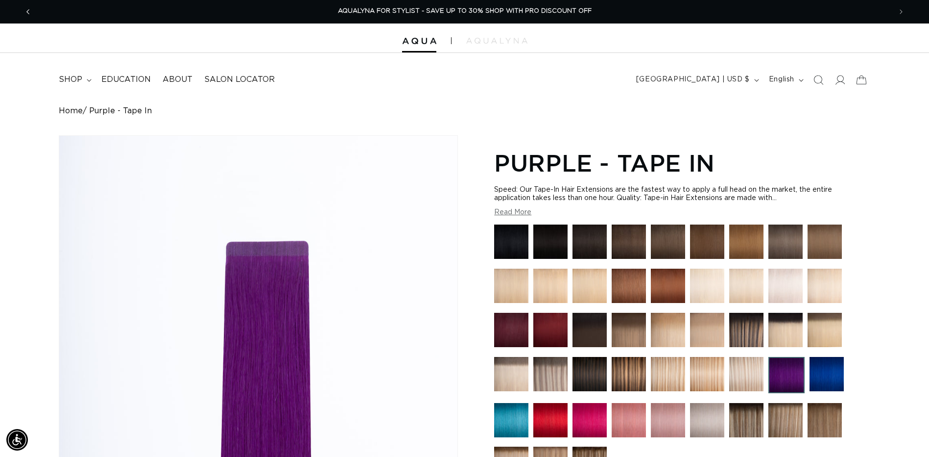
click at [28, 12] on icon "Previous announcement" at bounding box center [27, 11] width 3 height 11
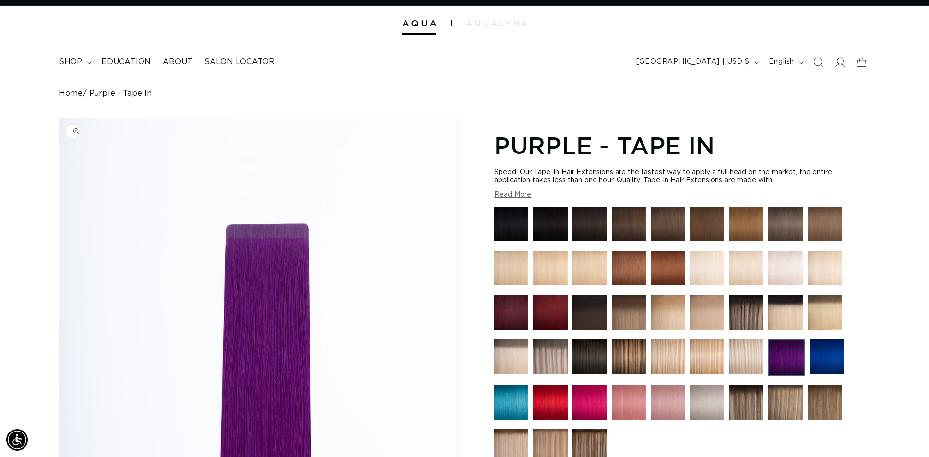
scroll to position [0, 0]
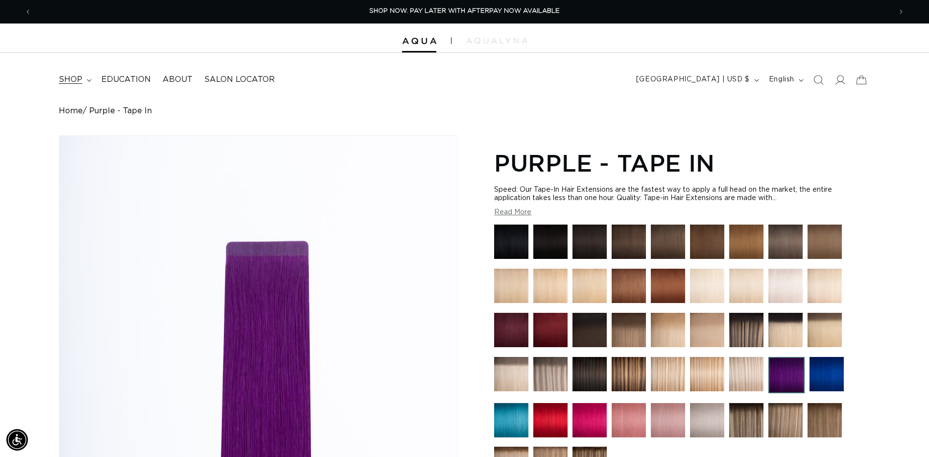
click at [89, 80] on icon at bounding box center [89, 80] width 4 height 2
click at [89, 80] on icon at bounding box center [89, 80] width 5 height 3
click at [89, 80] on icon at bounding box center [89, 80] width 4 height 2
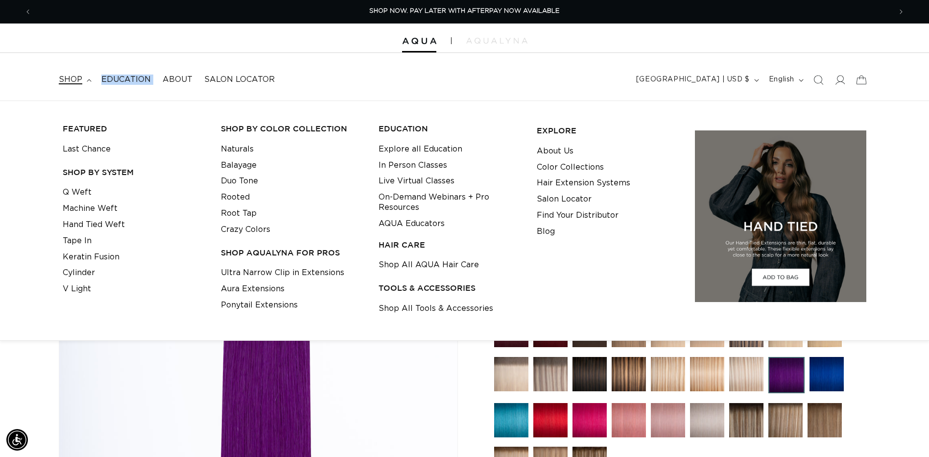
click at [89, 80] on icon at bounding box center [89, 80] width 5 height 3
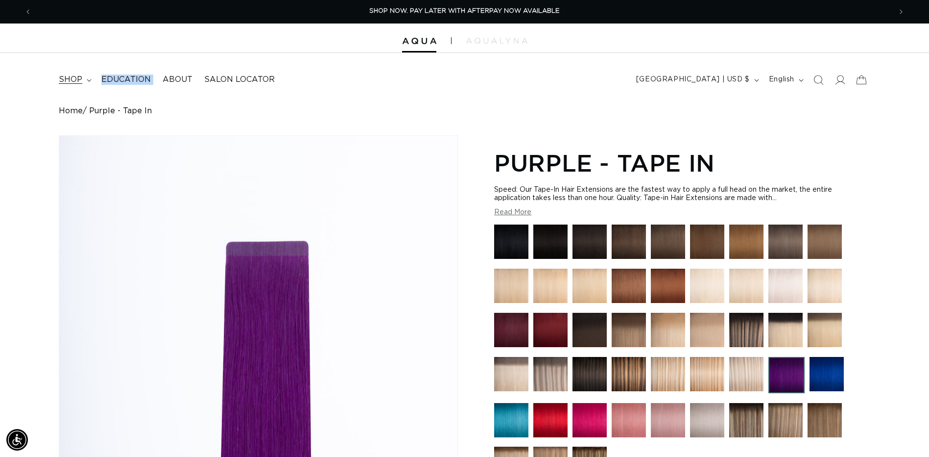
click at [89, 80] on icon at bounding box center [89, 80] width 4 height 2
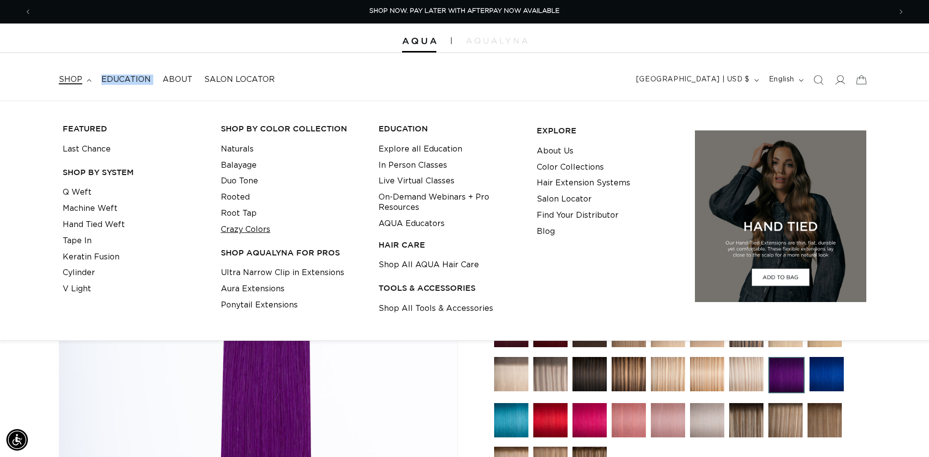
click at [223, 229] on link "Crazy Colors" at bounding box center [245, 229] width 49 height 16
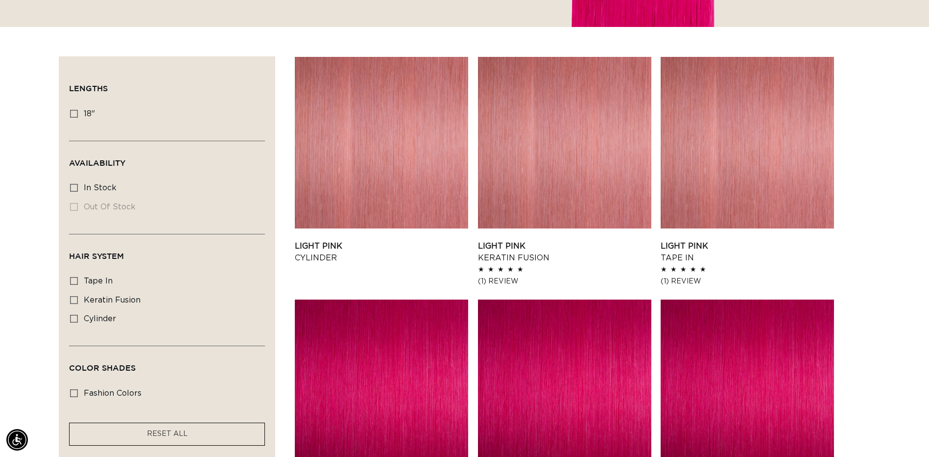
scroll to position [0, 860]
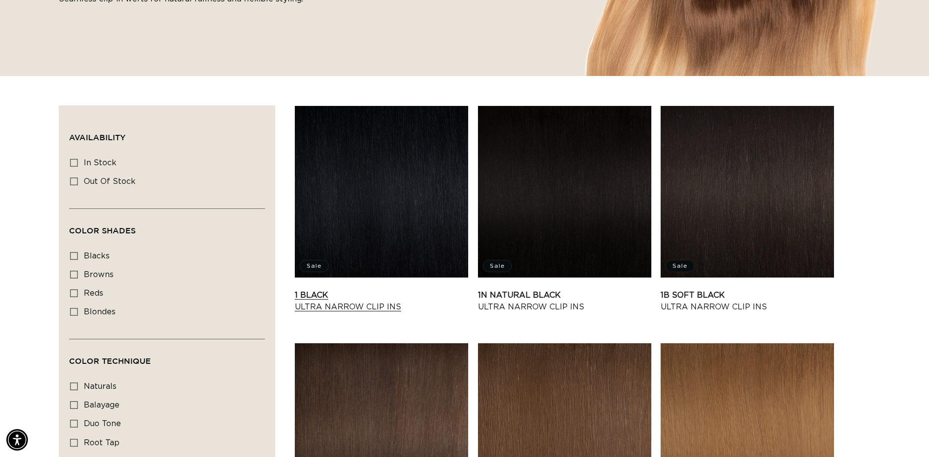
scroll to position [0, 1720]
click at [75, 180] on icon at bounding box center [74, 181] width 8 height 8
click at [75, 180] on input "Out of stock Out of stock (8 products)" at bounding box center [74, 181] width 8 height 8
checkbox input "true"
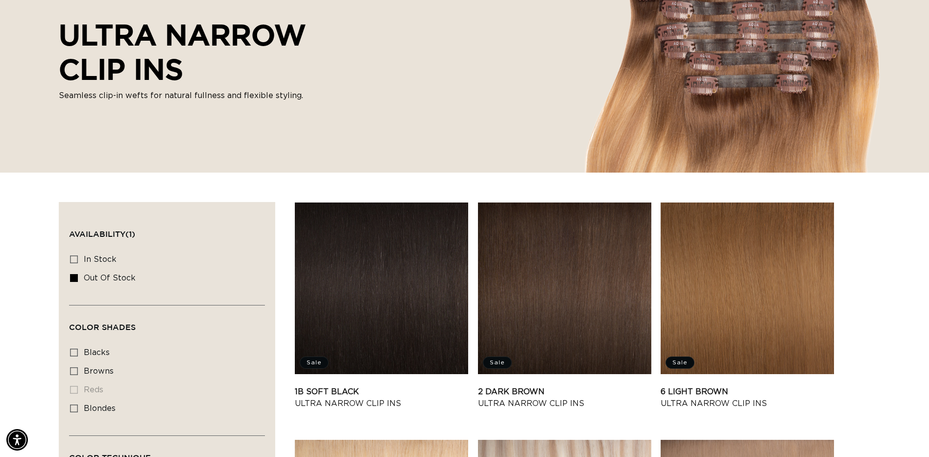
scroll to position [147, 0]
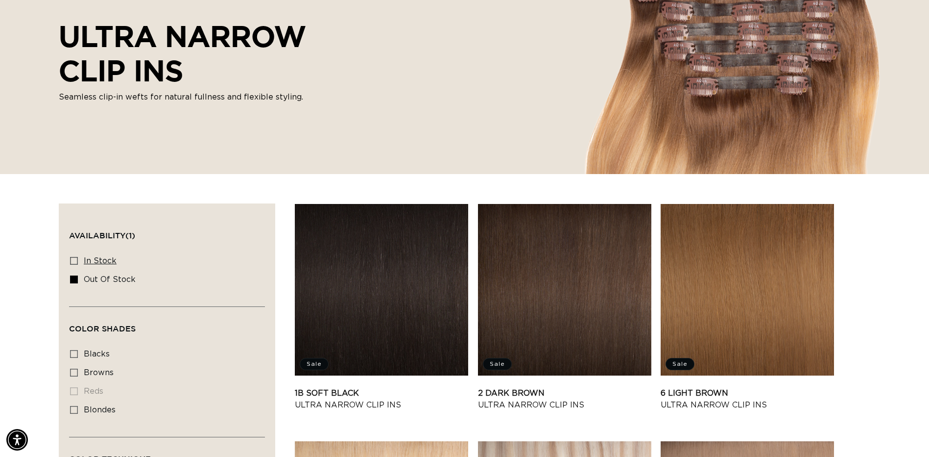
click at [73, 257] on icon at bounding box center [74, 261] width 8 height 8
click at [73, 257] on input "In stock In stock (30 products)" at bounding box center [74, 261] width 8 height 8
checkbox input "true"
click at [73, 281] on icon at bounding box center [74, 279] width 8 height 8
click at [73, 281] on input "Out of stock Out of stock (8 products)" at bounding box center [74, 279] width 8 height 8
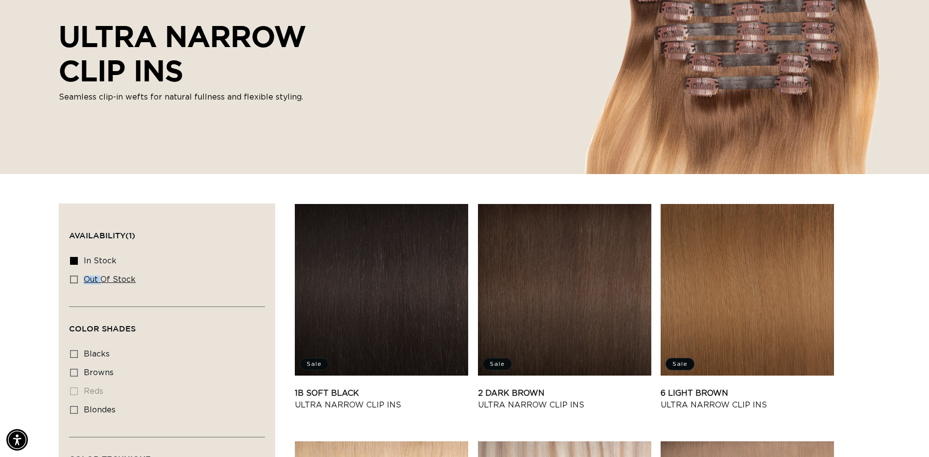
click at [73, 281] on icon at bounding box center [74, 279] width 8 height 8
click at [73, 281] on input "Out of stock Out of stock (8 products)" at bounding box center [74, 279] width 8 height 8
checkbox input "true"
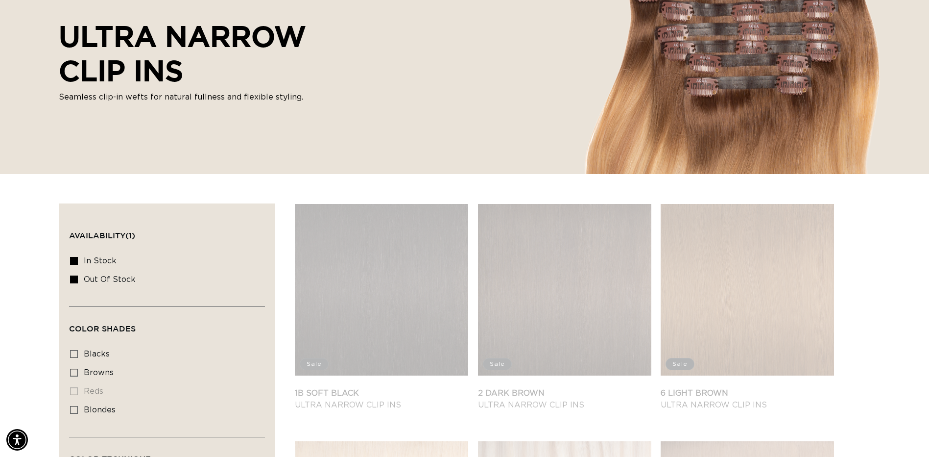
click at [70, 279] on div "Availability In stock In stock (30 products) Out of stock Out of stock (8 produ…" at bounding box center [167, 277] width 196 height 57
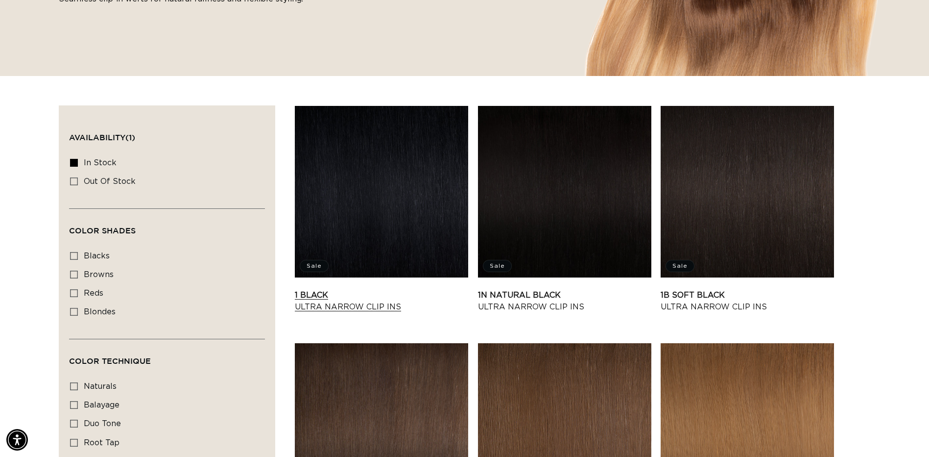
scroll to position [0, 860]
click at [358, 289] on link "1 Black Ultra Narrow Clip Ins" at bounding box center [381, 301] width 173 height 24
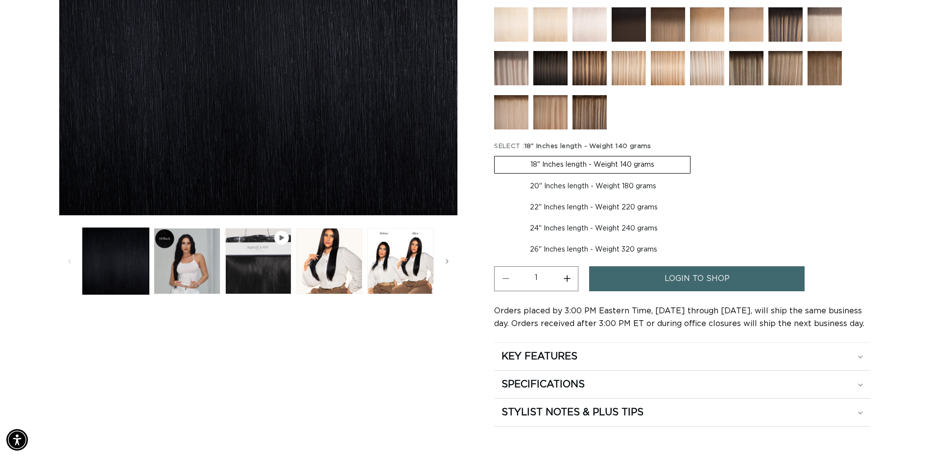
scroll to position [0, 1720]
click at [197, 260] on button "Load image 2 in gallery view" at bounding box center [187, 261] width 66 height 66
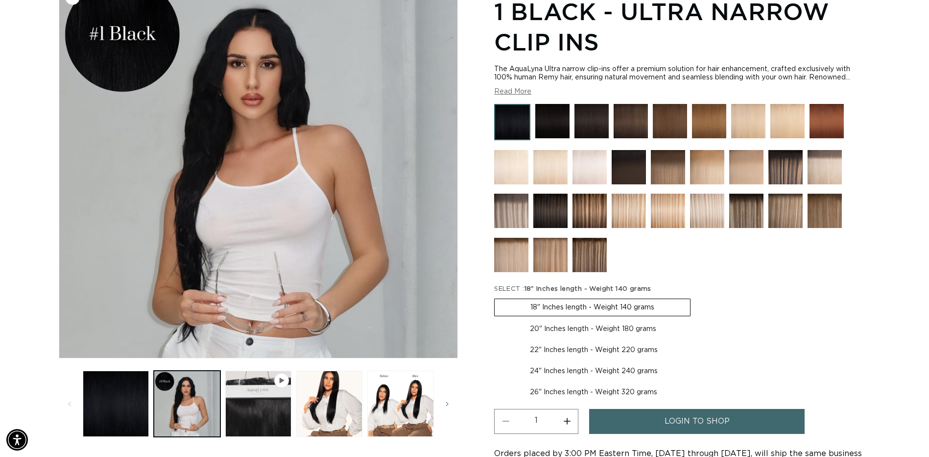
scroll to position [135, 0]
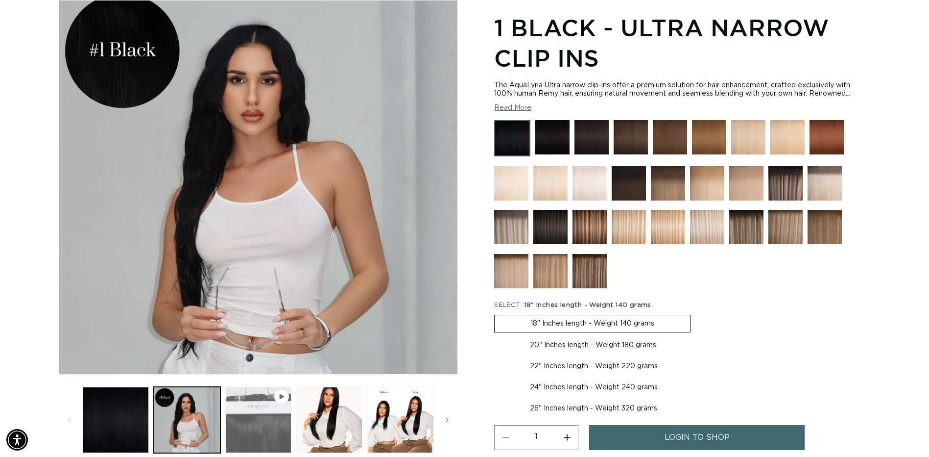
click at [268, 414] on button "Play video 1 in gallery view" at bounding box center [258, 420] width 66 height 66
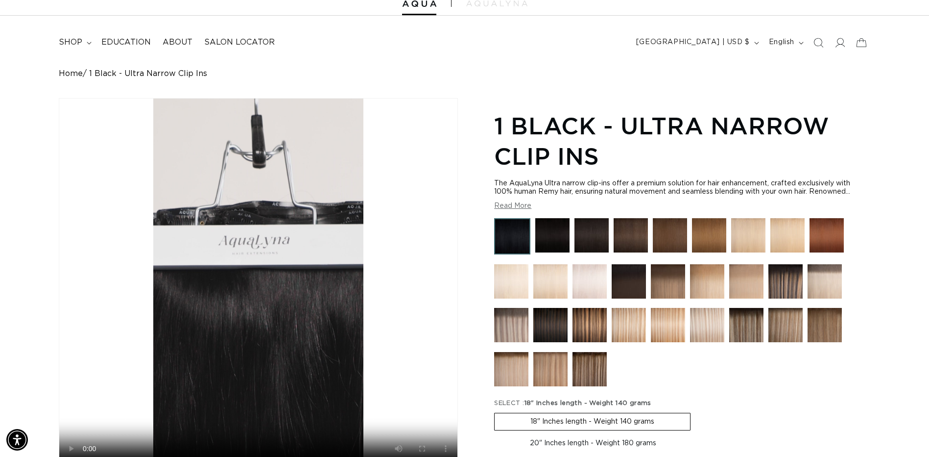
scroll to position [0, 860]
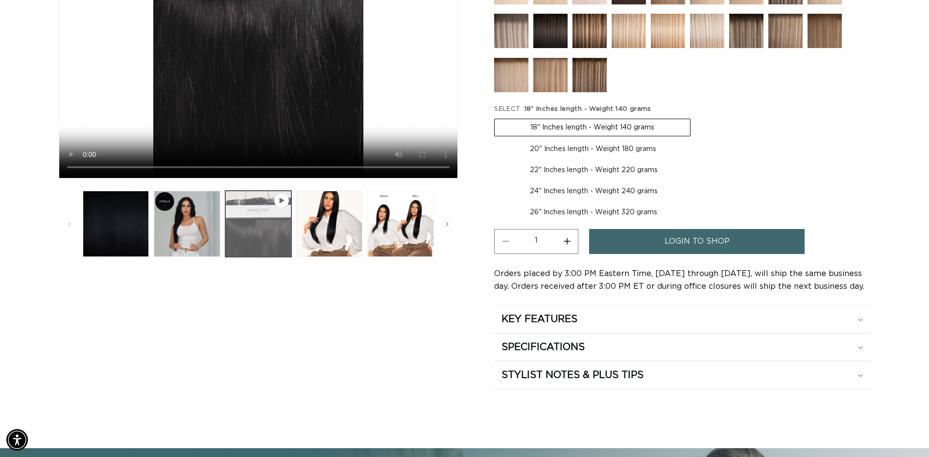
click at [271, 237] on button "Play video 1 in gallery view" at bounding box center [258, 224] width 66 height 66
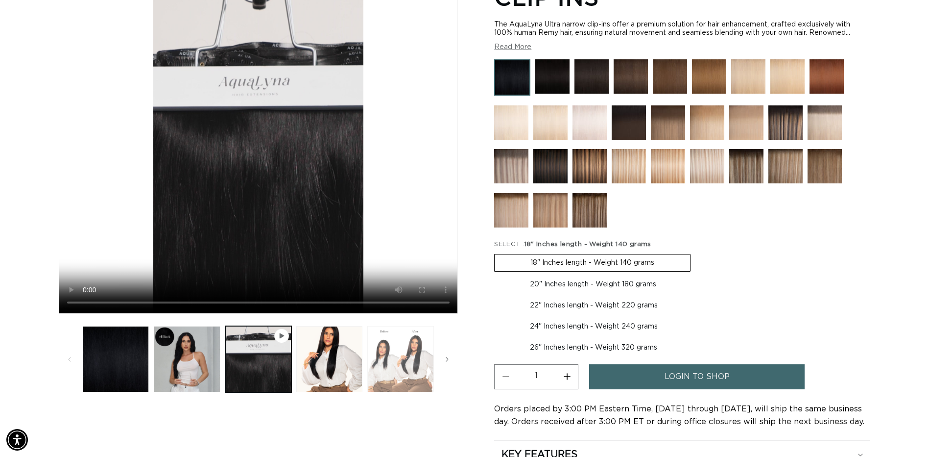
scroll to position [0, 0]
click at [404, 364] on button "Load image 4 in gallery view" at bounding box center [400, 359] width 66 height 66
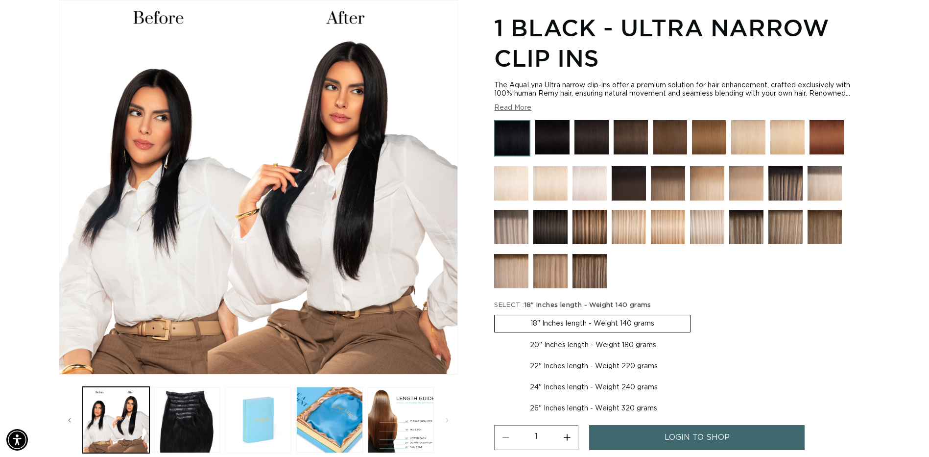
click at [270, 422] on button "Load image 6 in gallery view" at bounding box center [258, 420] width 66 height 66
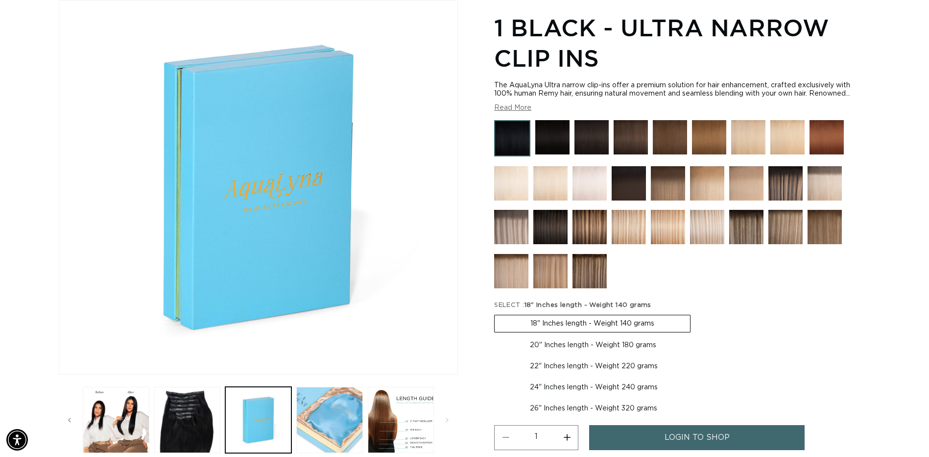
click at [323, 401] on button "Load image 7 in gallery view" at bounding box center [329, 420] width 66 height 66
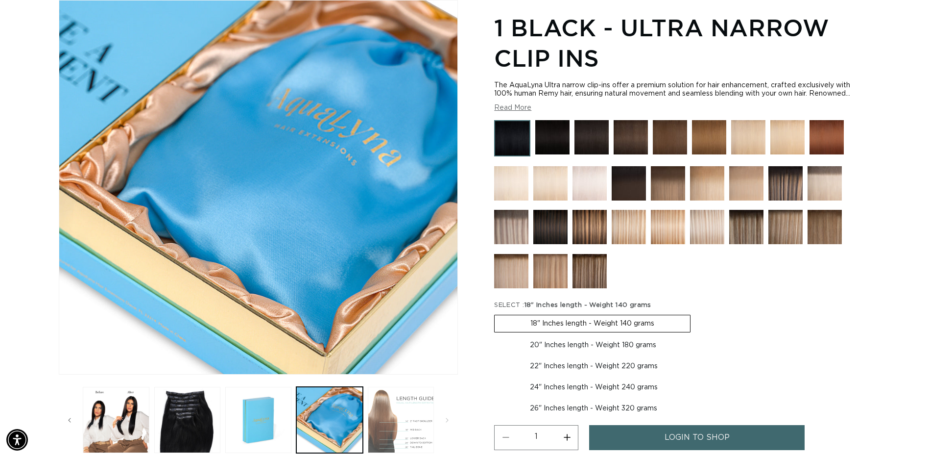
click at [407, 420] on button "Load image 8 in gallery view" at bounding box center [401, 420] width 66 height 66
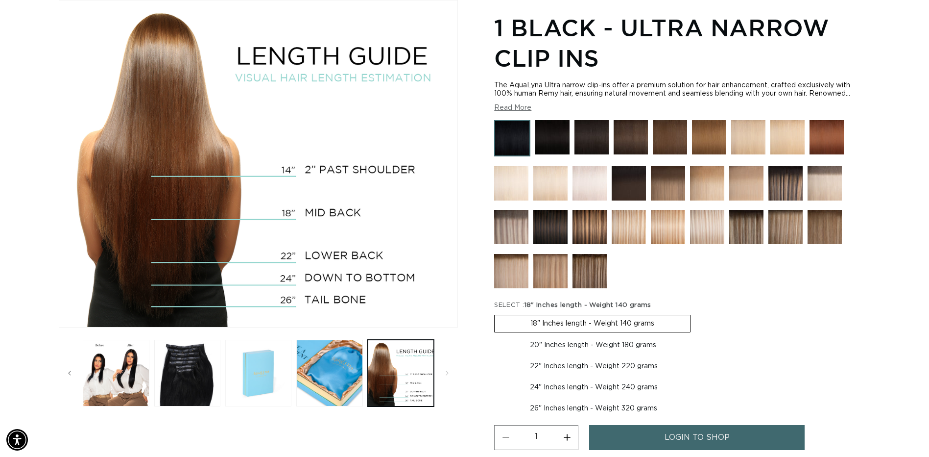
click at [254, 364] on button "Load image 6 in gallery view" at bounding box center [258, 373] width 66 height 66
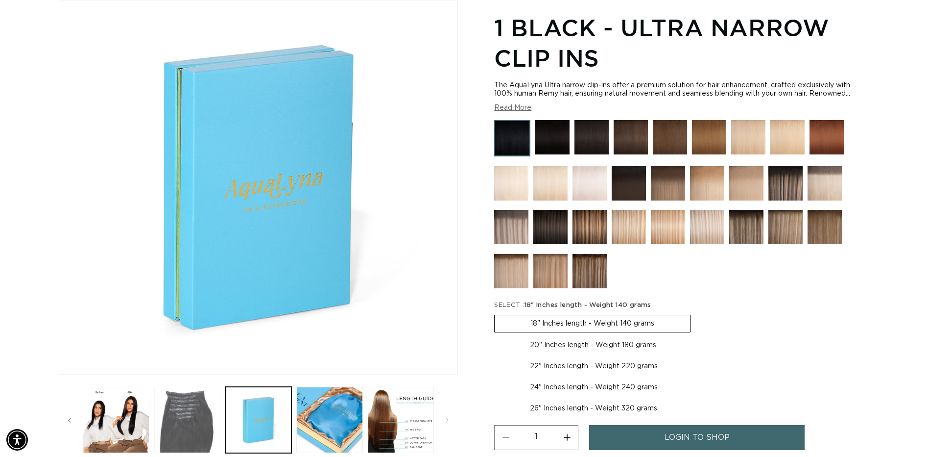
click at [202, 398] on button "Load image 5 in gallery view" at bounding box center [187, 420] width 66 height 66
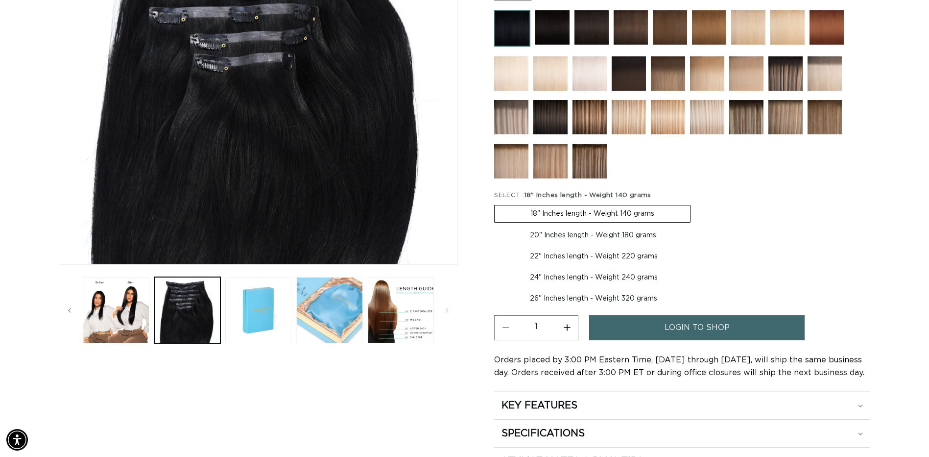
click at [321, 314] on button "Load image 7 in gallery view" at bounding box center [329, 310] width 66 height 66
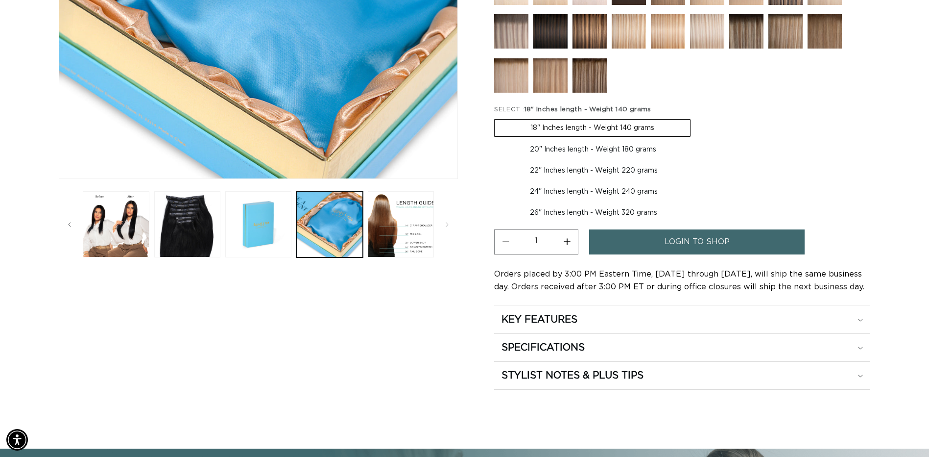
scroll to position [343, 0]
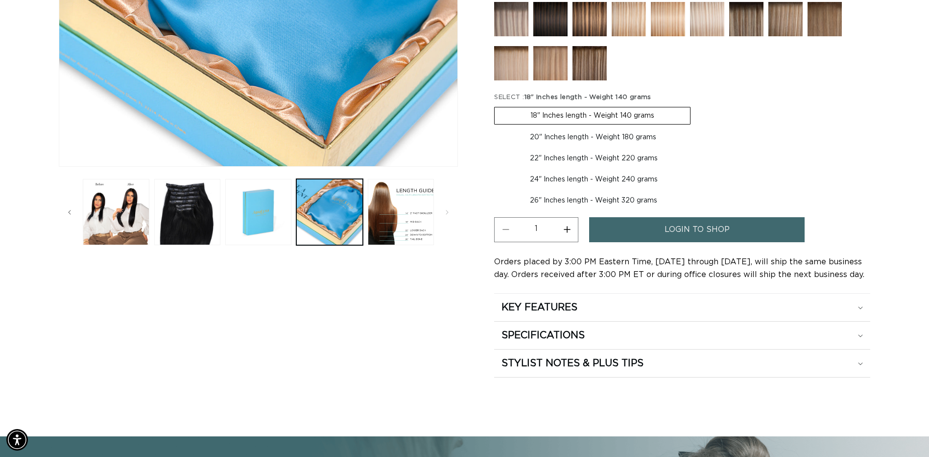
click at [687, 237] on span "login to shop" at bounding box center [697, 229] width 65 height 25
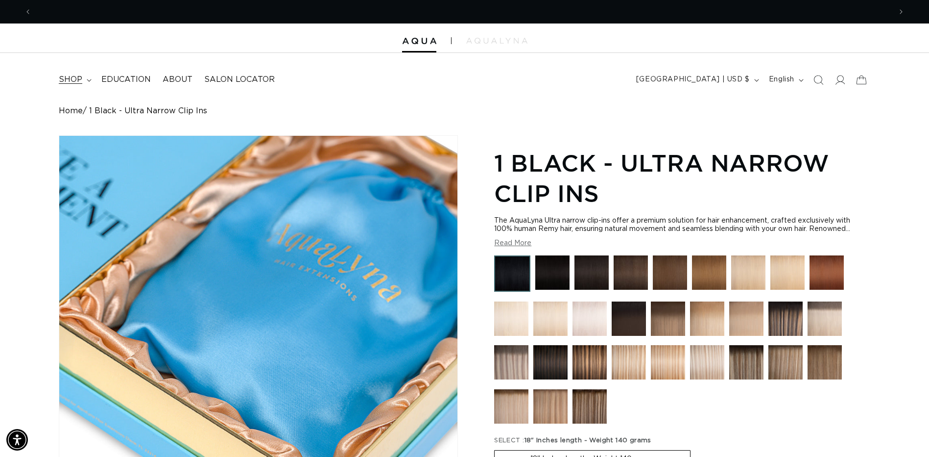
scroll to position [0, 0]
click at [88, 82] on summary "shop" at bounding box center [74, 80] width 43 height 22
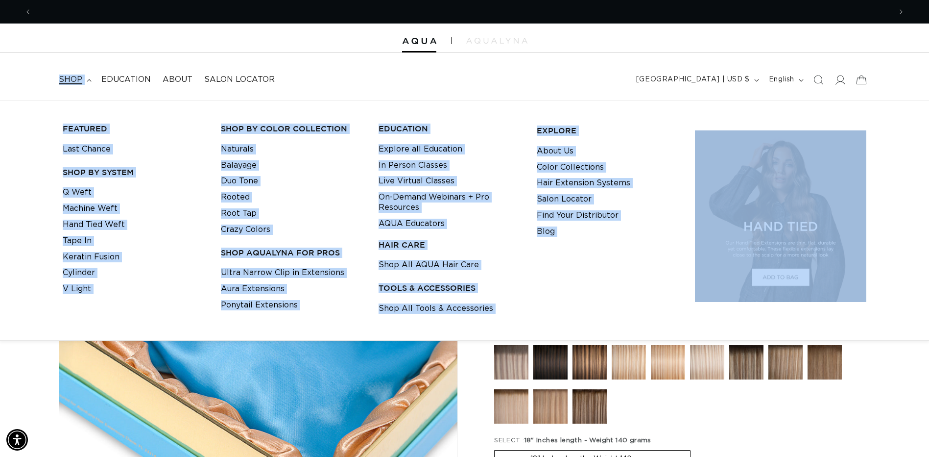
click at [267, 290] on link "Aura Extensions" at bounding box center [253, 289] width 64 height 16
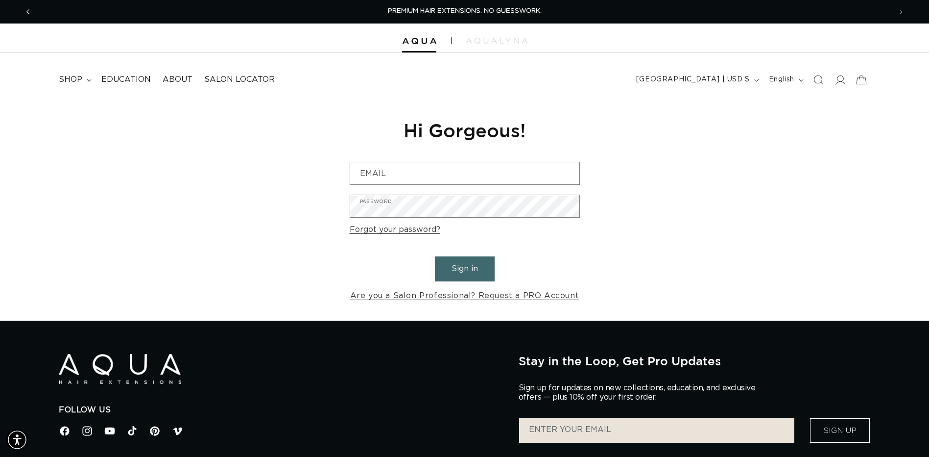
click at [29, 13] on icon "Previous announcement" at bounding box center [27, 11] width 3 height 11
click at [24, 7] on span "Previous announcement" at bounding box center [28, 12] width 10 height 10
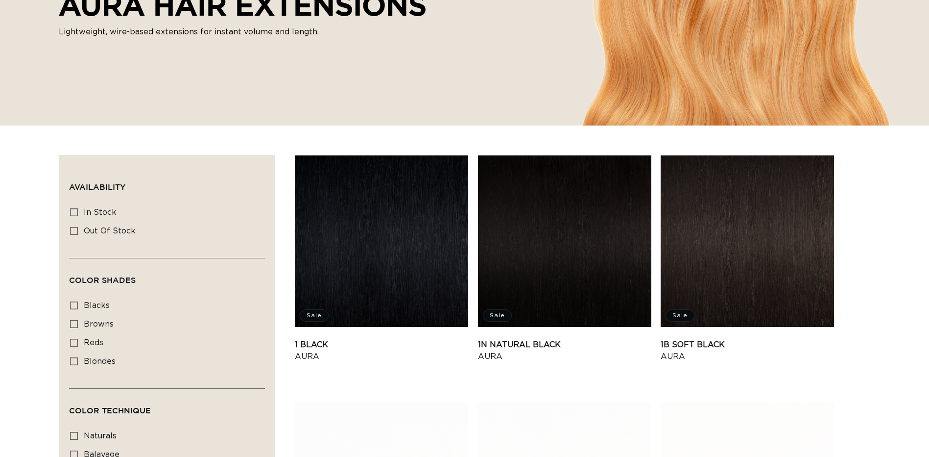
scroll to position [196, 0]
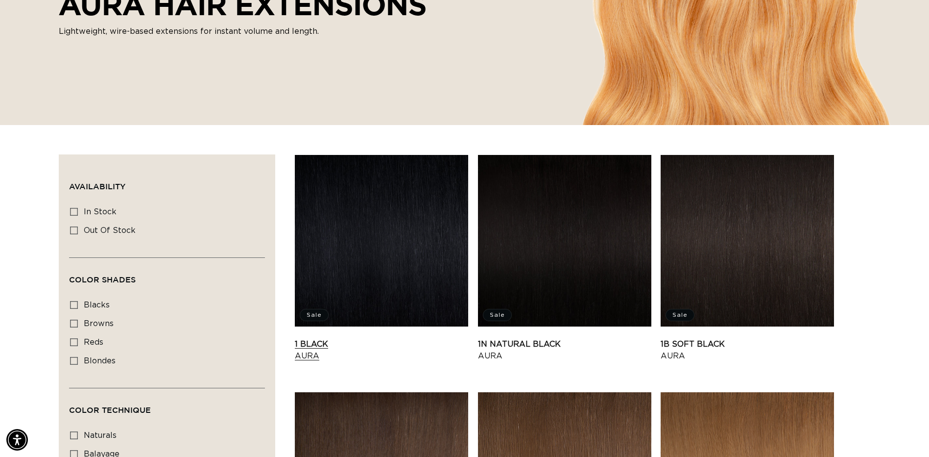
click at [389, 338] on link "1 Black Aura" at bounding box center [381, 350] width 173 height 24
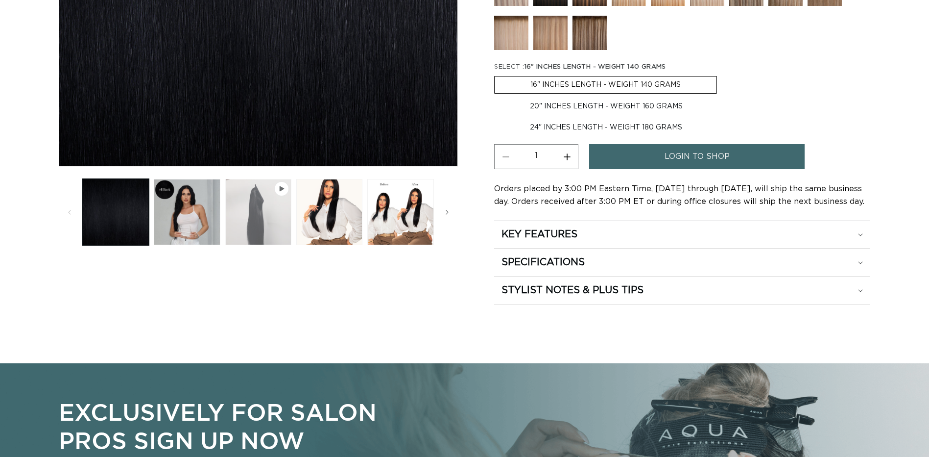
click at [251, 223] on button "Play video 1 in gallery view" at bounding box center [258, 212] width 66 height 66
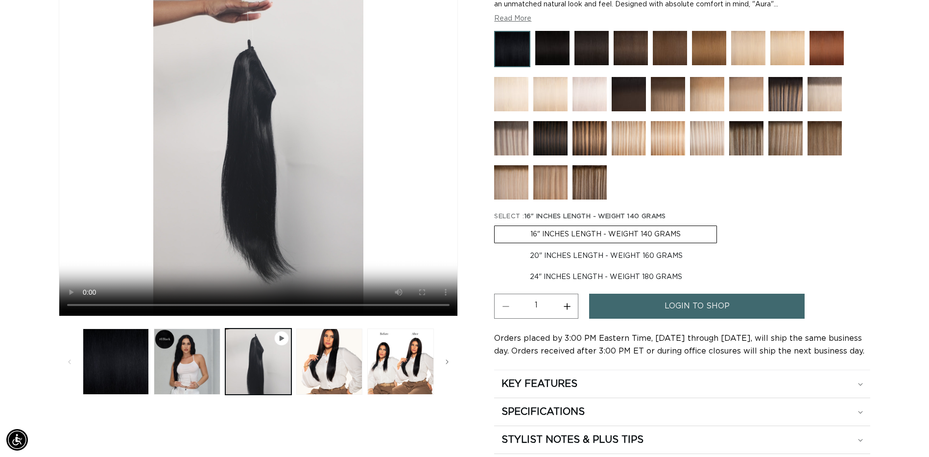
scroll to position [196, 0]
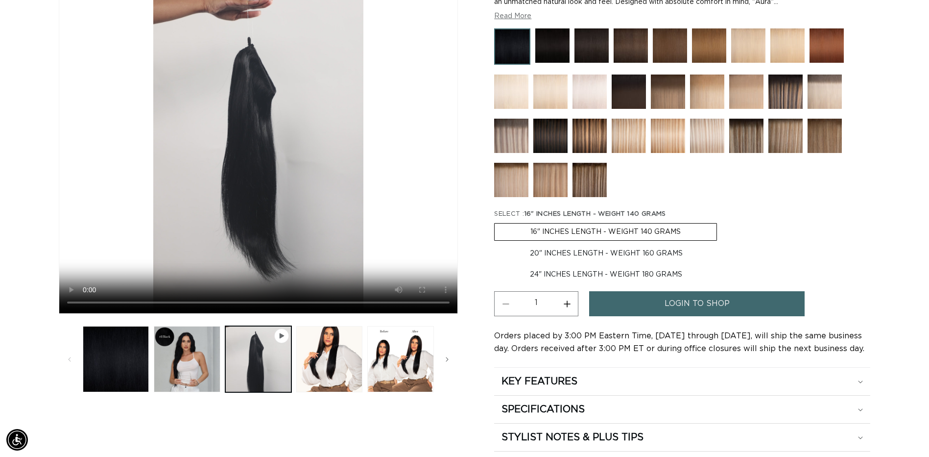
click at [275, 338] on span "Gallery Viewer" at bounding box center [281, 335] width 15 height 15
click at [280, 339] on span "Gallery Viewer" at bounding box center [282, 336] width 10 height 10
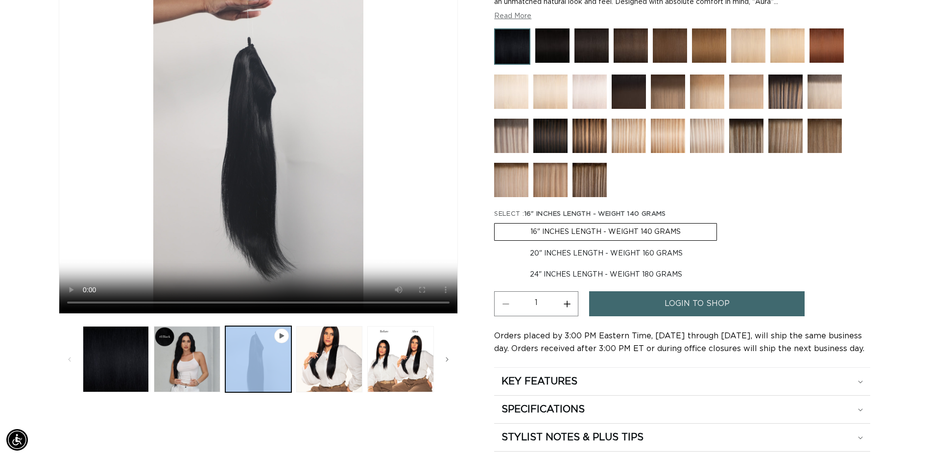
scroll to position [0, 0]
click at [279, 335] on icon "Gallery Viewer" at bounding box center [282, 336] width 6 height 6
click at [445, 358] on icon "Slide right" at bounding box center [446, 359] width 3 height 11
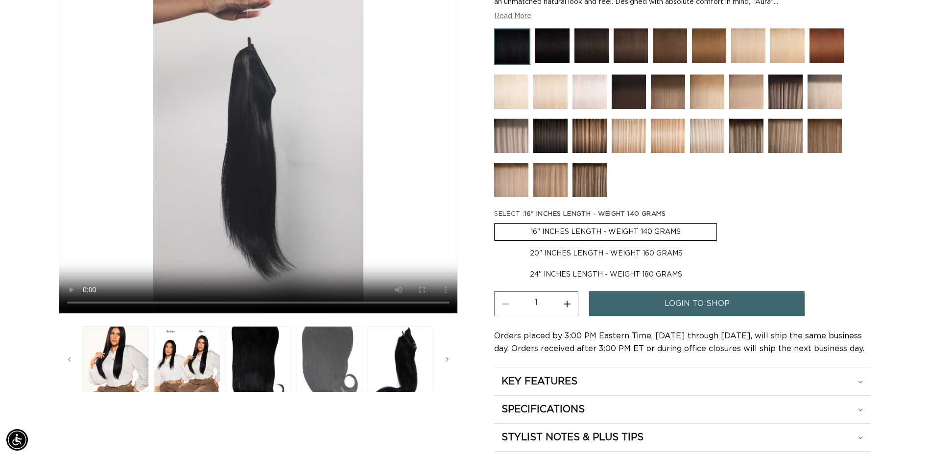
scroll to position [0, 860]
click at [320, 358] on button "Load image 6 in gallery view" at bounding box center [329, 359] width 66 height 66
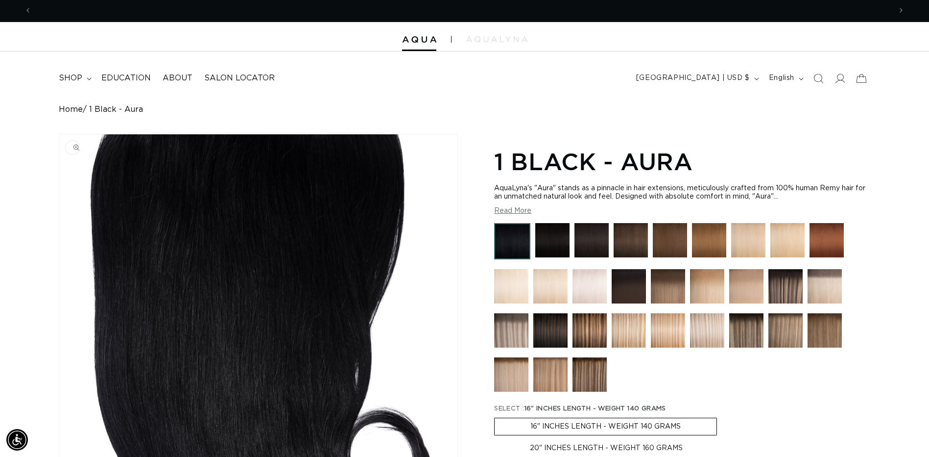
scroll to position [0, 0]
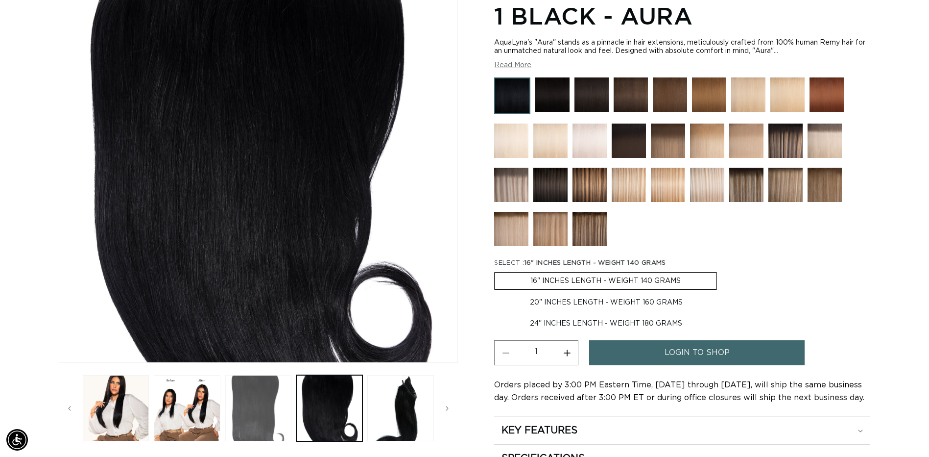
click at [257, 415] on button "Load image 5 in gallery view" at bounding box center [258, 408] width 66 height 66
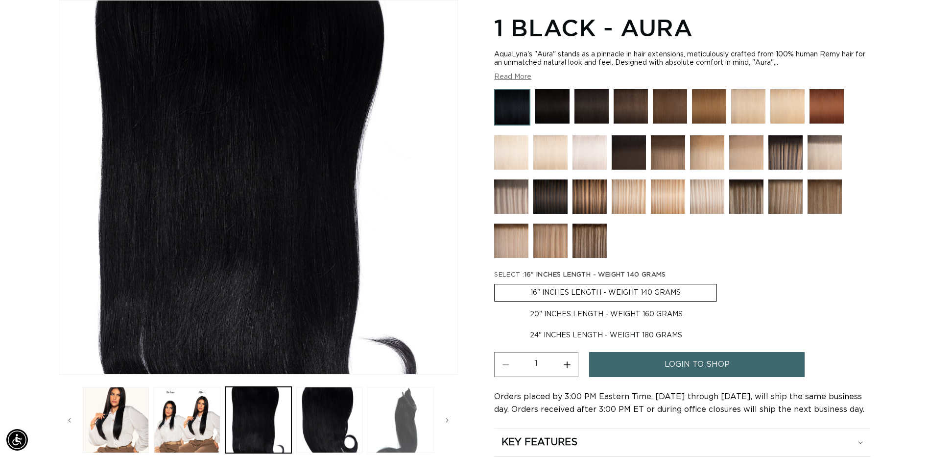
click at [406, 415] on button "Load image 7 in gallery view" at bounding box center [400, 420] width 66 height 66
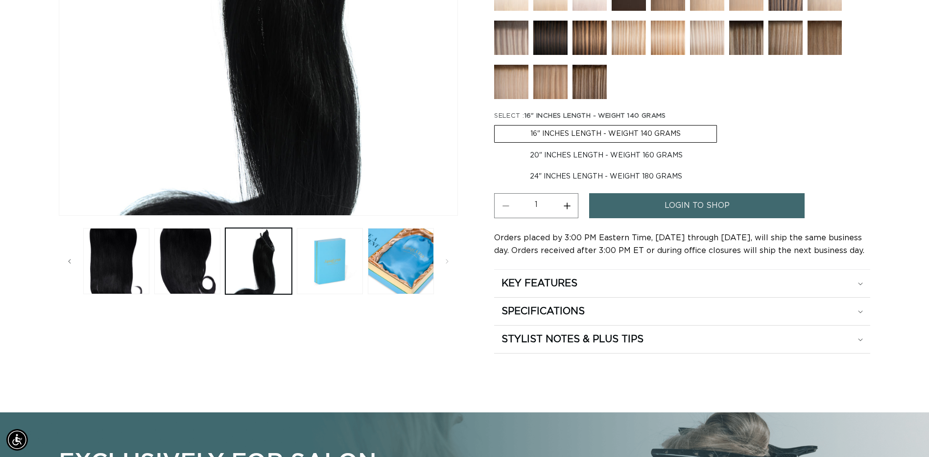
scroll to position [0, 0]
click at [68, 261] on icon "Slide left" at bounding box center [69, 261] width 3 height 11
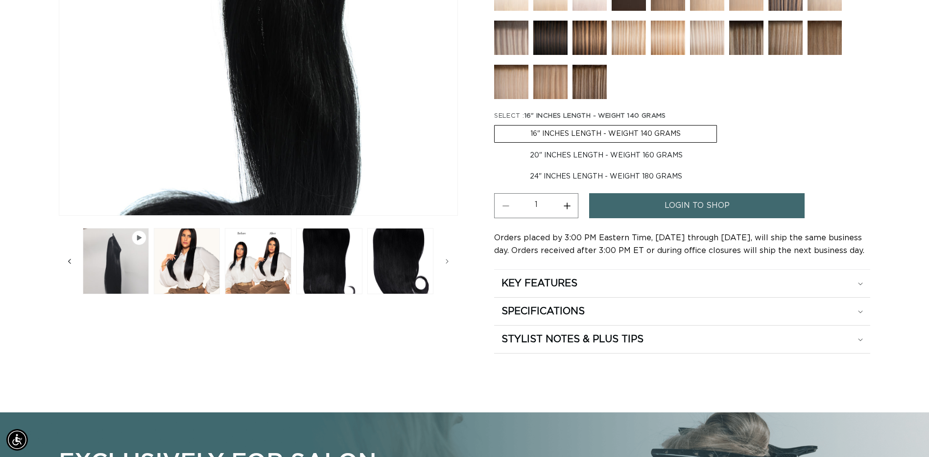
click at [68, 261] on icon "Slide left" at bounding box center [69, 261] width 3 height 11
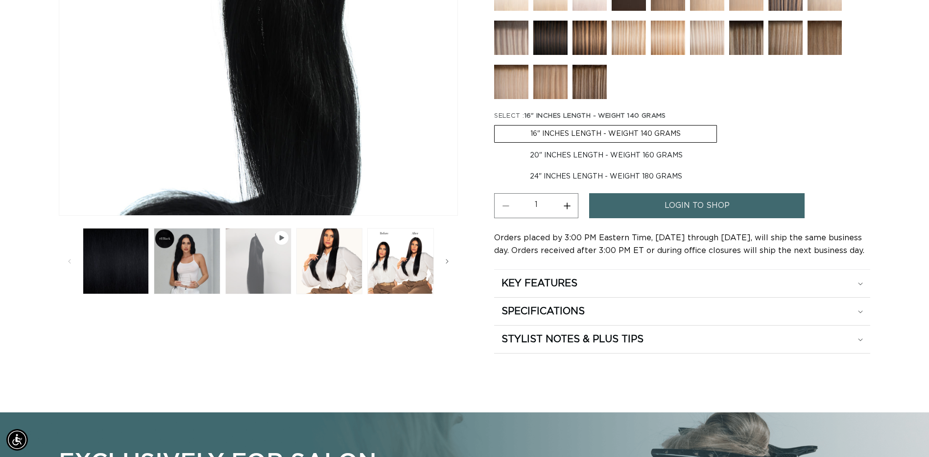
click at [268, 257] on button "Play video 1 in gallery view" at bounding box center [258, 261] width 66 height 66
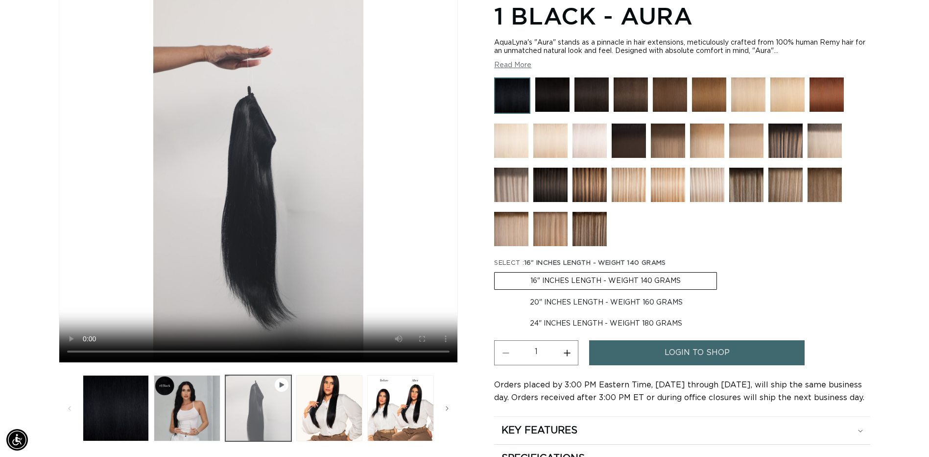
click at [271, 388] on button "Play video 1 in gallery view" at bounding box center [258, 408] width 66 height 66
click at [587, 220] on img at bounding box center [590, 229] width 34 height 34
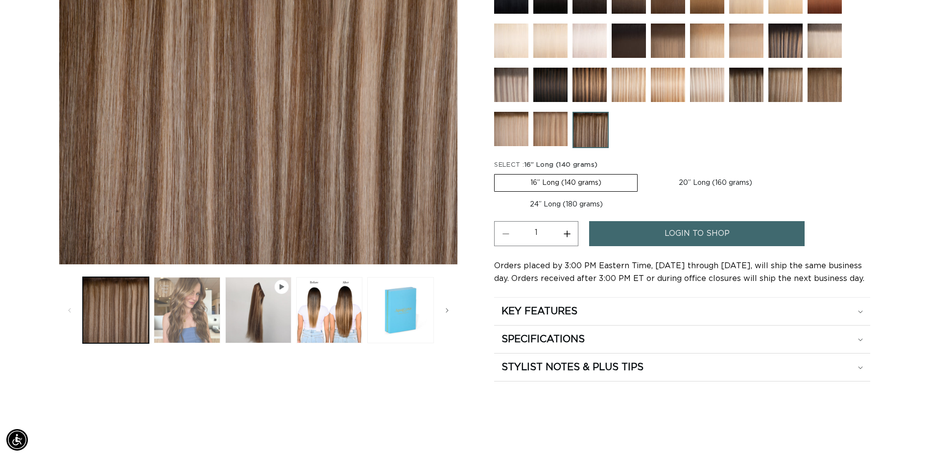
scroll to position [0, 1720]
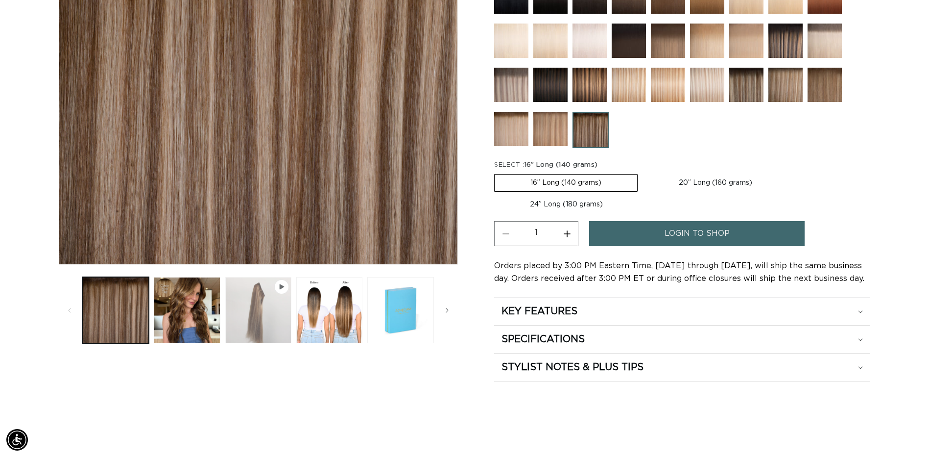
click at [273, 315] on button "Play video 1 in gallery view" at bounding box center [258, 310] width 66 height 66
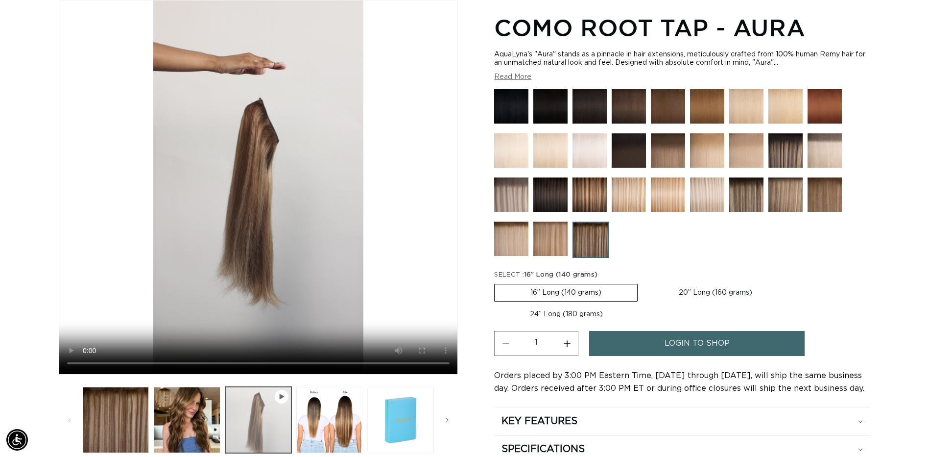
scroll to position [0, 860]
click at [272, 402] on button "Play video 1 in gallery view" at bounding box center [258, 420] width 66 height 66
click at [284, 400] on span "Gallery Viewer" at bounding box center [282, 396] width 10 height 10
click at [280, 398] on icon "Gallery Viewer" at bounding box center [282, 396] width 4 height 5
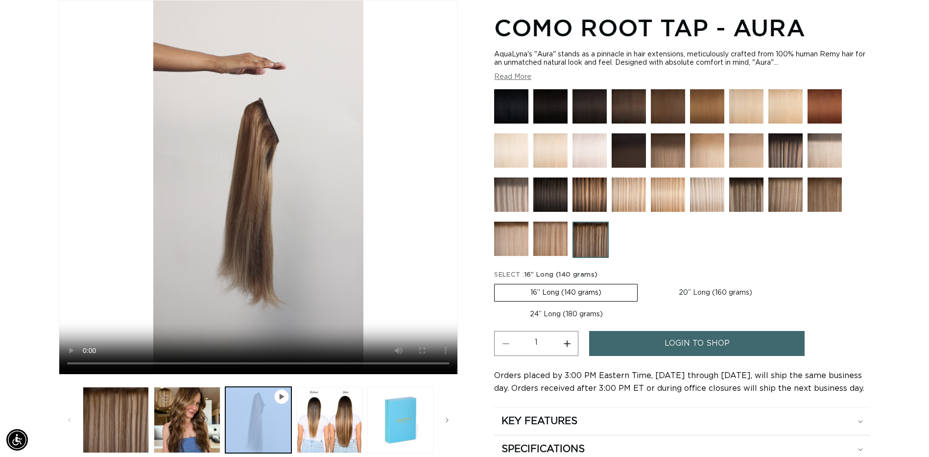
click at [280, 398] on icon "Gallery Viewer" at bounding box center [282, 396] width 4 height 5
click at [282, 400] on span "Gallery Viewer" at bounding box center [282, 396] width 10 height 10
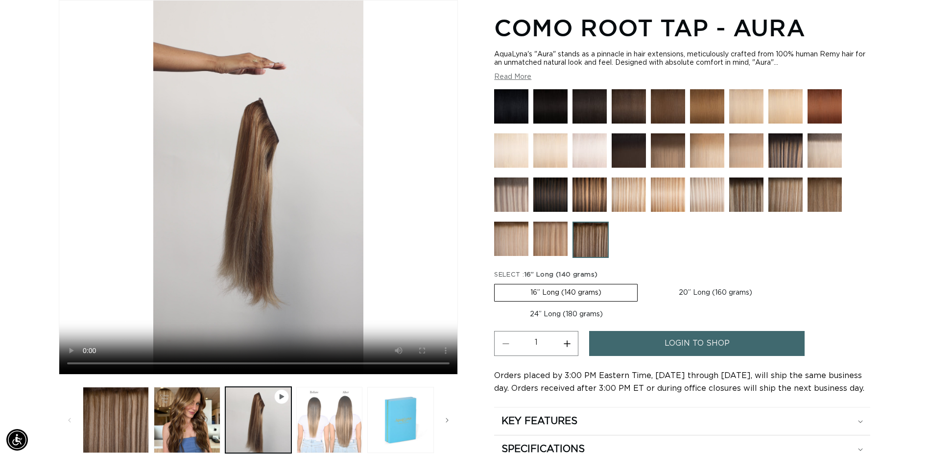
click at [315, 424] on button "Load image 3 in gallery view" at bounding box center [329, 420] width 66 height 66
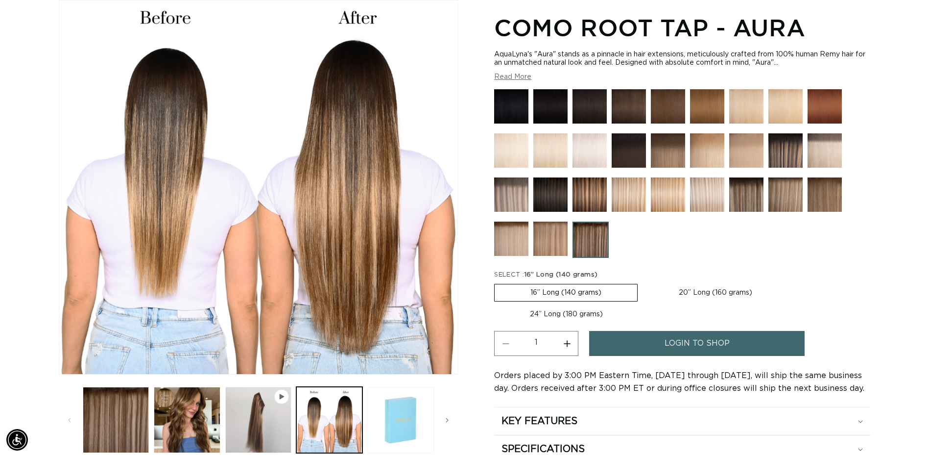
click at [428, 427] on button "Load image 4 in gallery view" at bounding box center [400, 420] width 66 height 66
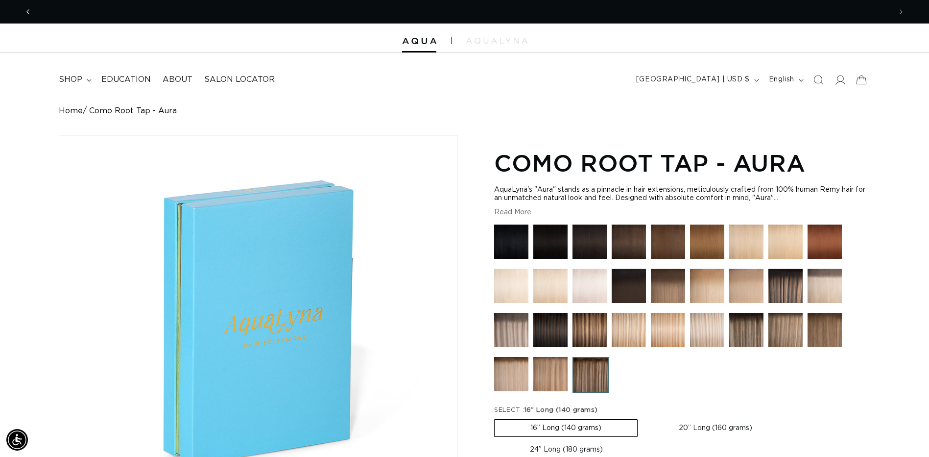
scroll to position [0, 0]
click at [25, 7] on span "Previous announcement" at bounding box center [28, 12] width 10 height 10
click at [91, 78] on summary "shop" at bounding box center [74, 80] width 43 height 22
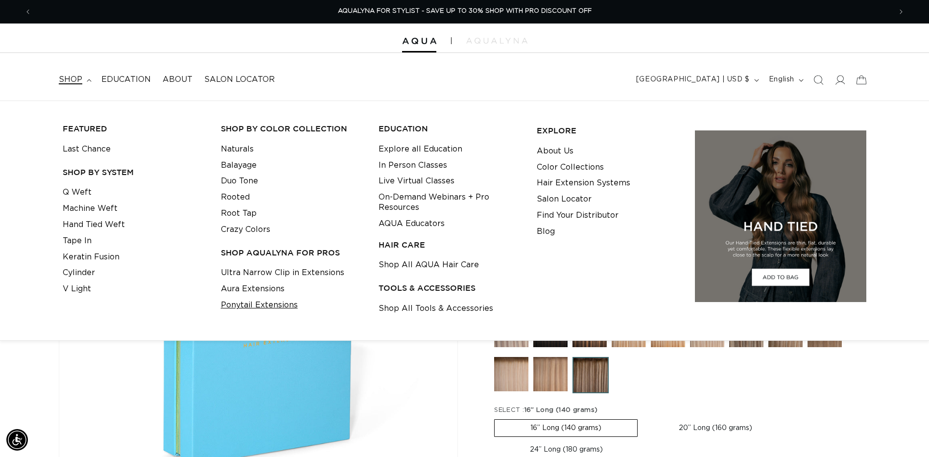
click at [272, 304] on link "Ponytail Extensions" at bounding box center [259, 305] width 77 height 16
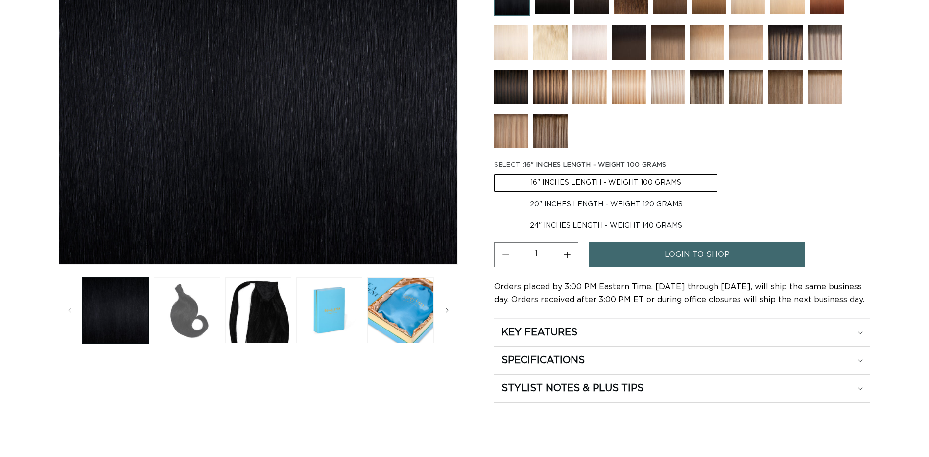
click at [206, 311] on button "Load image 2 in gallery view" at bounding box center [187, 310] width 66 height 66
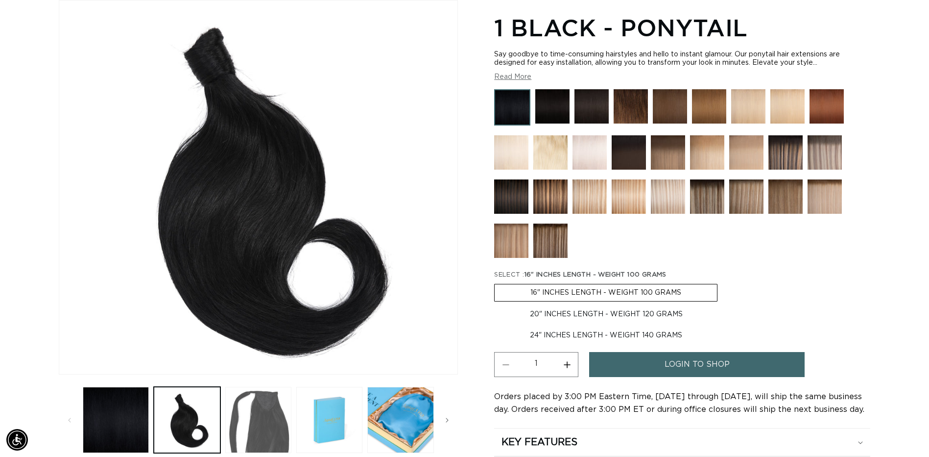
scroll to position [0, 860]
click at [267, 409] on button "Load image 3 in gallery view" at bounding box center [258, 420] width 66 height 66
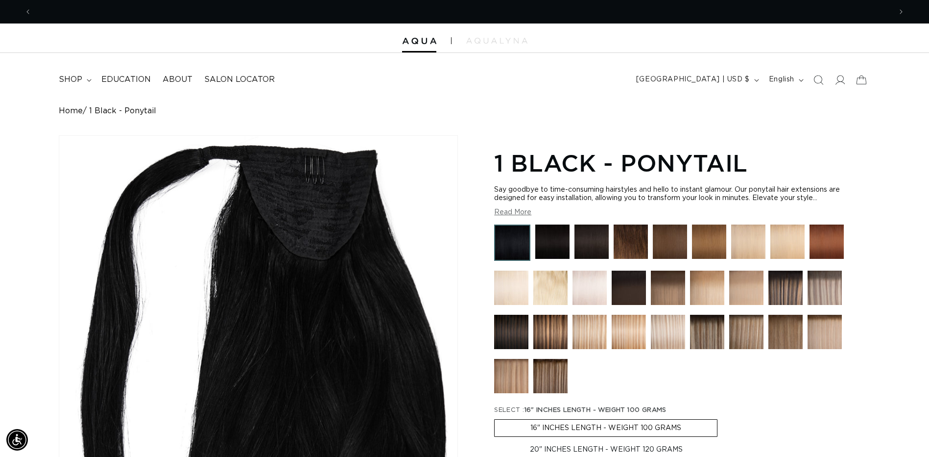
scroll to position [0, 0]
click at [83, 84] on summary "shop" at bounding box center [74, 80] width 43 height 22
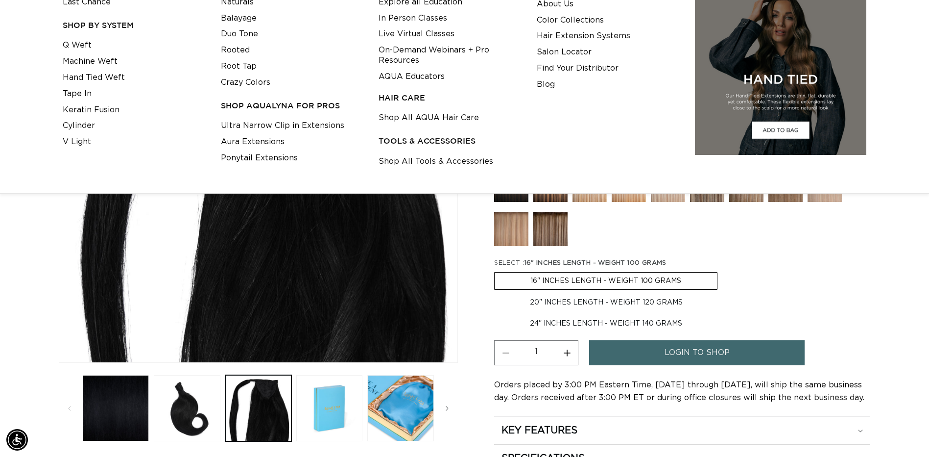
scroll to position [0, 1720]
click at [756, 241] on div at bounding box center [682, 163] width 376 height 173
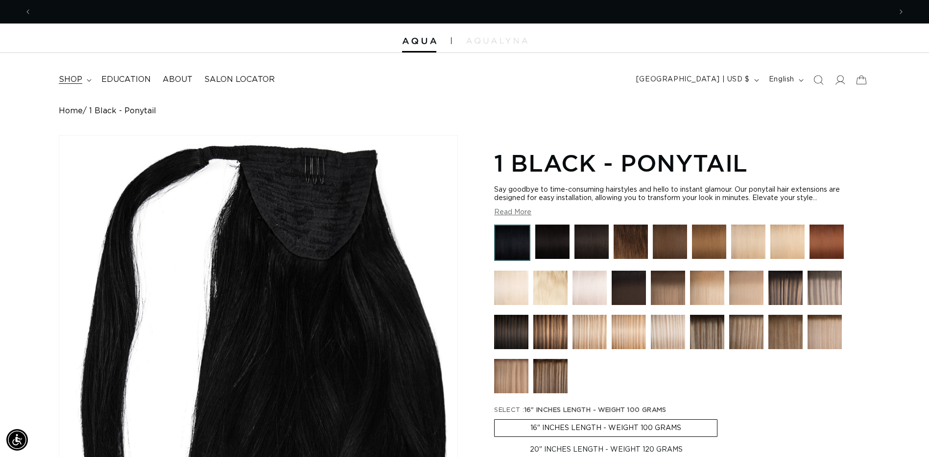
scroll to position [0, 0]
click at [89, 85] on summary "shop" at bounding box center [74, 80] width 43 height 22
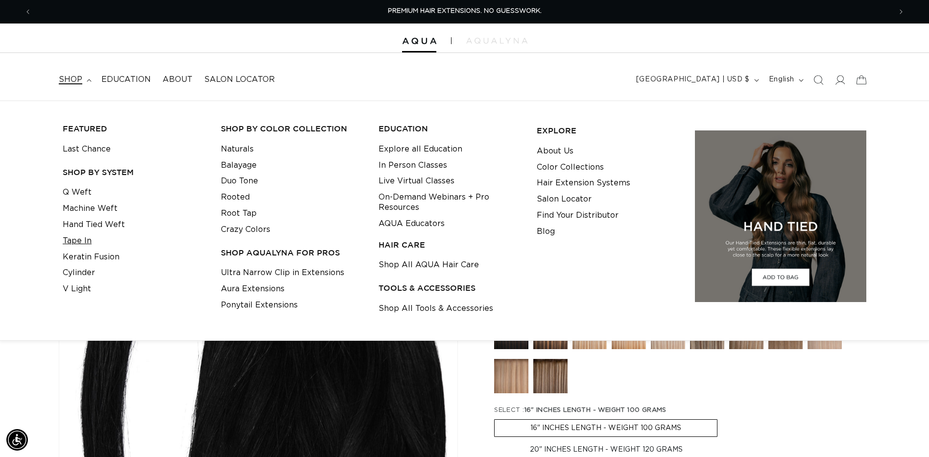
click at [88, 246] on link "Tape In" at bounding box center [77, 241] width 29 height 16
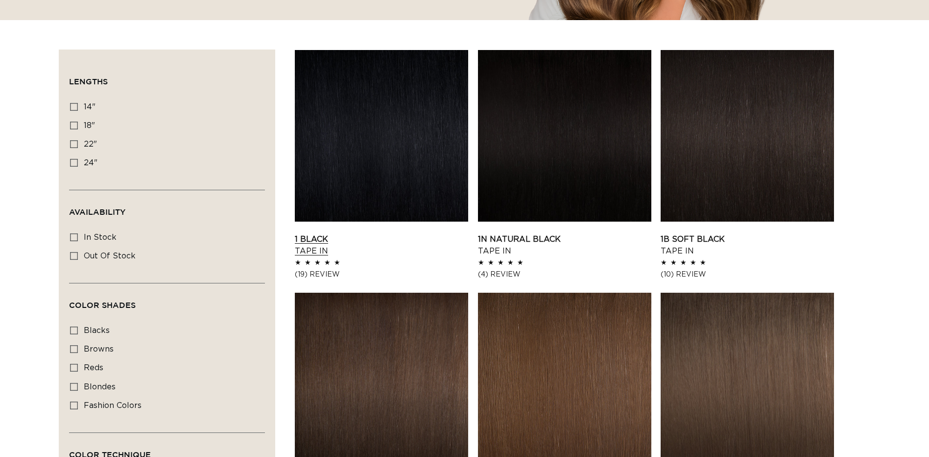
scroll to position [392, 0]
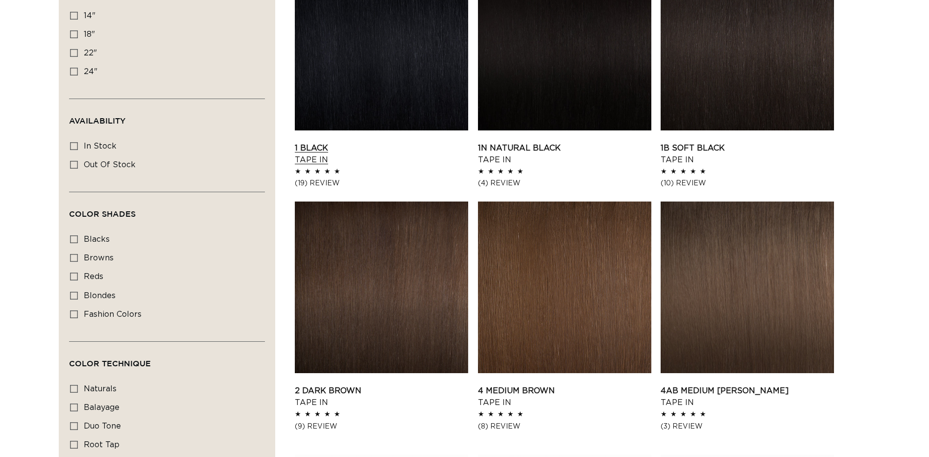
click at [377, 142] on link "1 Black Tape In" at bounding box center [381, 154] width 173 height 24
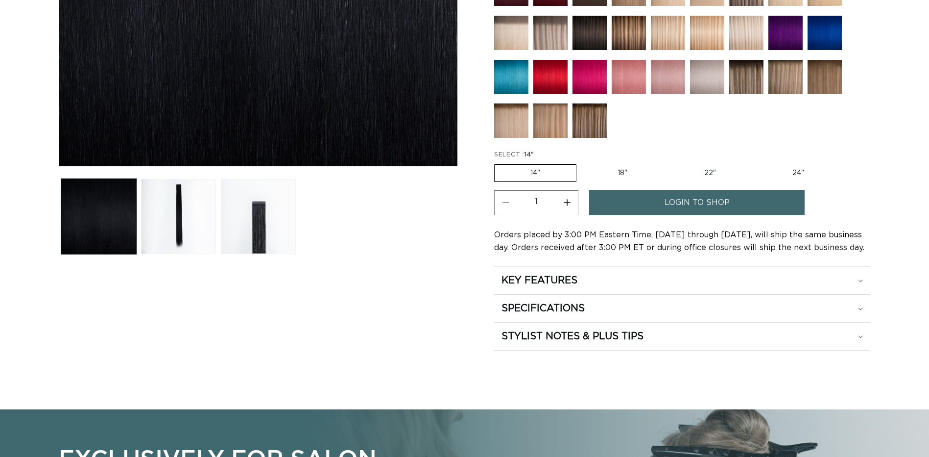
click at [620, 168] on label "18" Variant sold out or unavailable" at bounding box center [622, 173] width 81 height 17
click at [582, 163] on input "18" Variant sold out or unavailable" at bounding box center [582, 162] width 0 height 0
radio input "true"
click at [706, 173] on label "22" Variant sold out or unavailable" at bounding box center [710, 173] width 83 height 17
click at [669, 163] on input "22" Variant sold out or unavailable" at bounding box center [668, 162] width 0 height 0
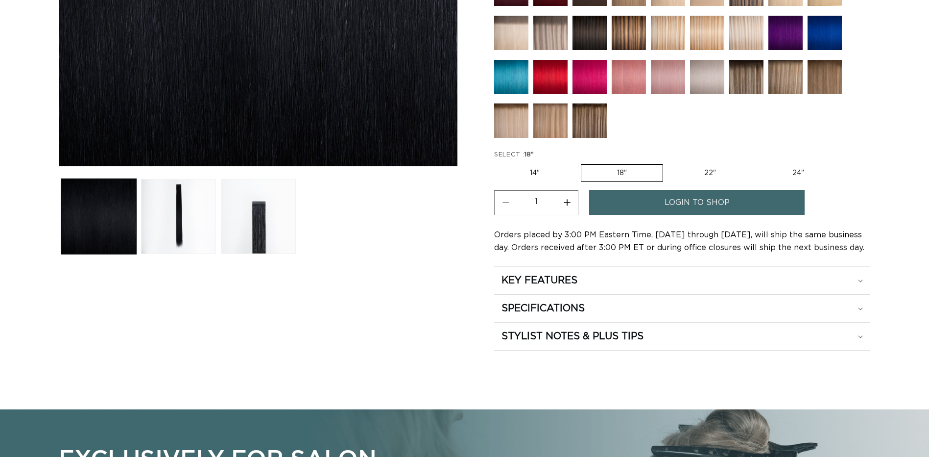
radio input "true"
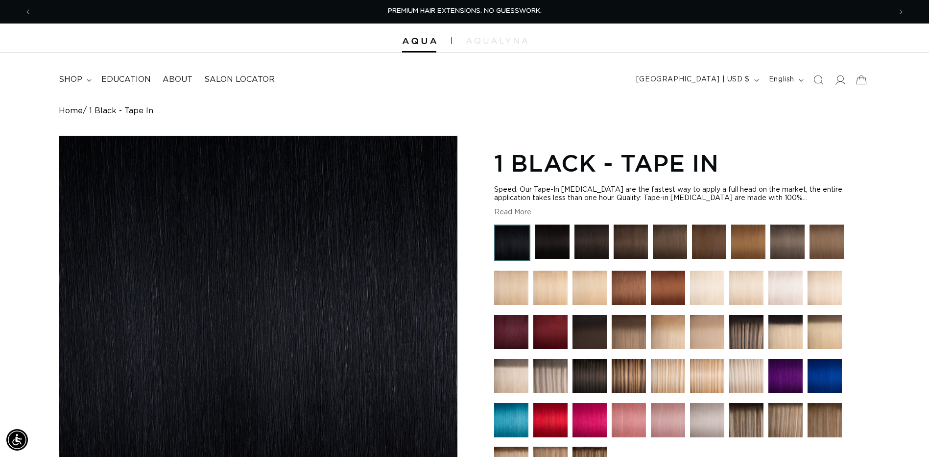
click at [509, 214] on button "Read More" at bounding box center [512, 212] width 37 height 8
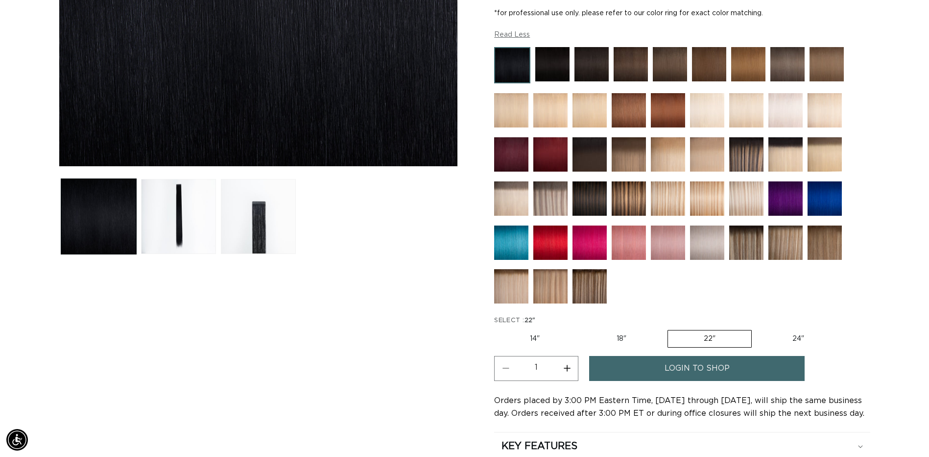
scroll to position [0, 860]
click at [642, 198] on img at bounding box center [629, 198] width 34 height 34
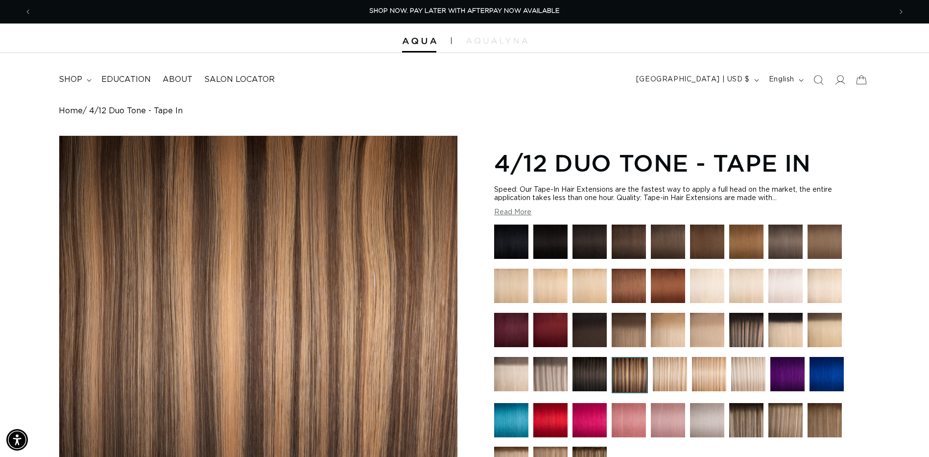
click at [505, 216] on button "Read More" at bounding box center [512, 212] width 37 height 8
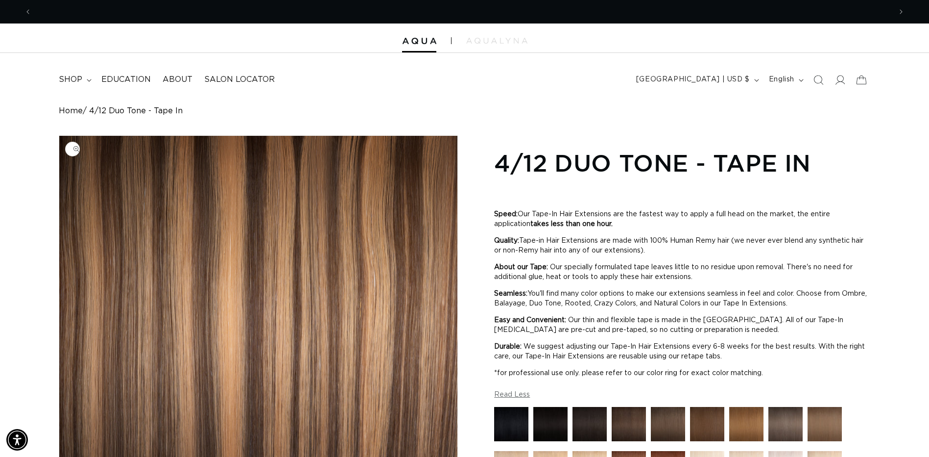
scroll to position [0, 860]
click at [83, 77] on summary "shop" at bounding box center [74, 80] width 43 height 22
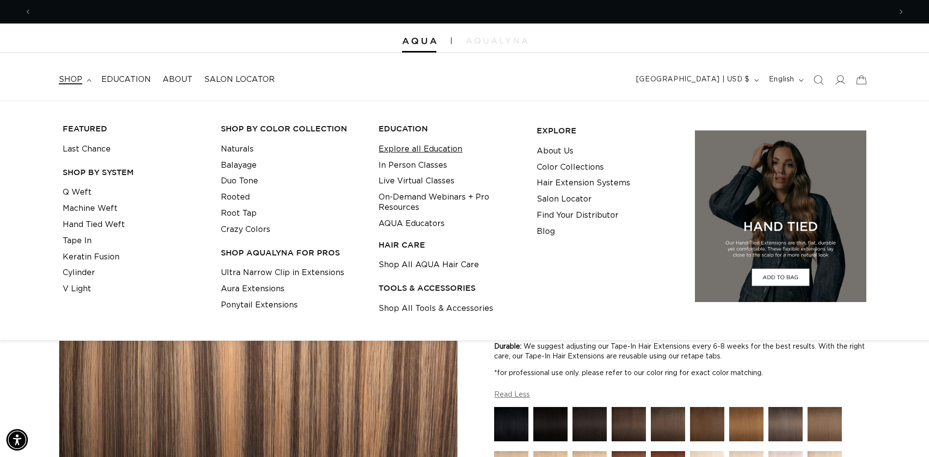
scroll to position [0, 1720]
click at [430, 152] on link "Explore all Education" at bounding box center [421, 149] width 84 height 16
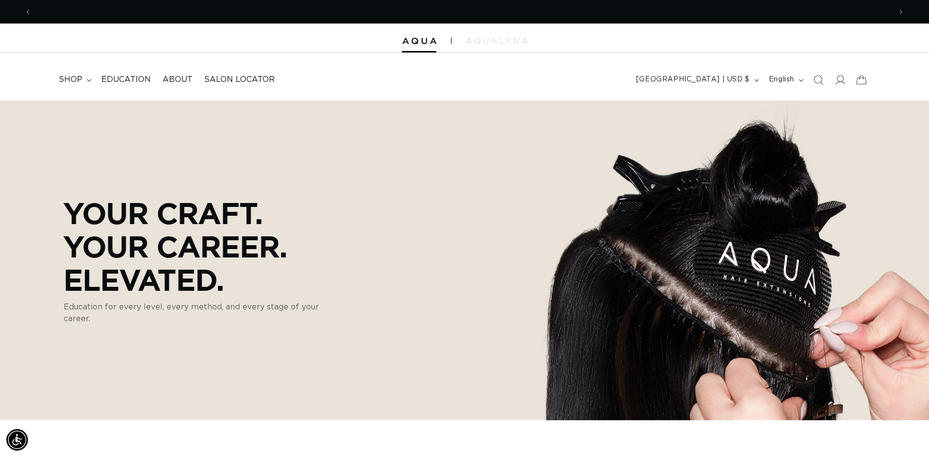
scroll to position [0, 860]
click at [91, 83] on summary "shop" at bounding box center [74, 80] width 43 height 22
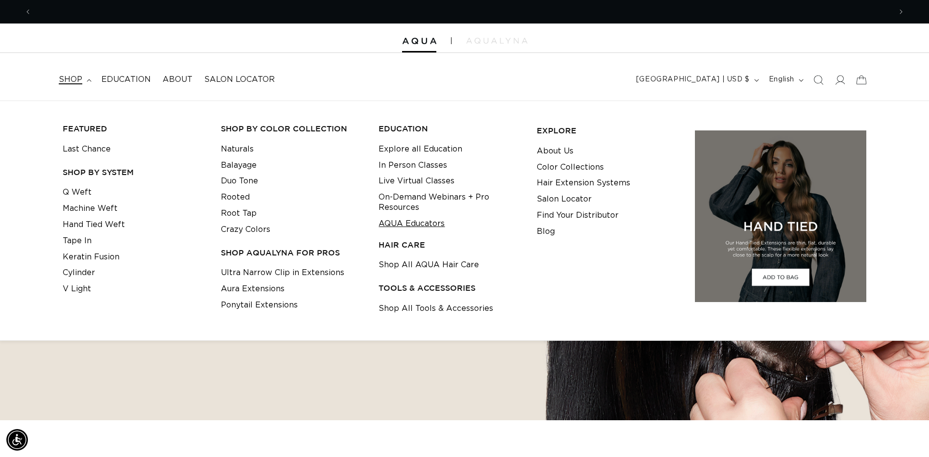
scroll to position [0, 0]
click at [425, 225] on link "AQUA Educators" at bounding box center [412, 224] width 66 height 16
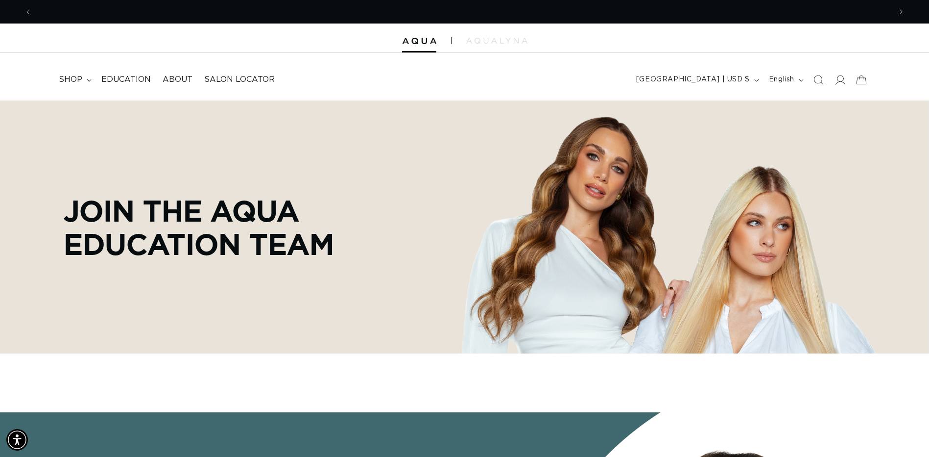
scroll to position [0, 860]
click at [91, 82] on summary "shop" at bounding box center [74, 80] width 43 height 22
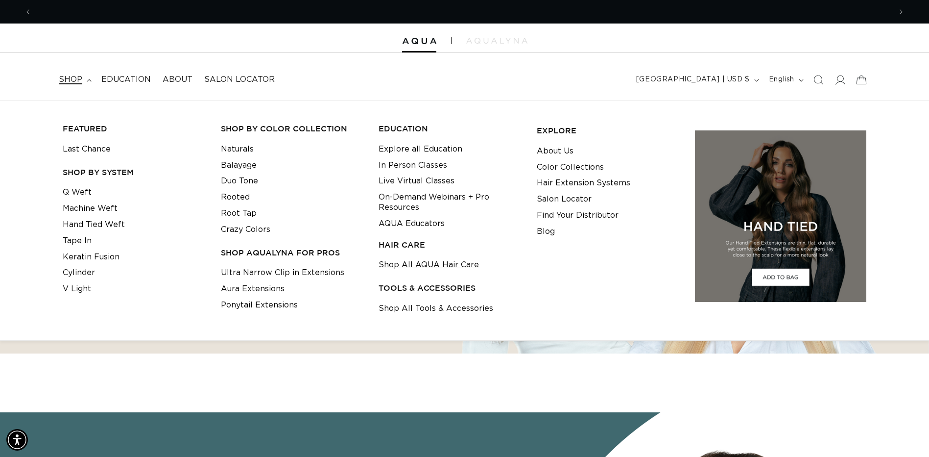
scroll to position [0, 1720]
click at [413, 262] on link "Shop All AQUA Hair Care" at bounding box center [429, 265] width 100 height 16
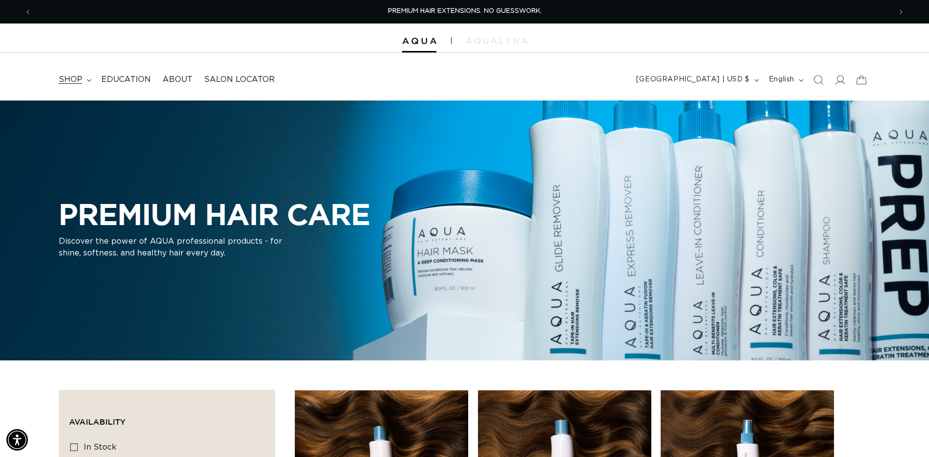
click at [89, 80] on icon at bounding box center [89, 80] width 5 height 3
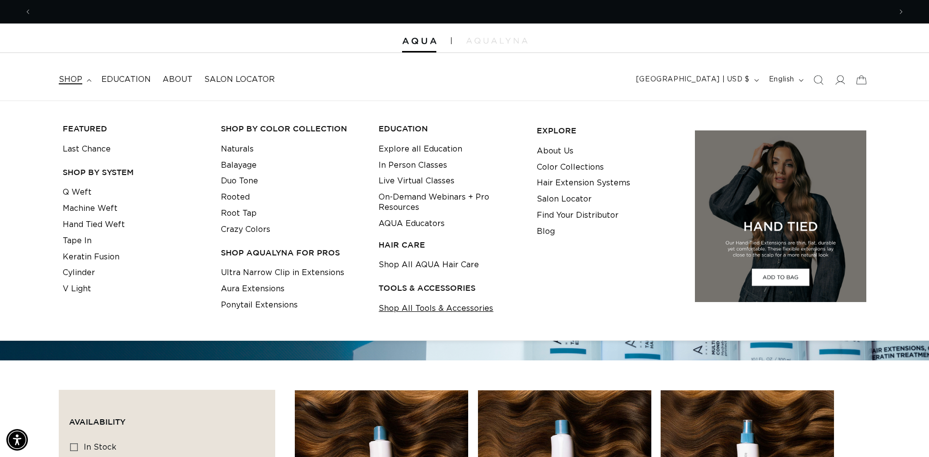
scroll to position [0, 860]
click at [437, 308] on link "Shop All Tools & Accessories" at bounding box center [436, 308] width 115 height 16
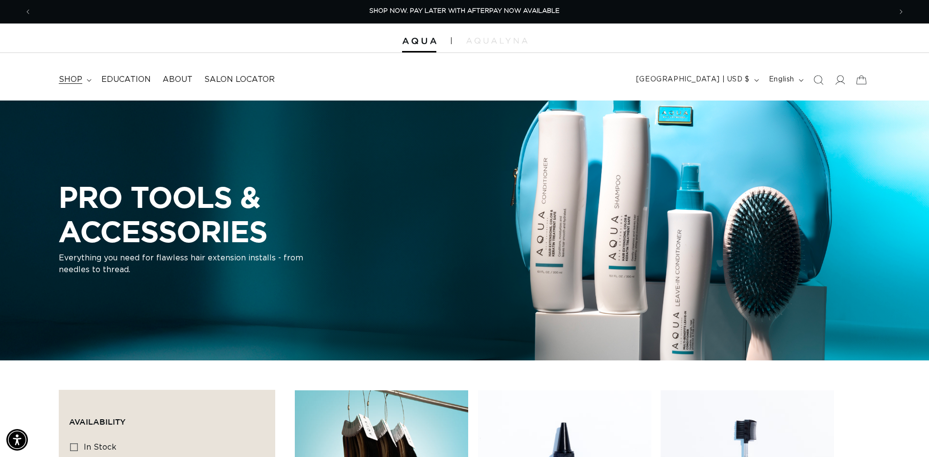
click at [87, 80] on icon at bounding box center [89, 80] width 5 height 3
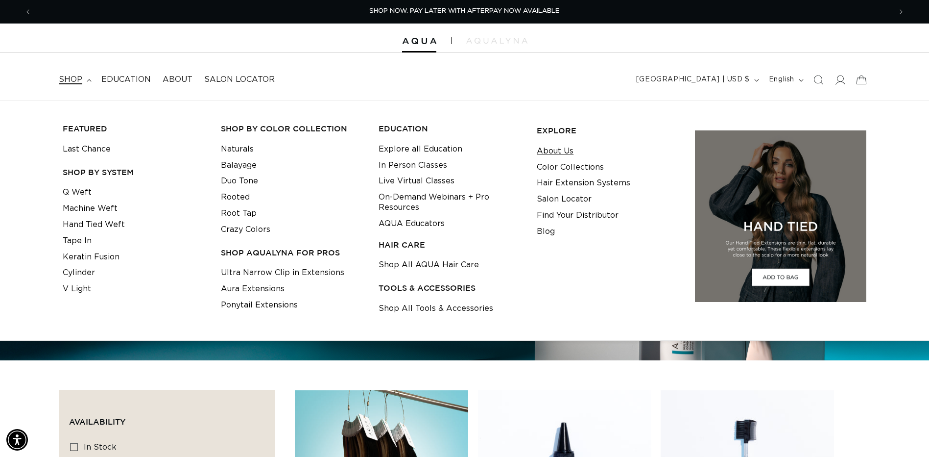
click at [555, 148] on link "About Us" at bounding box center [555, 151] width 37 height 16
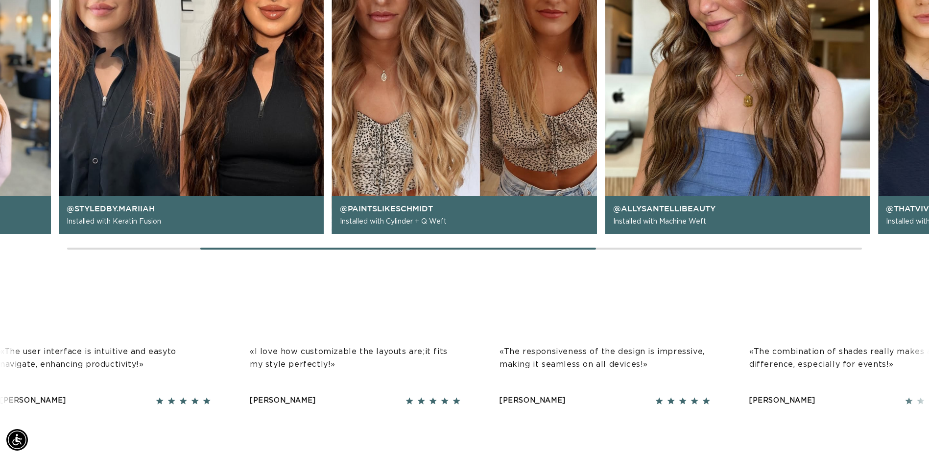
scroll to position [0, 1720]
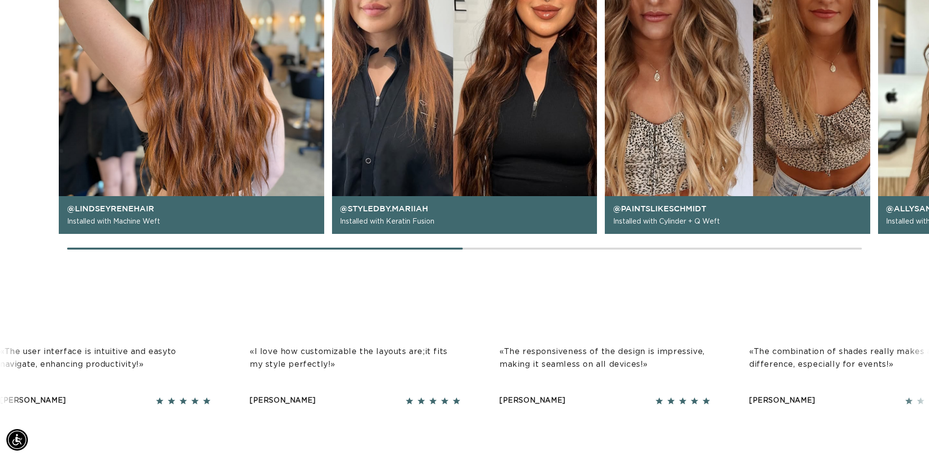
click at [140, 247] on div at bounding box center [465, 248] width 796 height 2
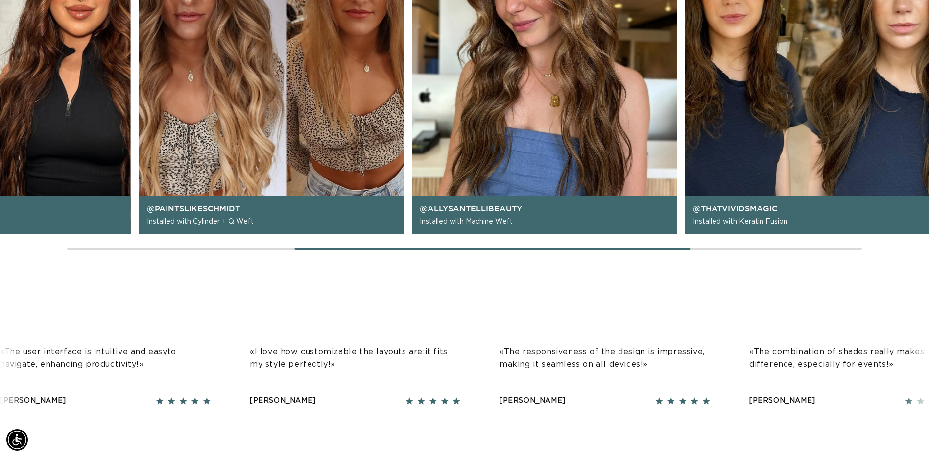
click at [492, 248] on div at bounding box center [465, 248] width 796 height 2
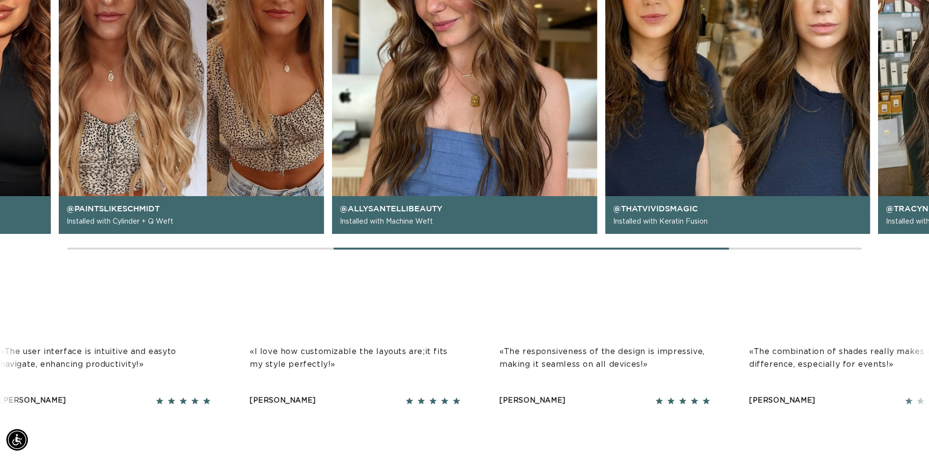
scroll to position [0, 860]
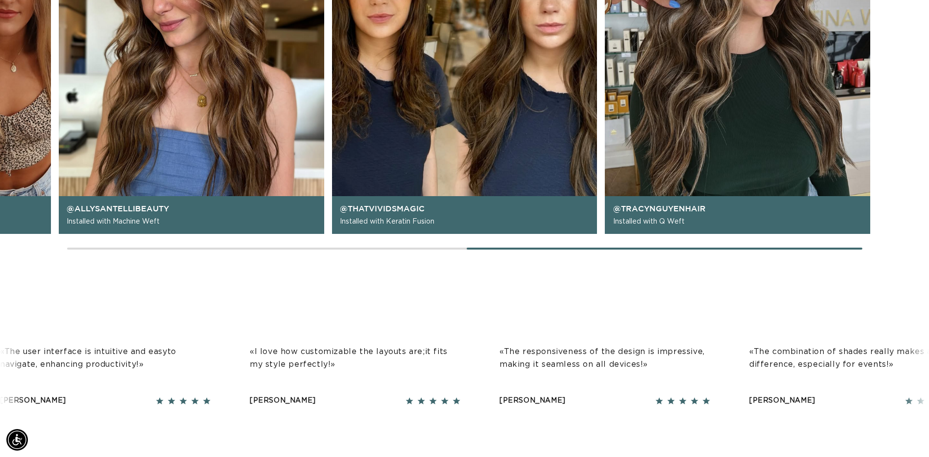
click at [784, 249] on div at bounding box center [465, 248] width 796 height 2
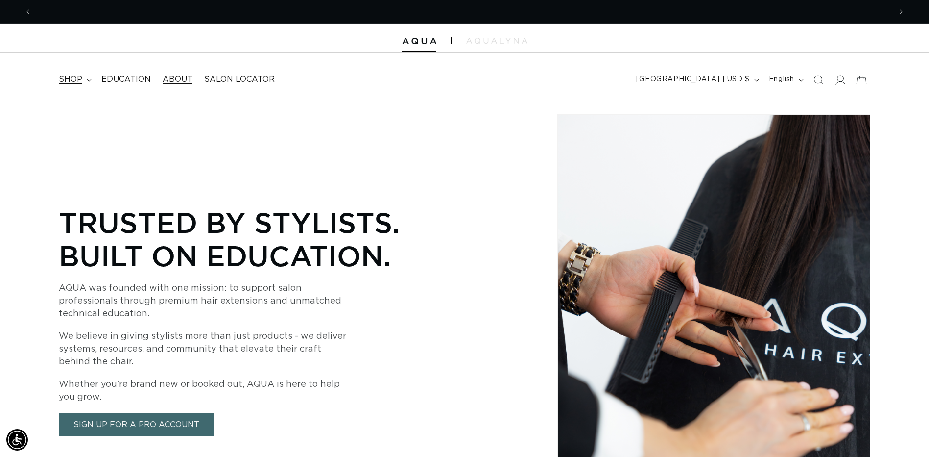
click at [91, 79] on summary "shop" at bounding box center [74, 80] width 43 height 22
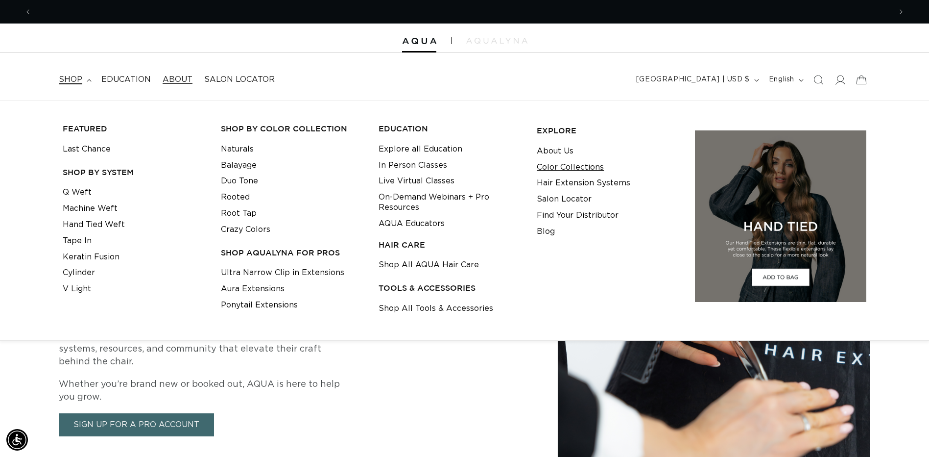
scroll to position [0, 0]
click at [574, 163] on link "Color Collections" at bounding box center [570, 167] width 67 height 16
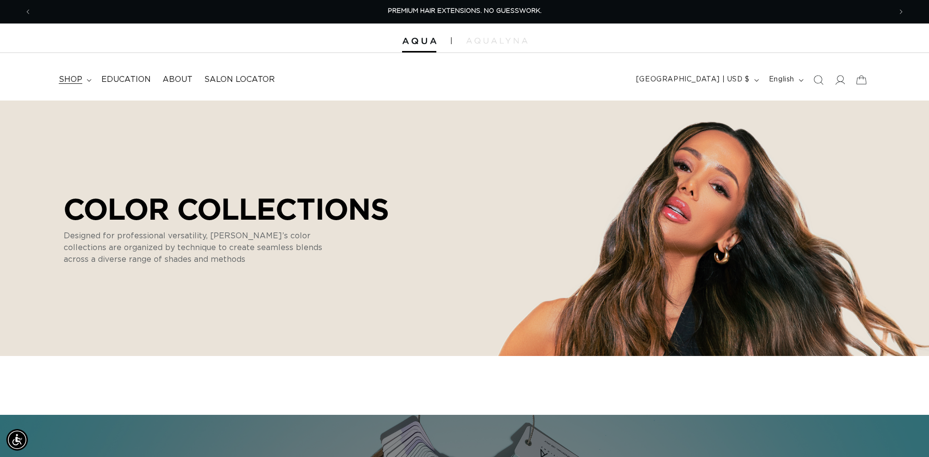
click at [91, 79] on icon at bounding box center [89, 80] width 5 height 3
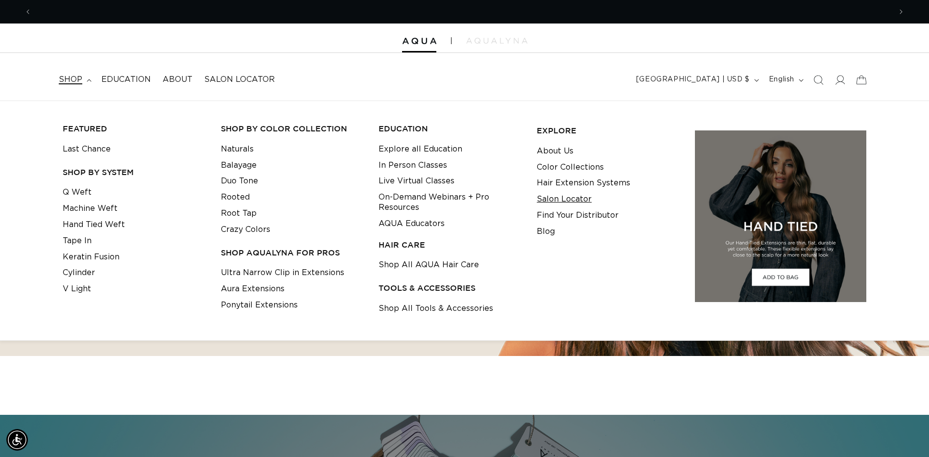
scroll to position [0, 860]
click at [575, 184] on link "Hair Extension Systems" at bounding box center [584, 183] width 94 height 16
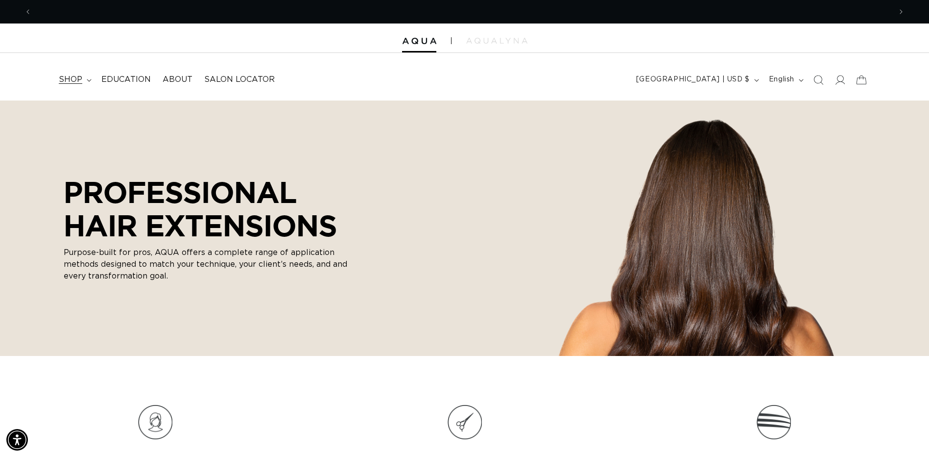
click at [87, 76] on summary "shop" at bounding box center [74, 80] width 43 height 22
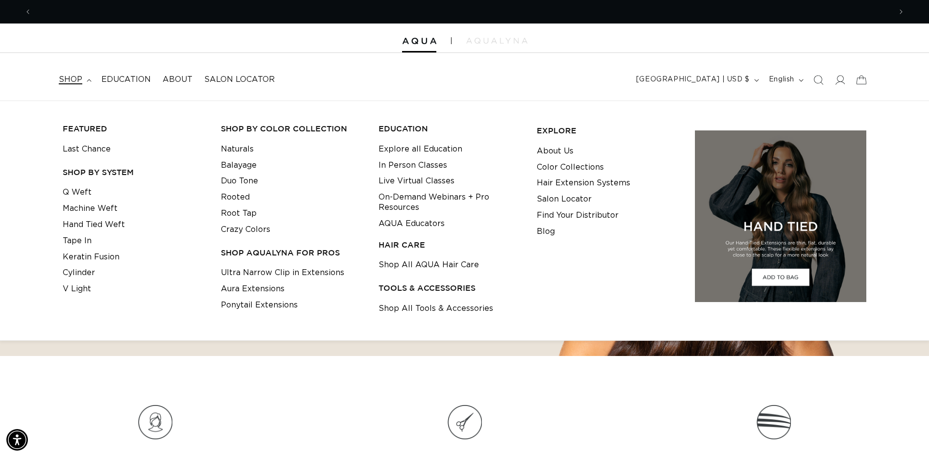
scroll to position [0, 860]
click at [542, 181] on link "Hair Extension Systems" at bounding box center [584, 183] width 94 height 16
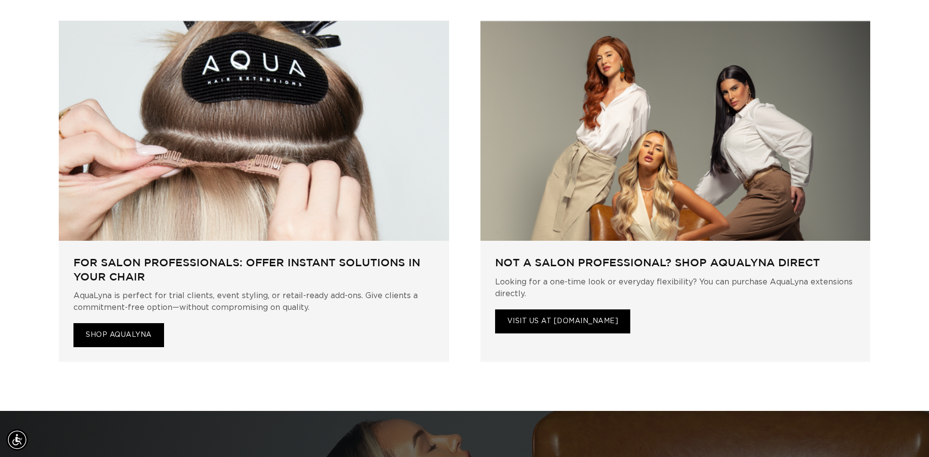
scroll to position [0, 860]
drag, startPoint x: 671, startPoint y: 243, endPoint x: 823, endPoint y: 247, distance: 152.4
click at [823, 255] on h3 "NOT A SALON PROFESSIONAL? SHOP AQUALYNA DIRECT" at bounding box center [675, 262] width 361 height 14
copy h3 "SHOP AQUALYNA DIRECT"
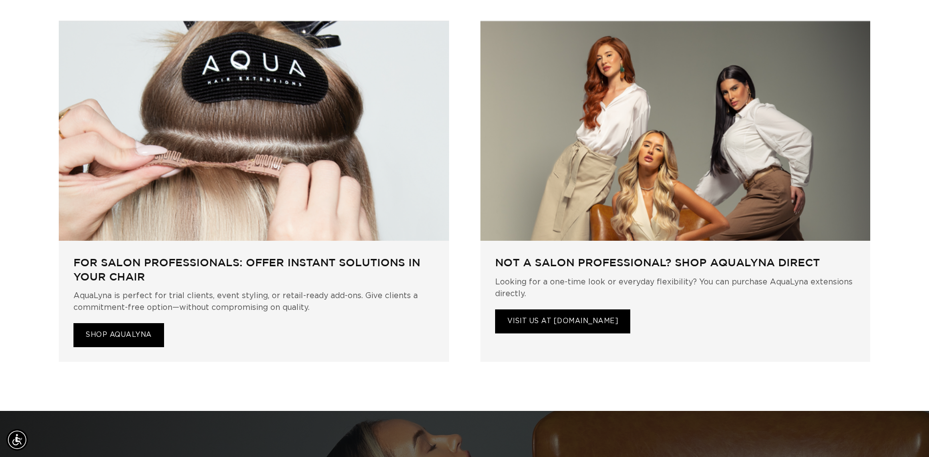
click at [740, 276] on p "Looking for a one-time look or everyday flexibility? You can purchase AquaLyna …" at bounding box center [675, 288] width 361 height 24
click at [608, 309] on link "VISIT US AT AQUALYNA.COM" at bounding box center [563, 321] width 136 height 24
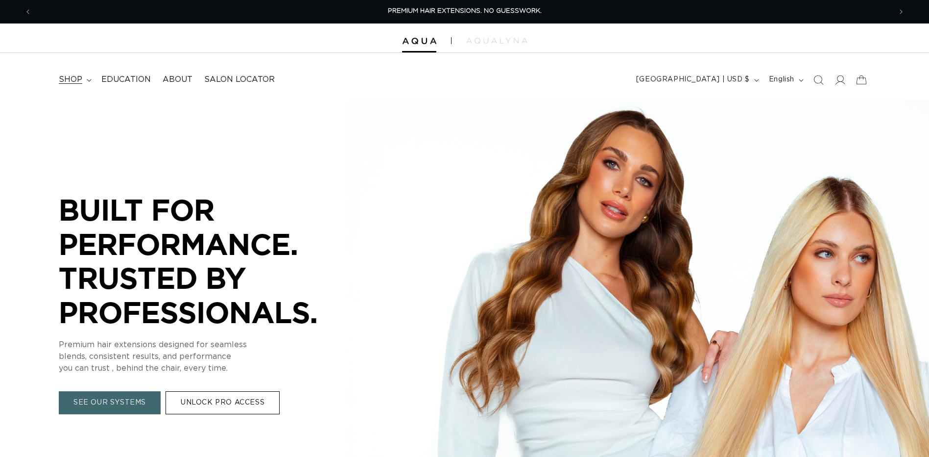
click at [91, 81] on summary "shop" at bounding box center [74, 80] width 43 height 22
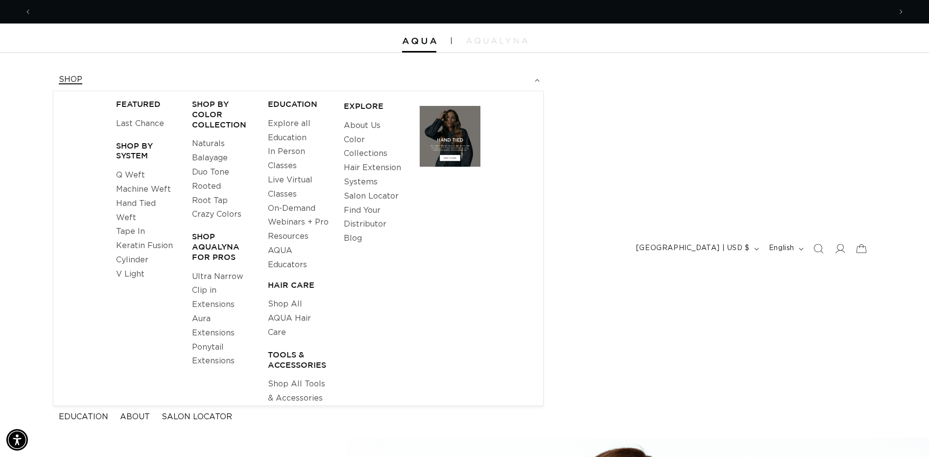
scroll to position [0, 860]
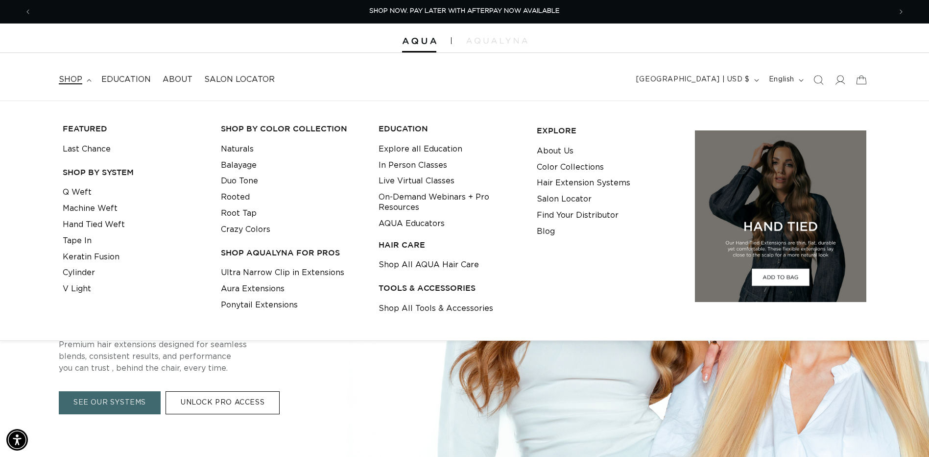
click at [82, 81] on summary "shop" at bounding box center [74, 80] width 43 height 22
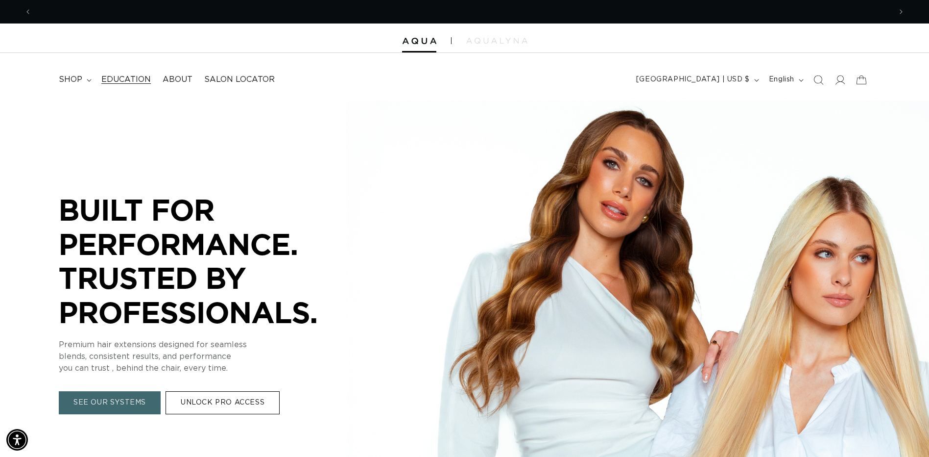
click at [98, 75] on link "Education" at bounding box center [126, 80] width 61 height 22
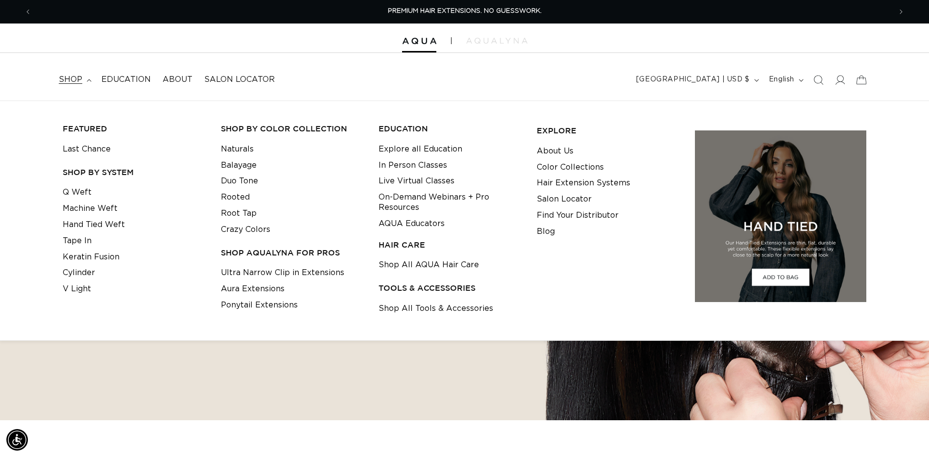
click at [556, 59] on header "FEATURED Last Chance SHOP BY SYSTEM Q Weft Hand Tied Weft Machine Weft Tape In …" at bounding box center [464, 77] width 929 height 48
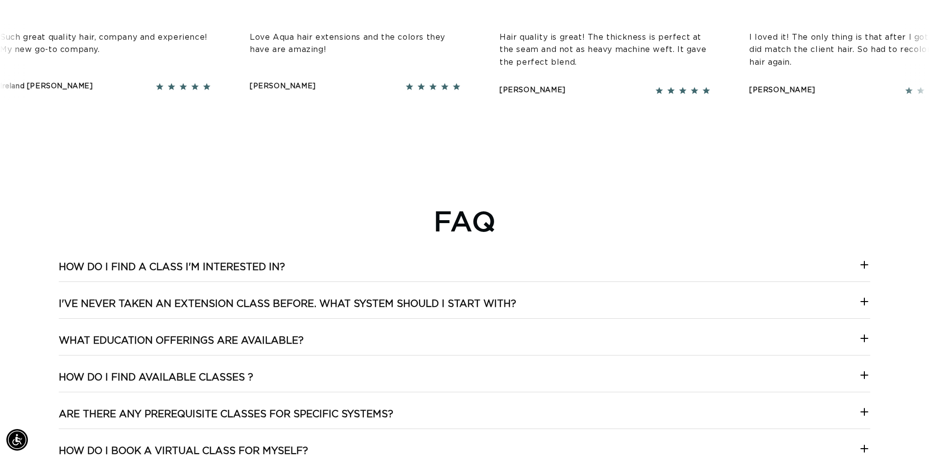
scroll to position [1727, 0]
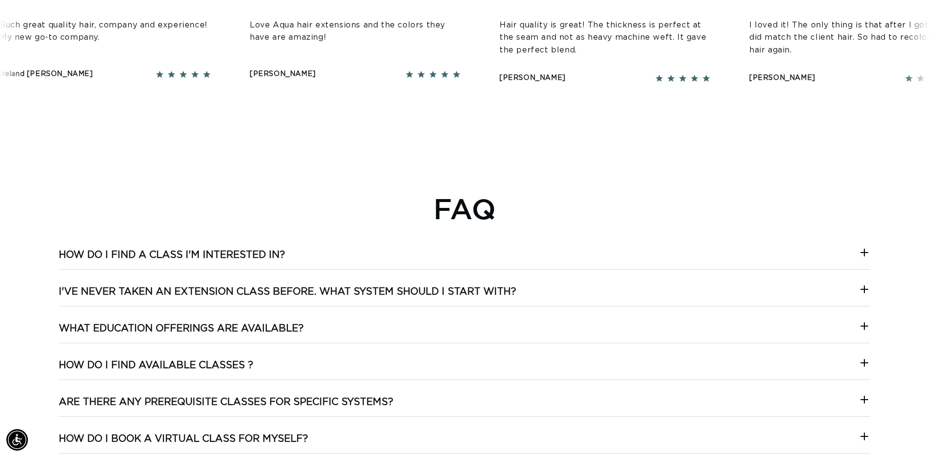
drag, startPoint x: 929, startPoint y: 329, endPoint x: 924, endPoint y: 338, distance: 10.3
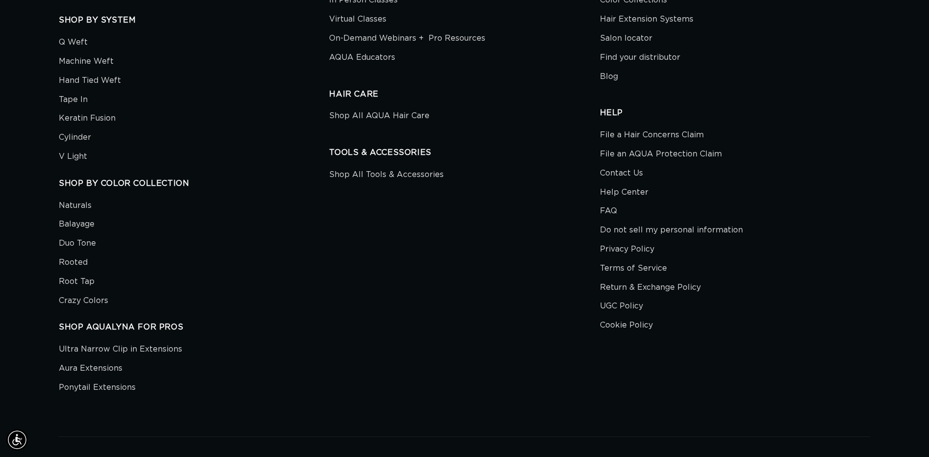
scroll to position [0, 0]
click at [643, 176] on li "Contact Us" at bounding box center [731, 173] width 263 height 19
click at [638, 174] on link "Contact Us" at bounding box center [621, 173] width 43 height 19
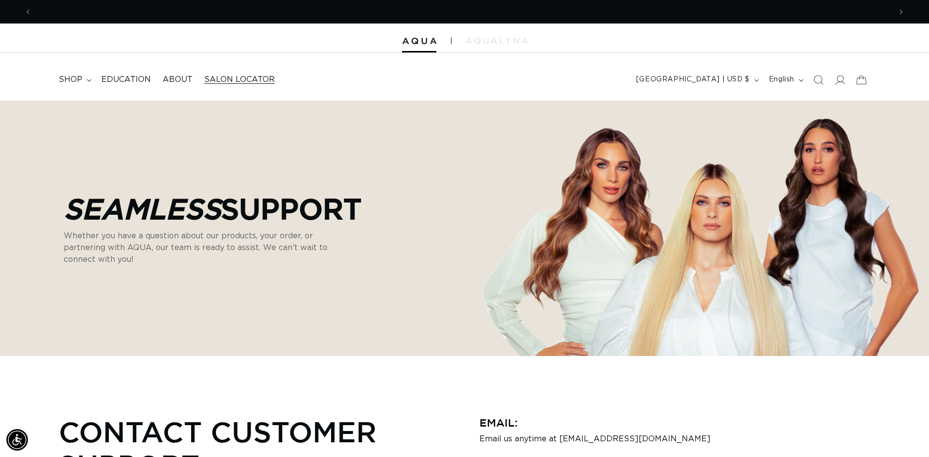
scroll to position [0, 1720]
click at [232, 76] on span "Salon Locator" at bounding box center [239, 79] width 71 height 10
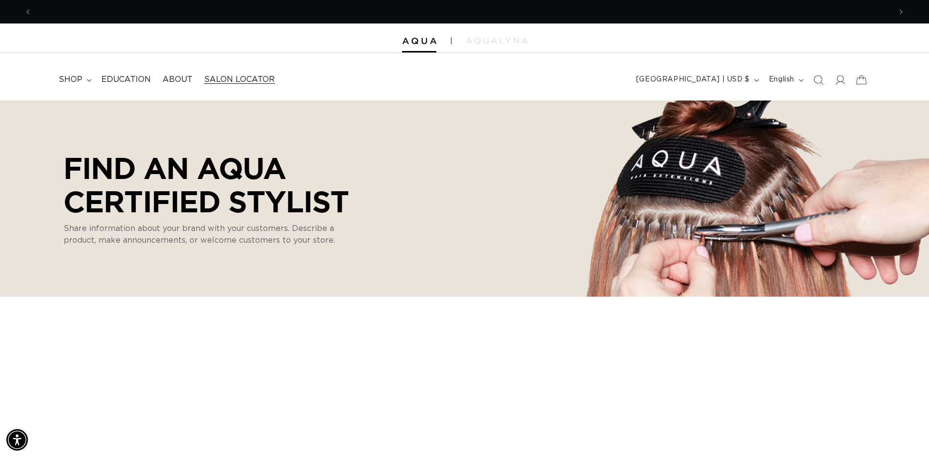
scroll to position [0, 860]
click at [85, 78] on summary "shop" at bounding box center [74, 80] width 43 height 22
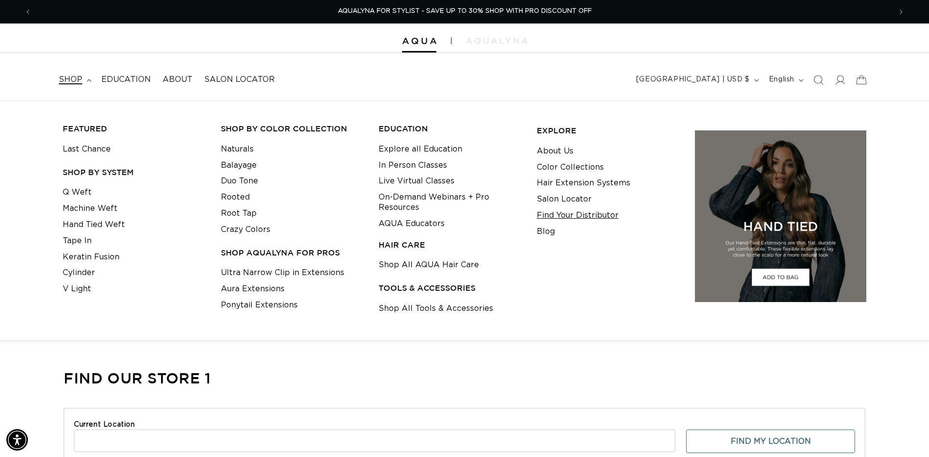
click at [551, 215] on link "Find Your Distributor" at bounding box center [578, 215] width 82 height 16
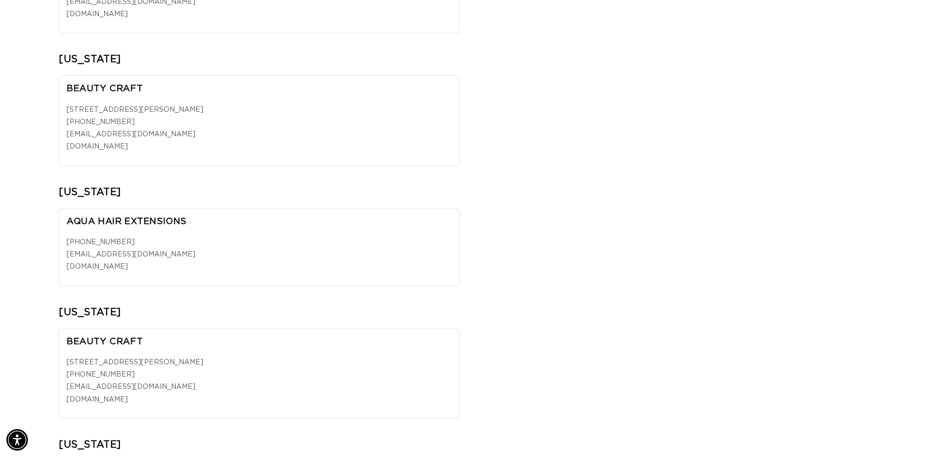
scroll to position [0, 860]
